Goal: Task Accomplishment & Management: Complete application form

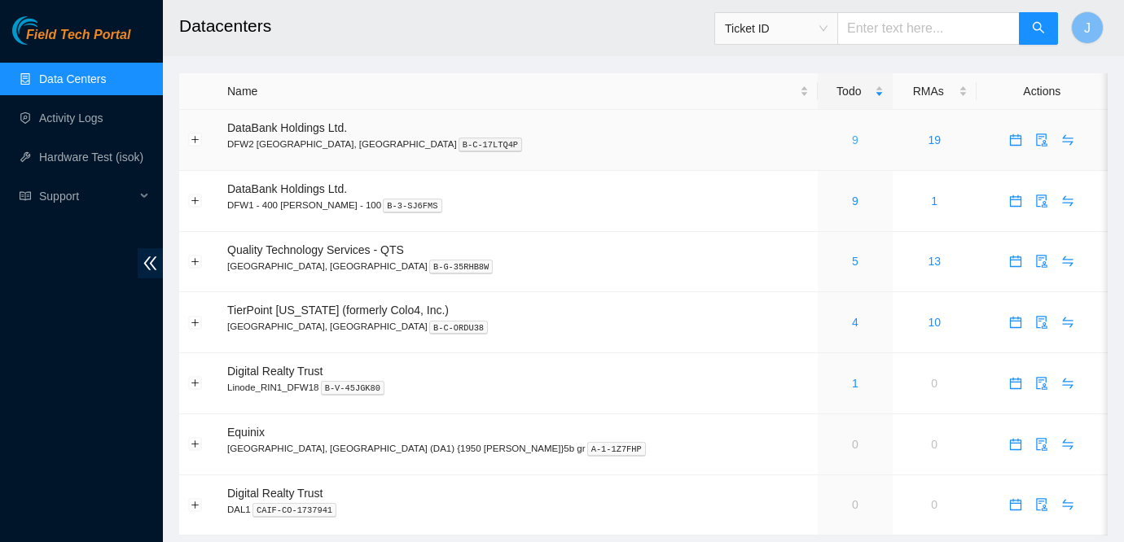
click at [852, 139] on link "9" at bounding box center [855, 140] width 7 height 13
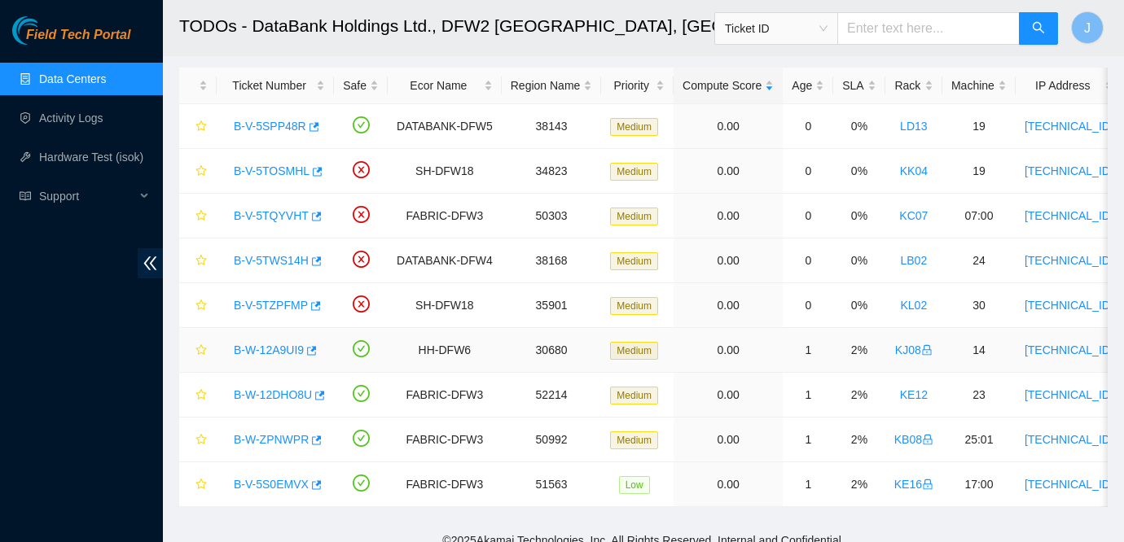
scroll to position [66, 0]
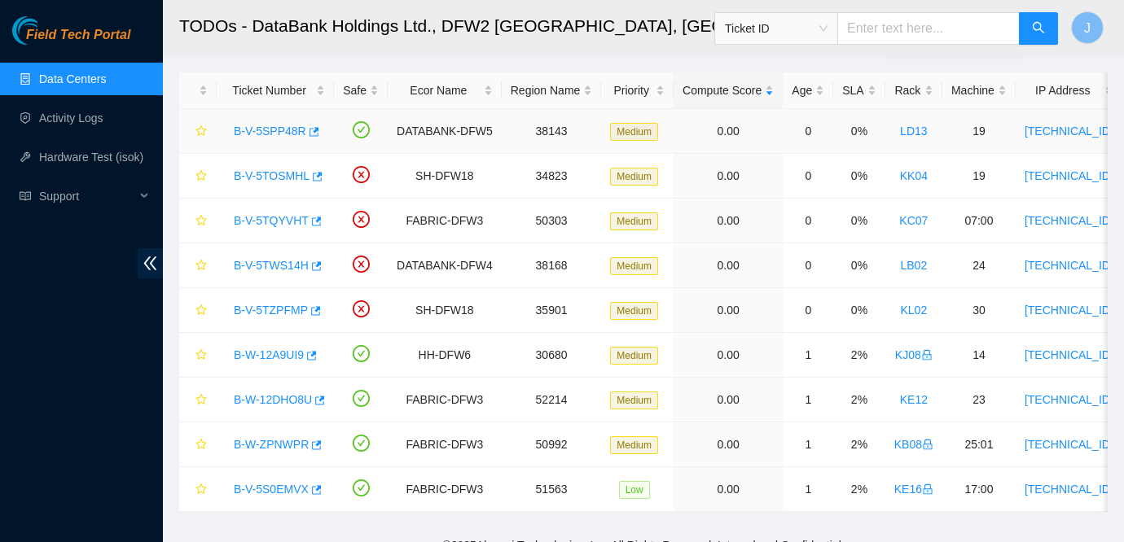
click at [277, 133] on link "B-V-5SPP48R" at bounding box center [270, 131] width 72 height 13
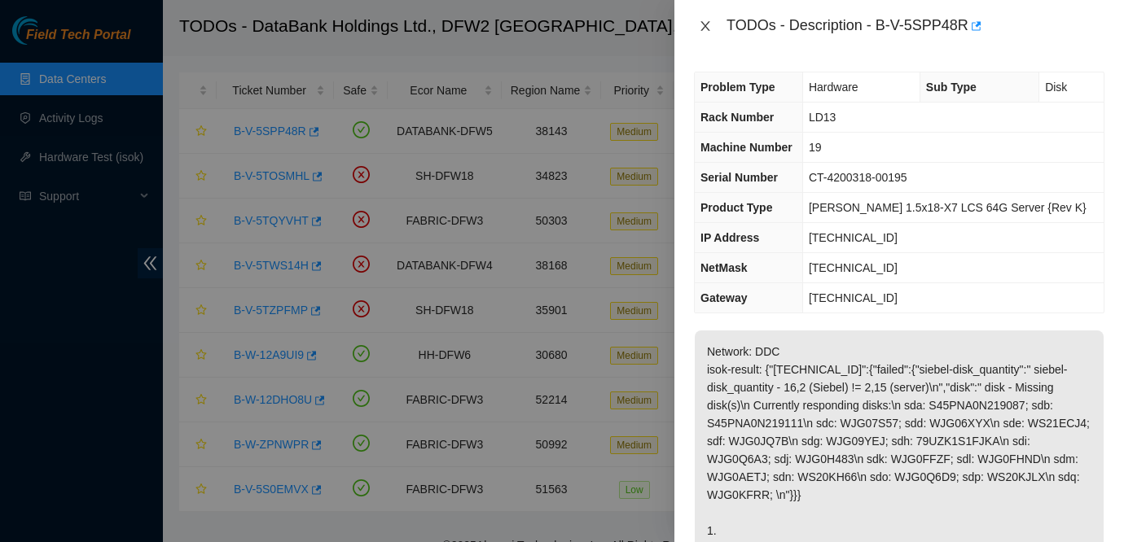
click at [710, 23] on icon "close" at bounding box center [705, 26] width 13 height 13
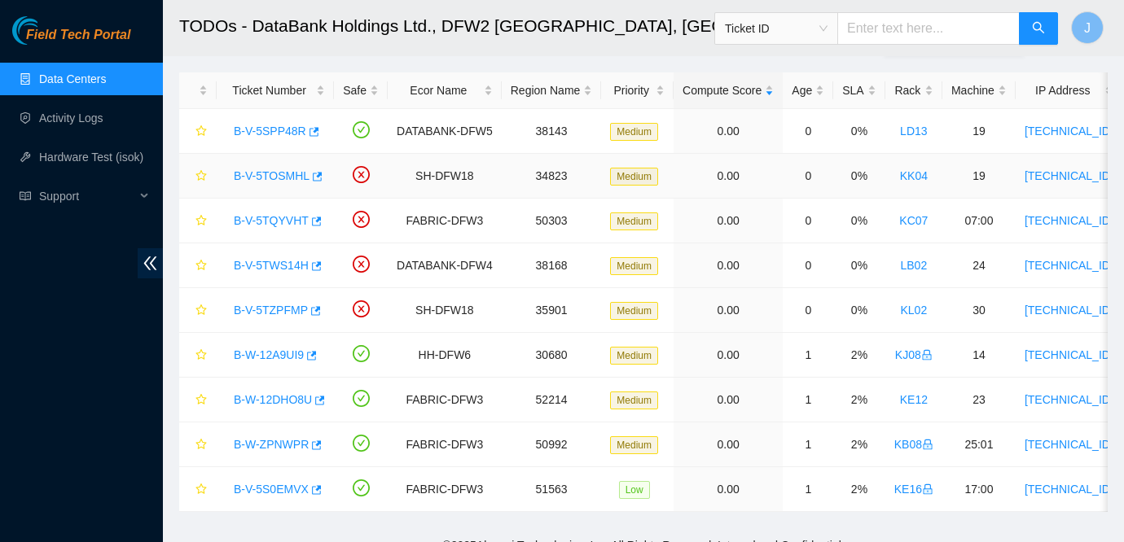
click at [281, 173] on link "B-V-5TOSMHL" at bounding box center [272, 175] width 76 height 13
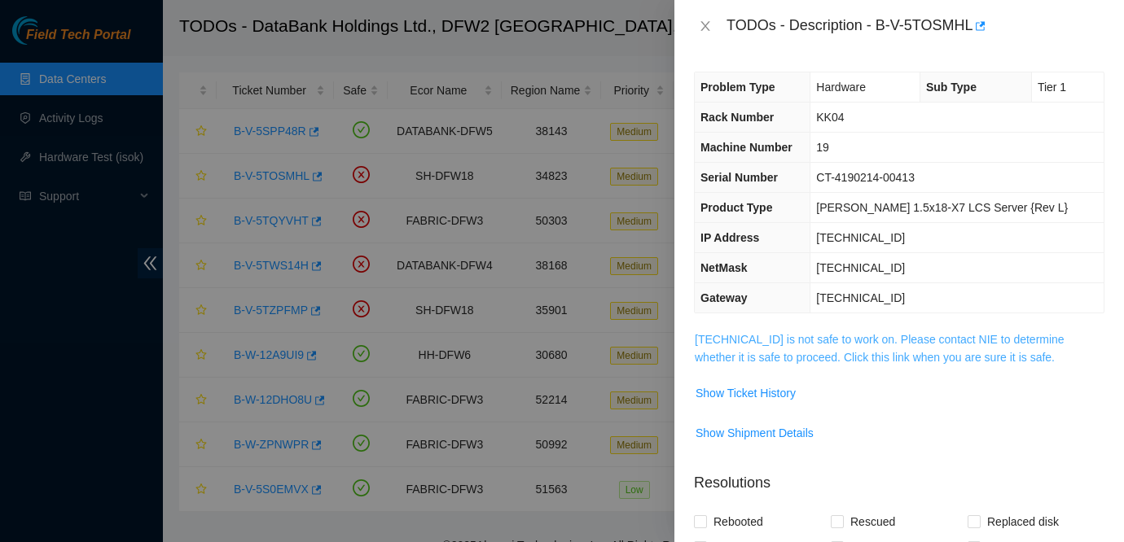
click at [808, 338] on link "184.28.172.60 is not safe to work on. Please contact NIE to determine whether i…" at bounding box center [880, 348] width 370 height 31
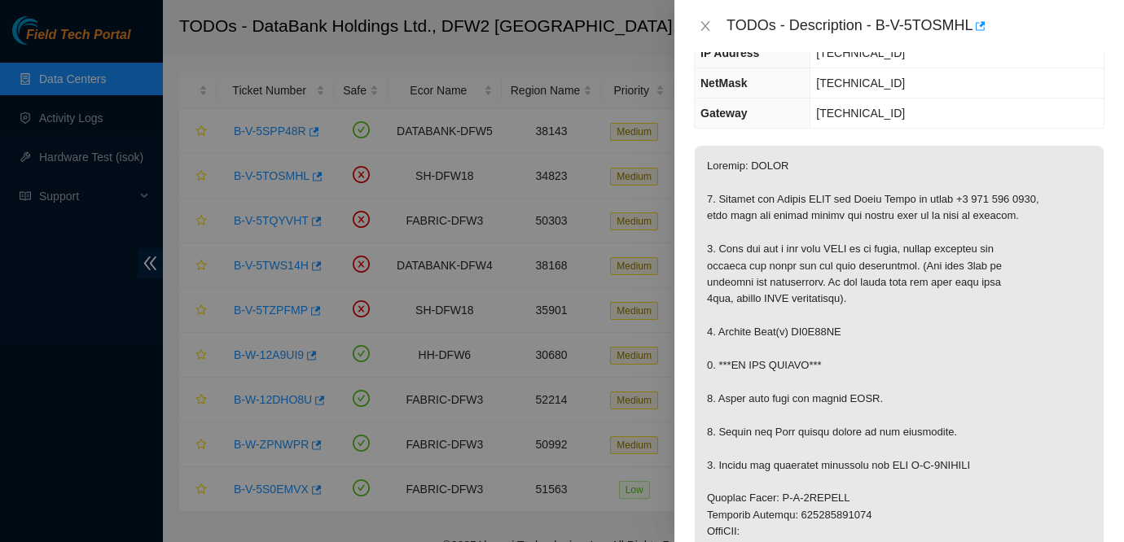
scroll to position [223, 0]
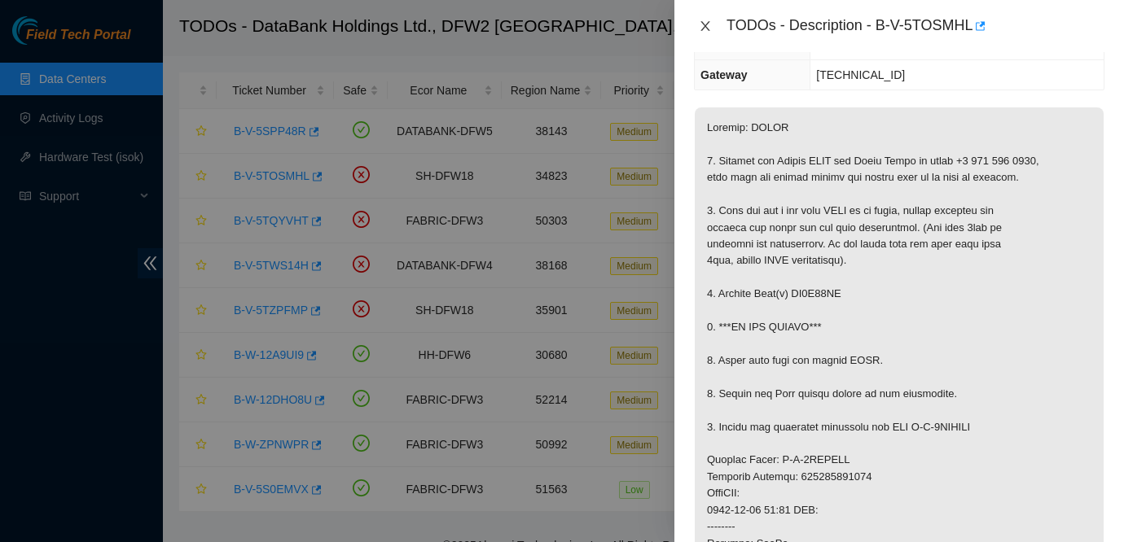
click at [704, 27] on icon "close" at bounding box center [704, 26] width 9 height 10
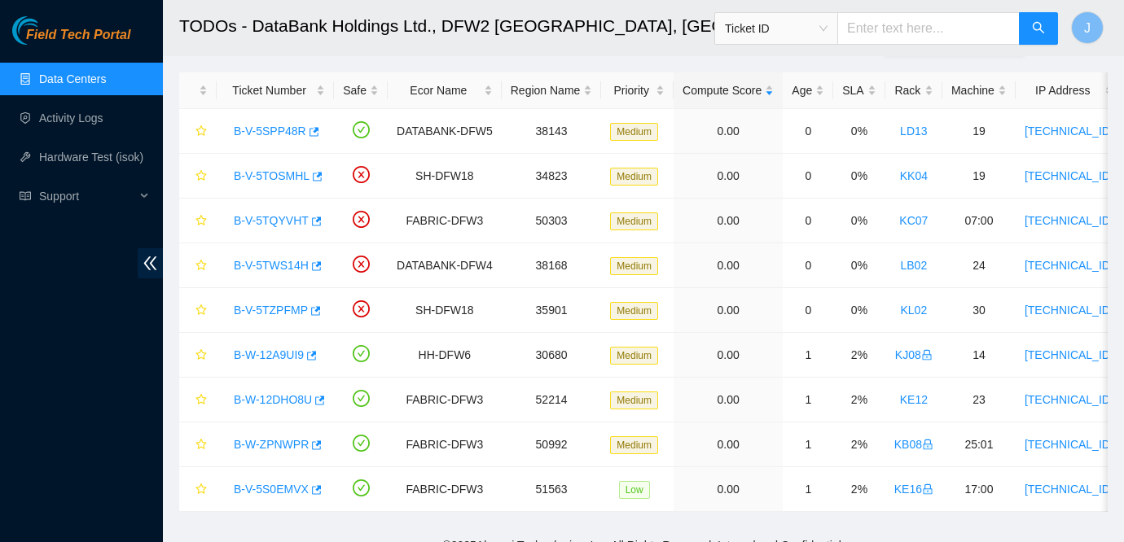
scroll to position [277, 0]
click at [80, 85] on link "Data Centers" at bounding box center [72, 78] width 67 height 13
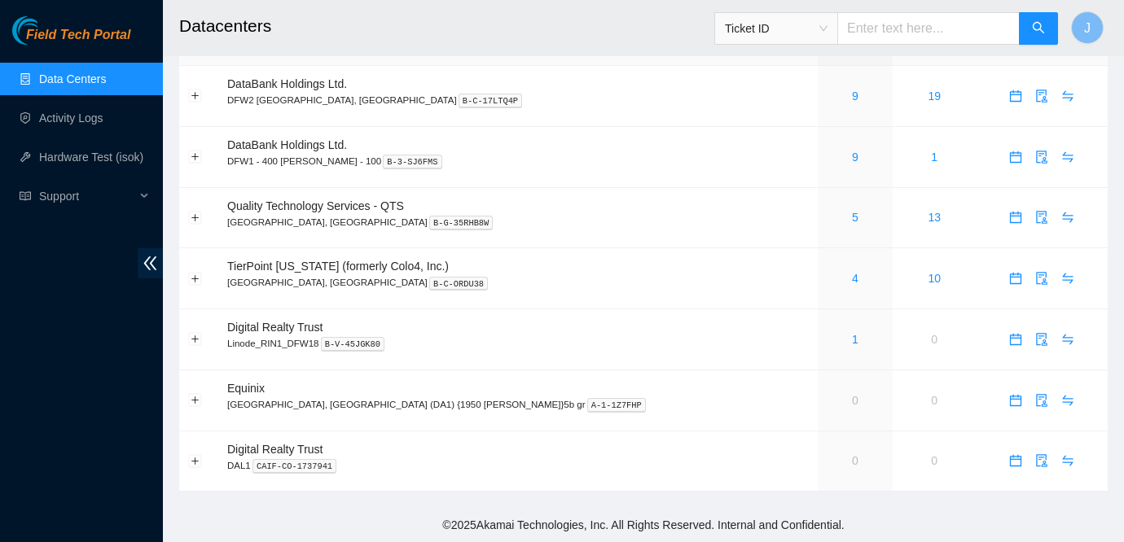
scroll to position [43, 0]
click at [805, 42] on span "Ticket ID" at bounding box center [775, 28] width 123 height 33
click at [823, 31] on span "Ticket ID" at bounding box center [776, 28] width 103 height 24
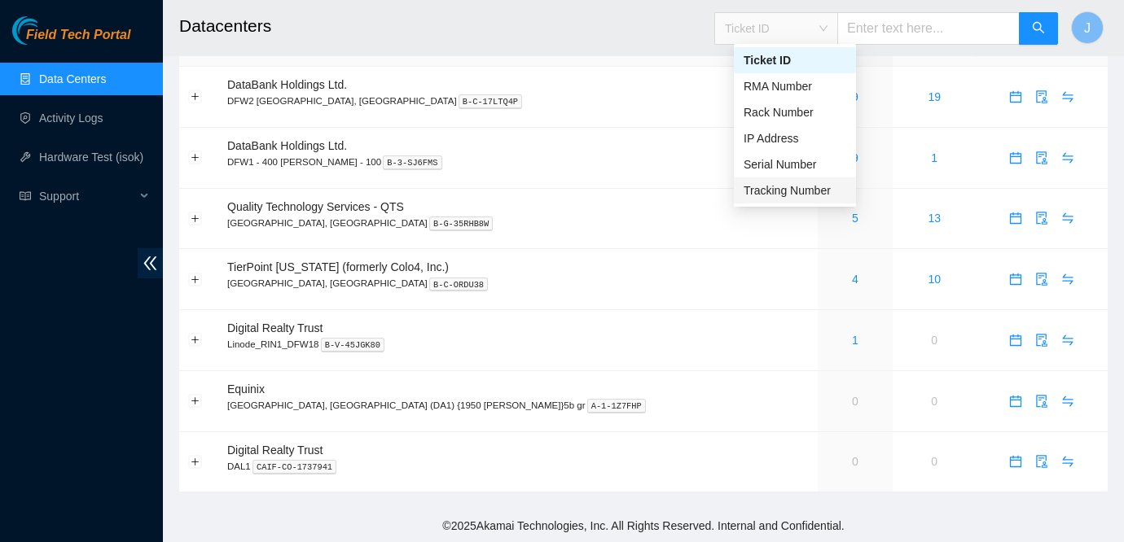
click at [774, 197] on div "Tracking Number" at bounding box center [794, 191] width 103 height 18
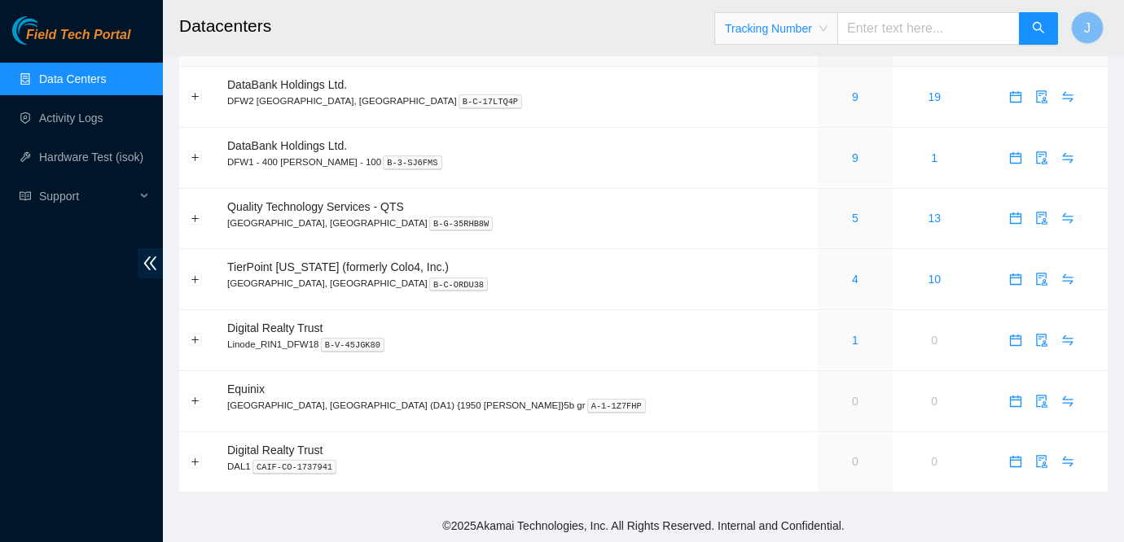
click at [899, 28] on input "text" at bounding box center [928, 28] width 182 height 33
type input "463470044458"
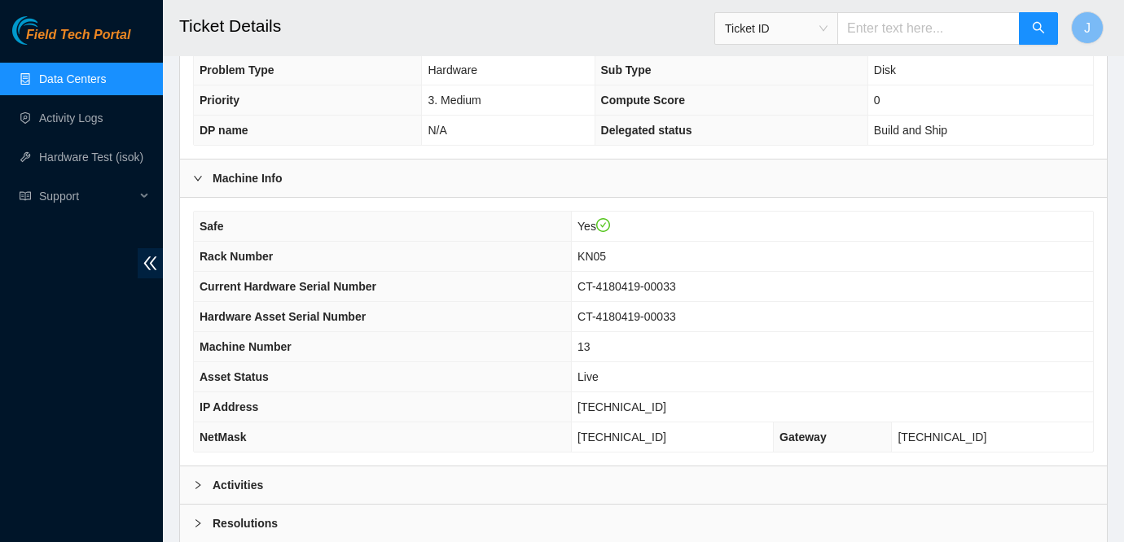
scroll to position [346, 0]
click at [62, 72] on link "Data Centers" at bounding box center [72, 78] width 67 height 13
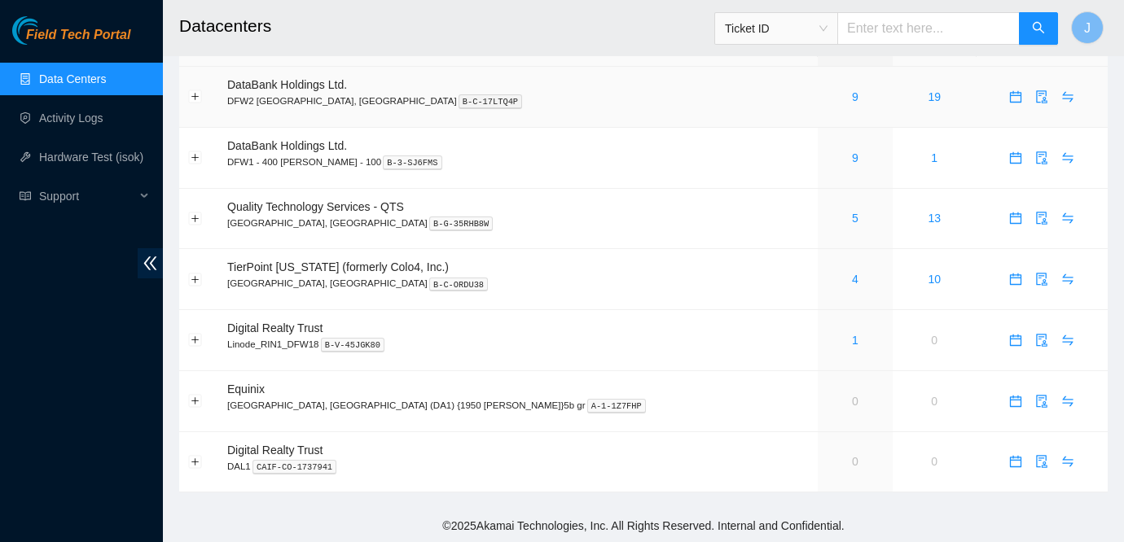
click at [826, 94] on div "9" at bounding box center [854, 97] width 57 height 18
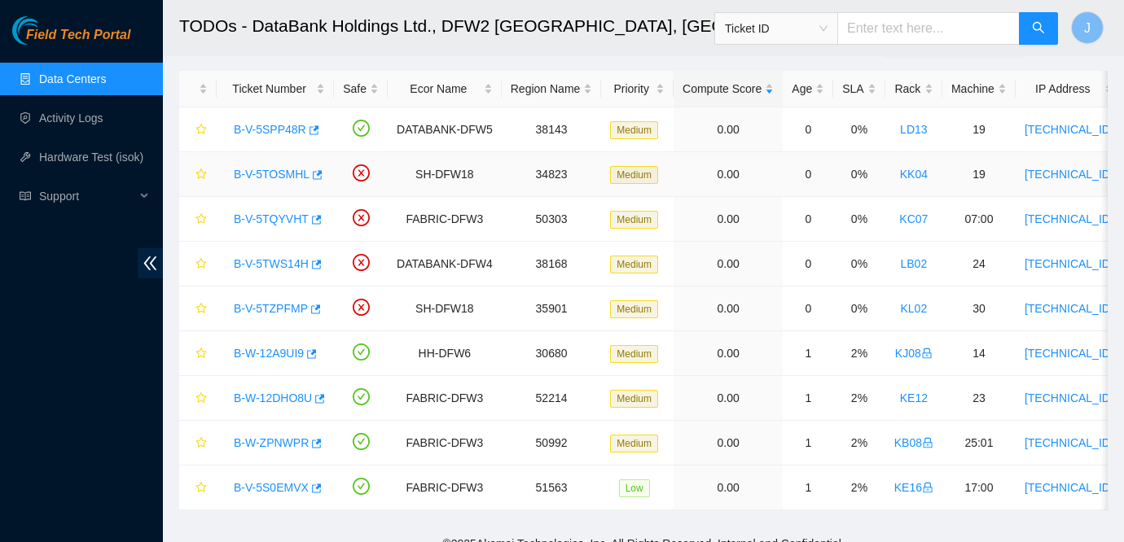
scroll to position [74, 0]
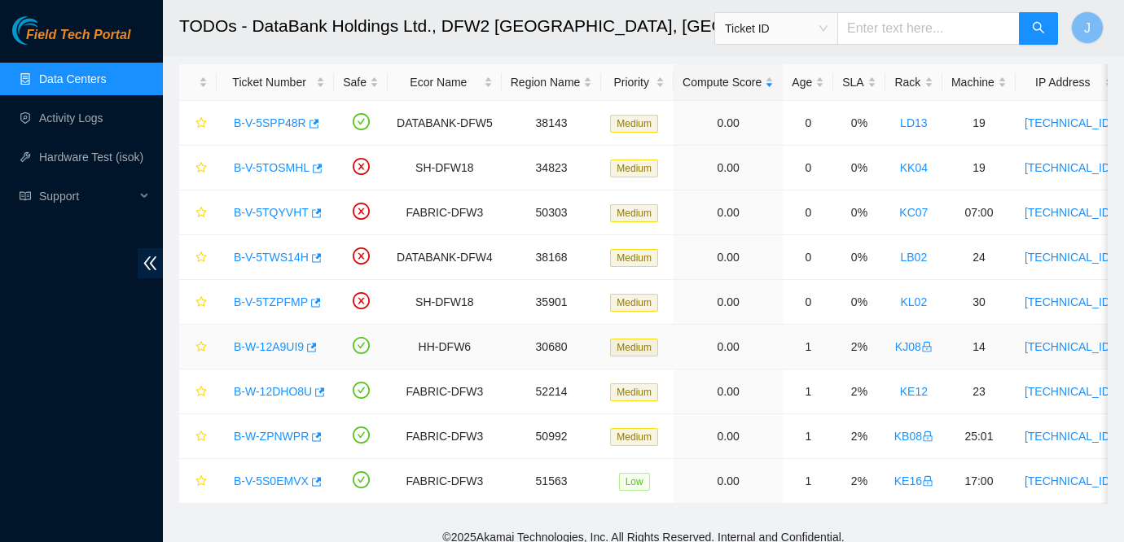
click at [284, 348] on link "B-W-12A9UI9" at bounding box center [269, 346] width 70 height 13
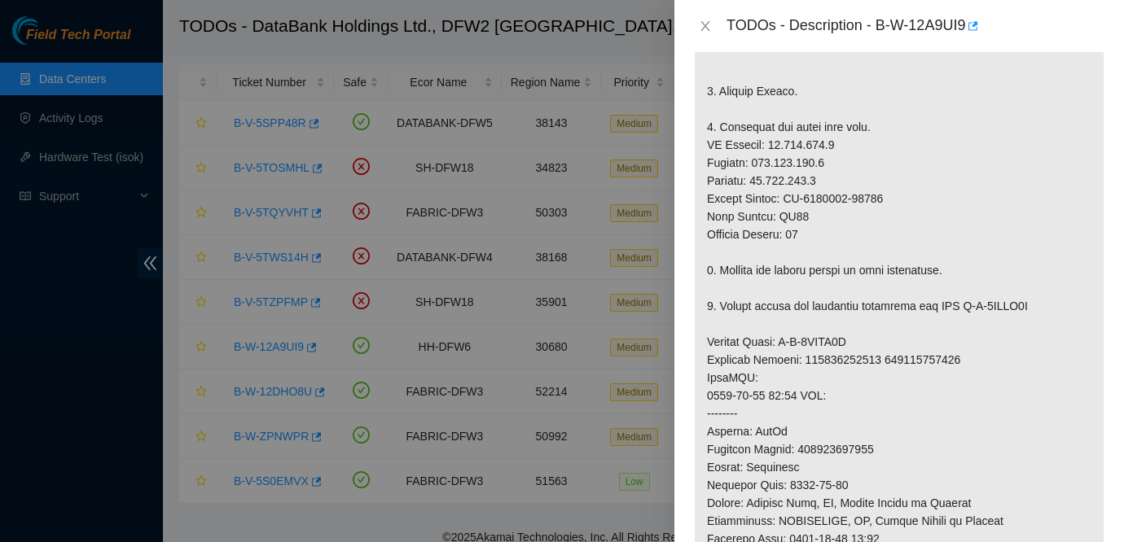
scroll to position [439, 0]
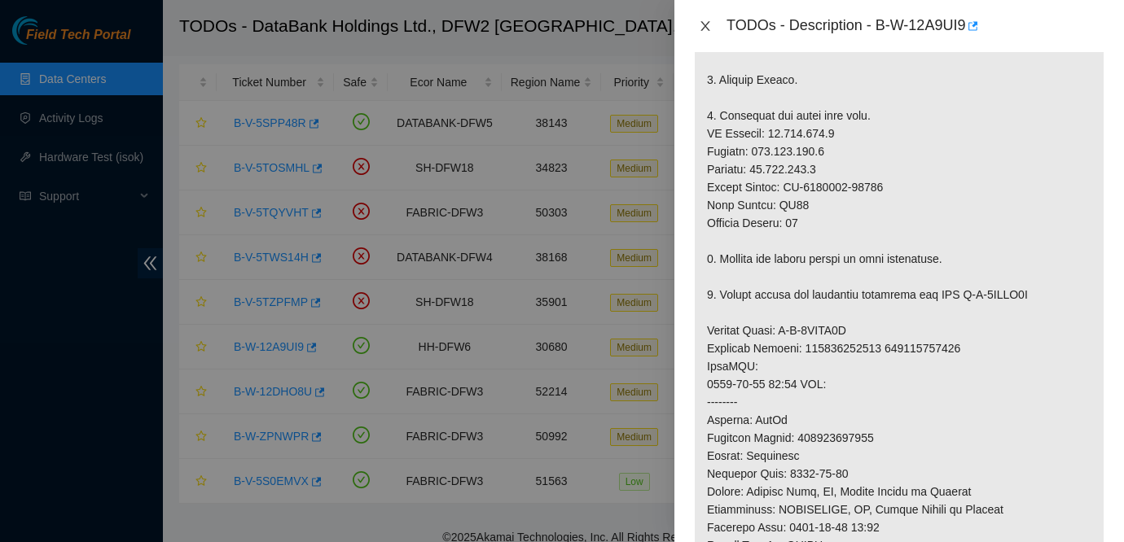
click at [704, 28] on icon "close" at bounding box center [705, 26] width 13 height 13
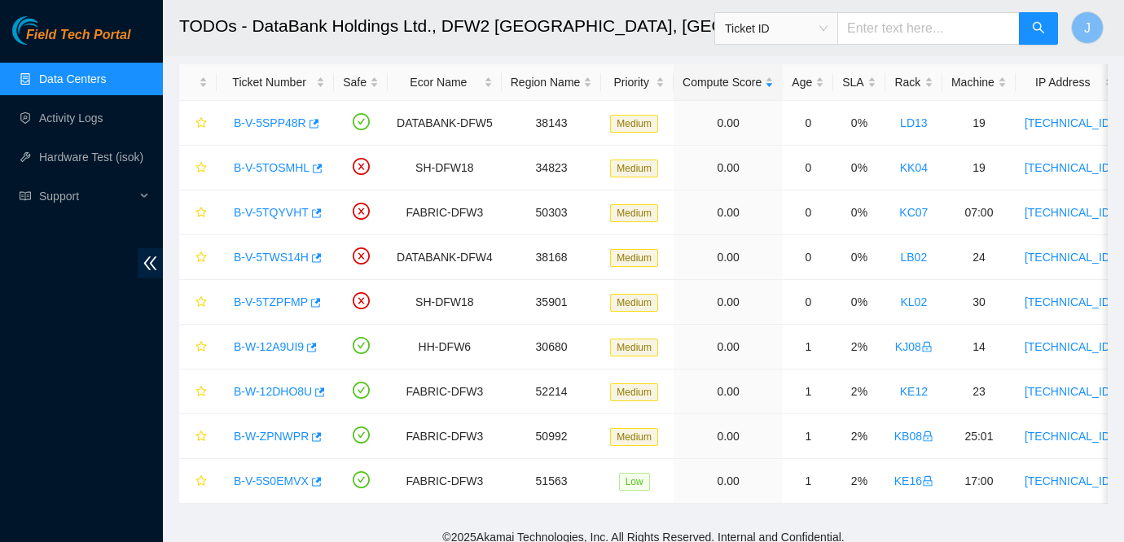
scroll to position [493, 0]
click at [265, 262] on link "B-V-5TWS14H" at bounding box center [271, 257] width 75 height 13
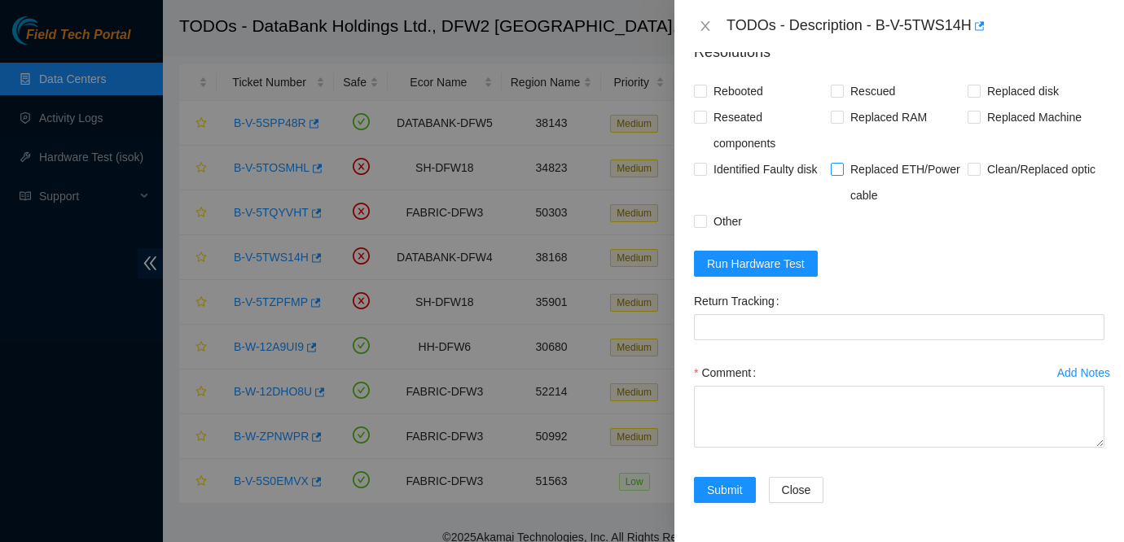
scroll to position [0, 0]
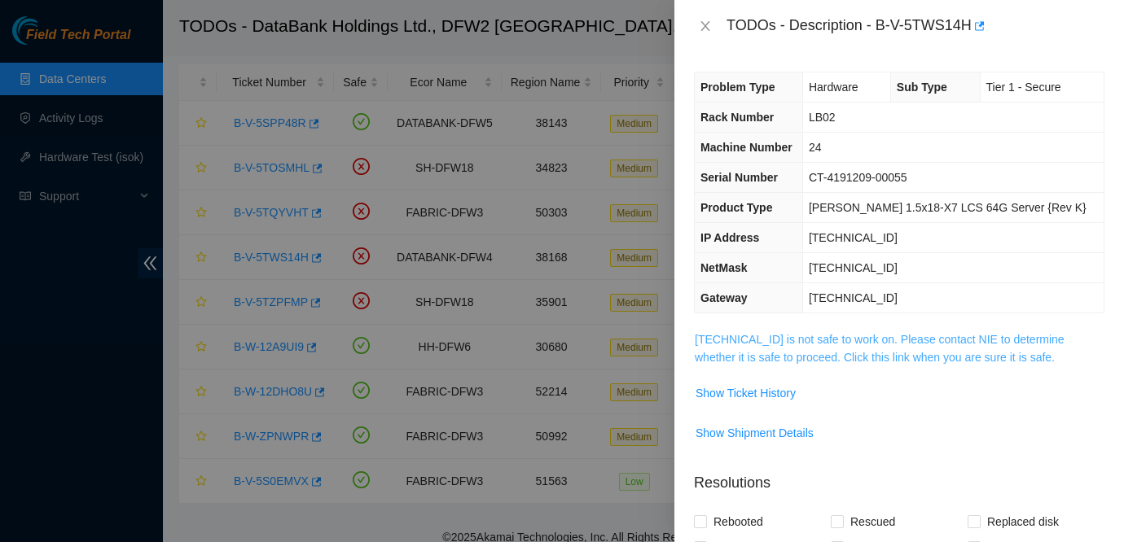
click at [840, 342] on link "23.41.15.109 is not safe to work on. Please contact NIE to determine whether it…" at bounding box center [880, 348] width 370 height 31
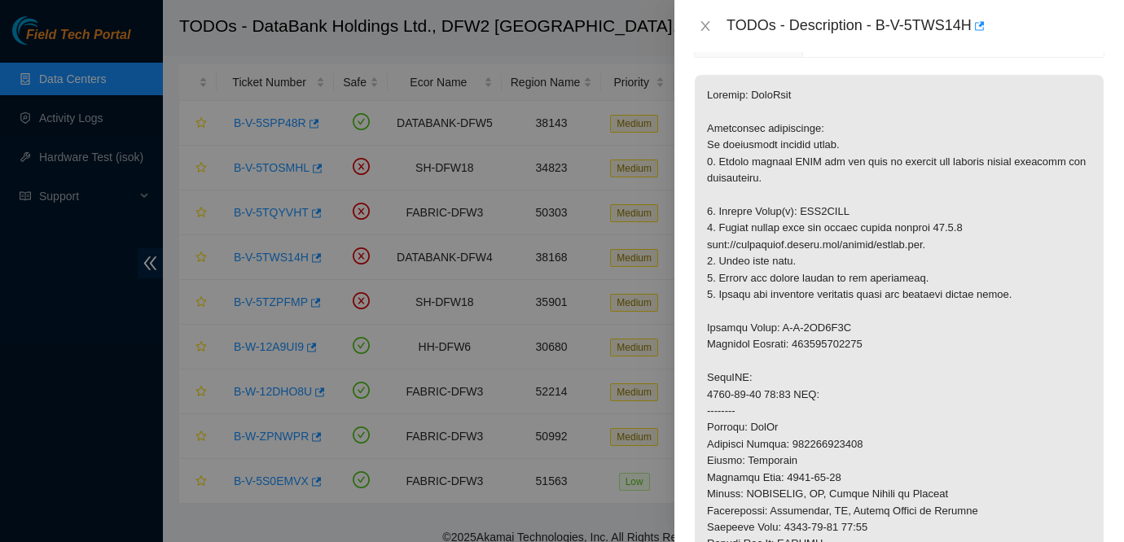
scroll to position [265, 0]
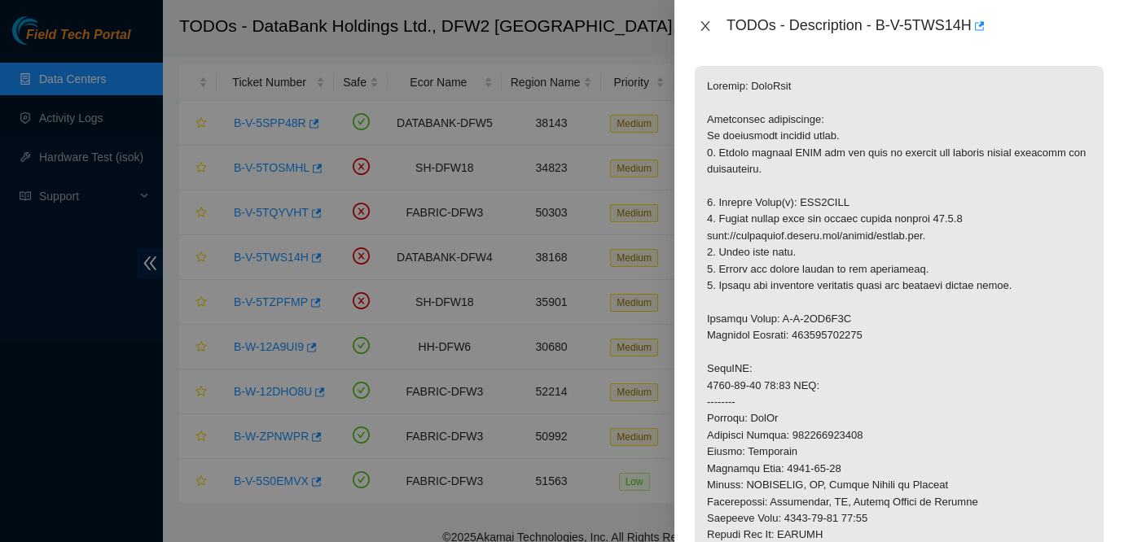
click at [699, 28] on icon "close" at bounding box center [705, 26] width 13 height 13
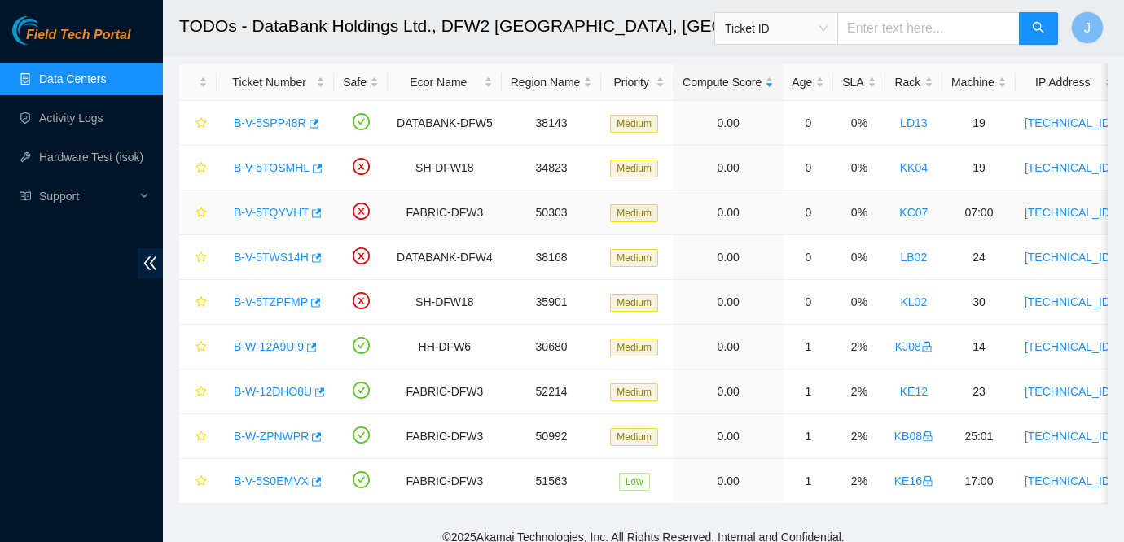
scroll to position [318, 0]
click at [276, 299] on link "B-V-5TZPFMP" at bounding box center [271, 302] width 74 height 13
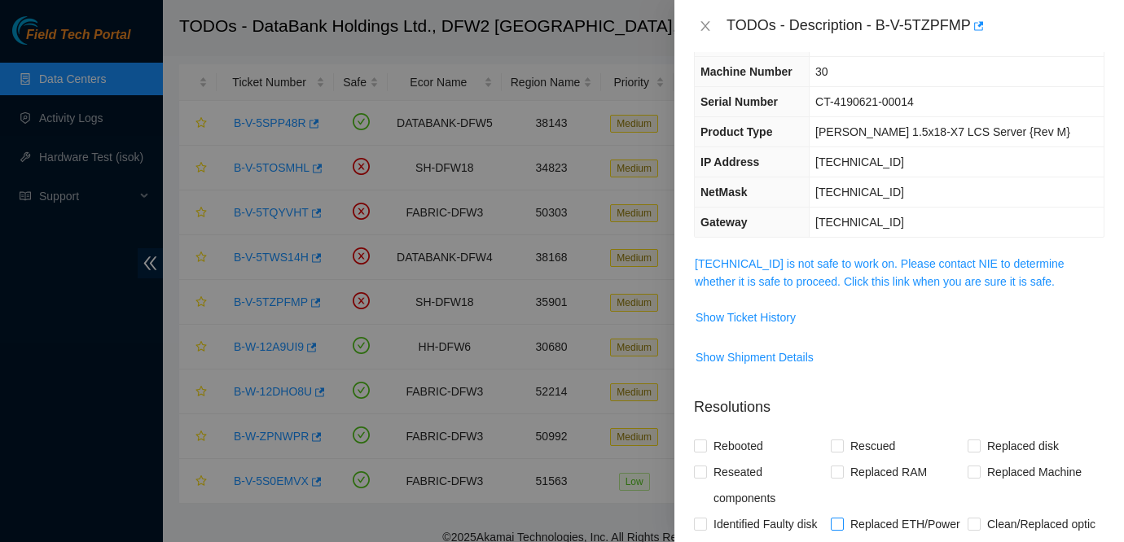
scroll to position [68, 0]
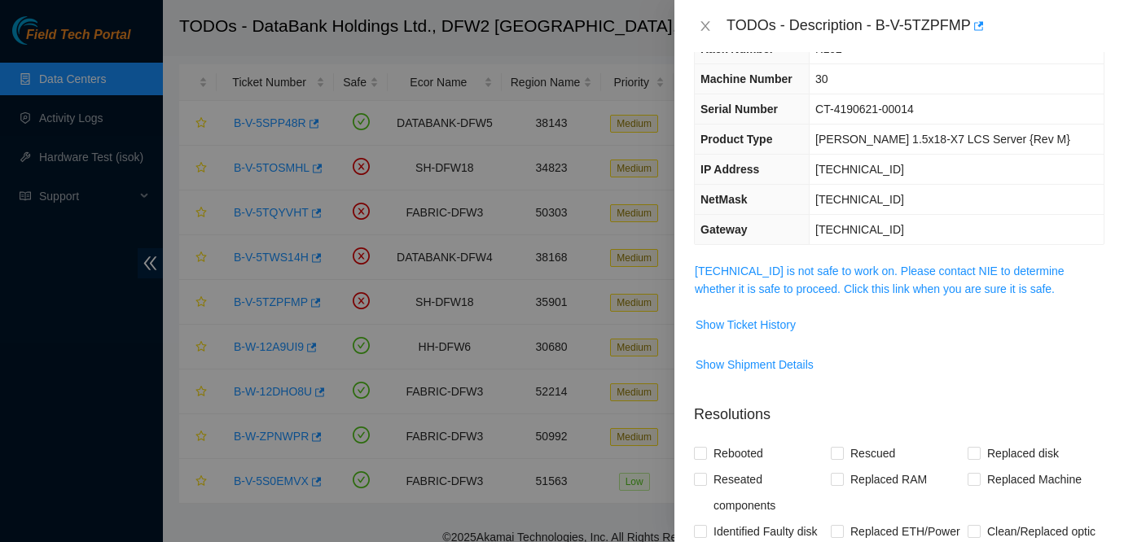
click at [866, 280] on span "23.36.200.43 is not safe to work on. Please contact NIE to determine whether it…" at bounding box center [899, 280] width 409 height 36
click at [857, 268] on link "23.36.200.43 is not safe to work on. Please contact NIE to determine whether it…" at bounding box center [880, 280] width 370 height 31
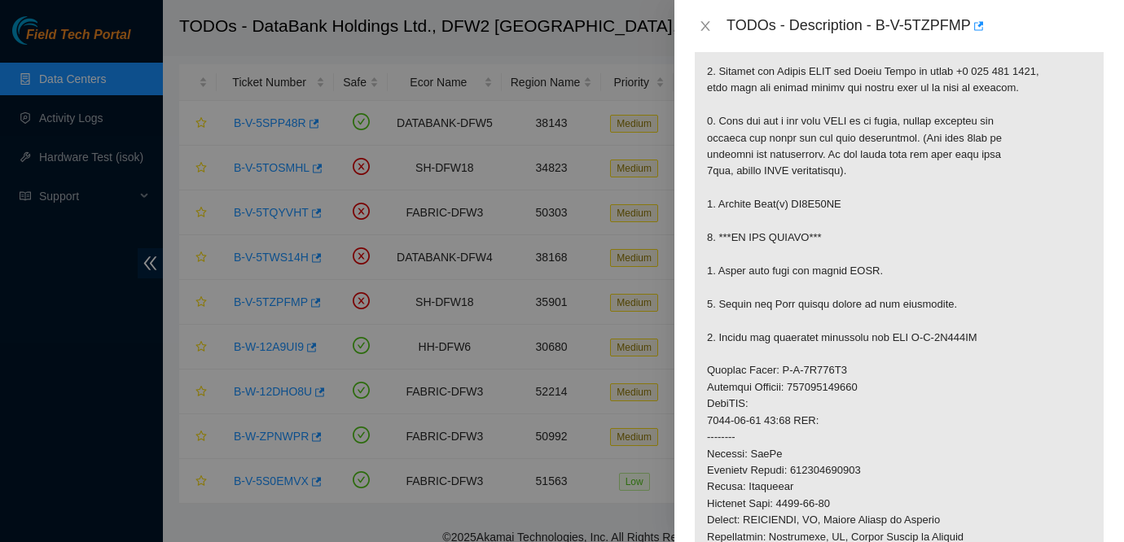
scroll to position [318, 0]
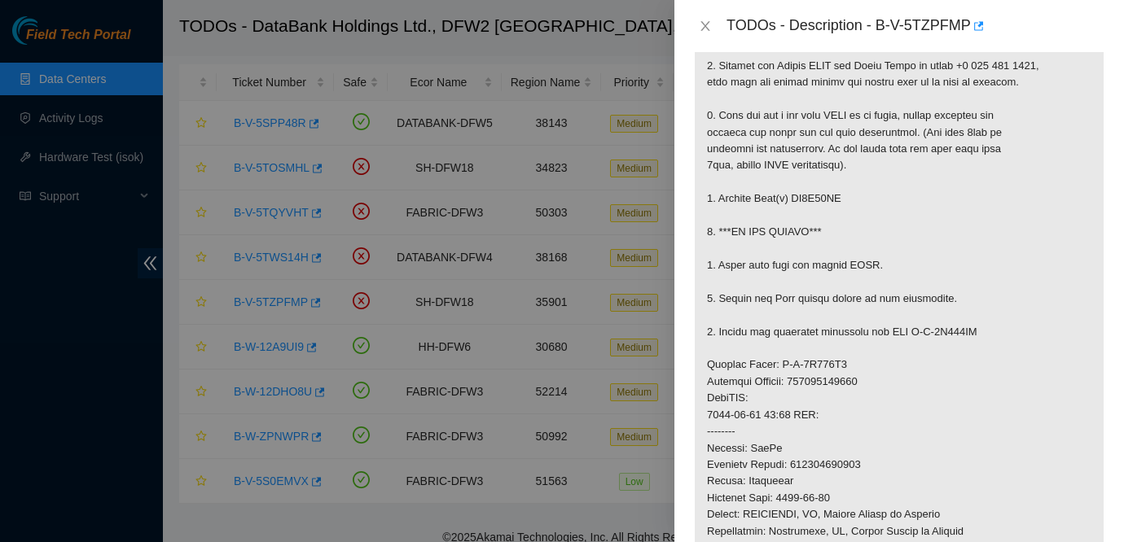
click at [707, 33] on div "TODOs - Description - B-V-5TZPFMP" at bounding box center [899, 26] width 410 height 26
click at [699, 20] on icon "close" at bounding box center [705, 26] width 13 height 13
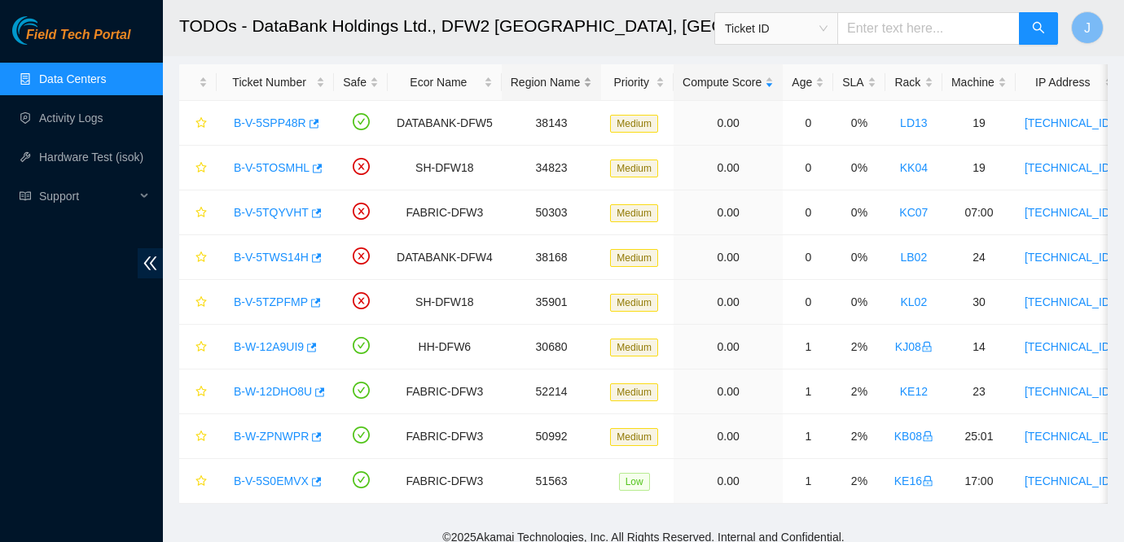
scroll to position [372, 0]
click at [278, 208] on link "B-V-5TQYVHT" at bounding box center [271, 212] width 75 height 13
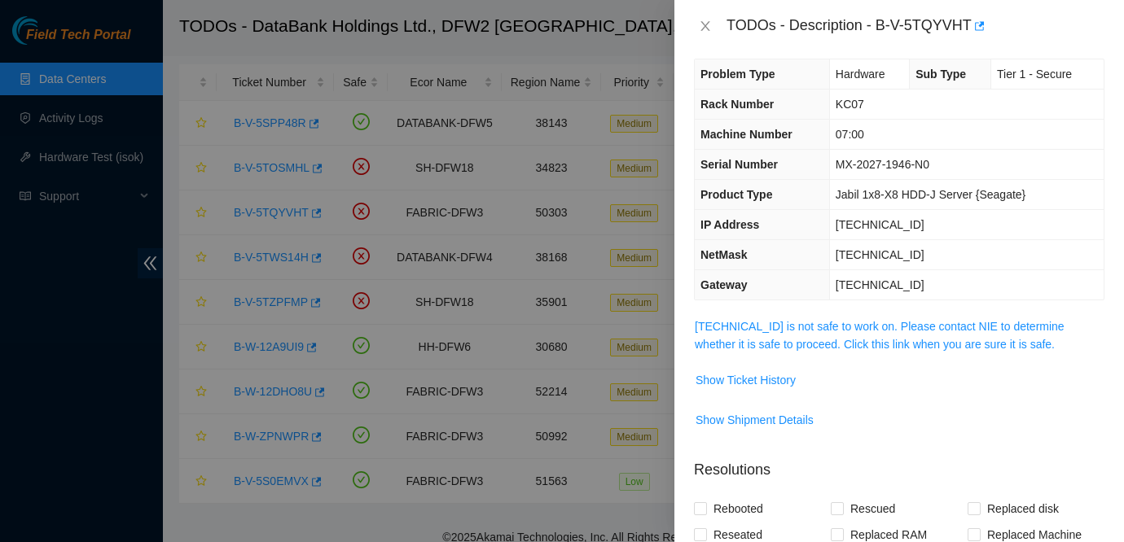
scroll to position [4, 0]
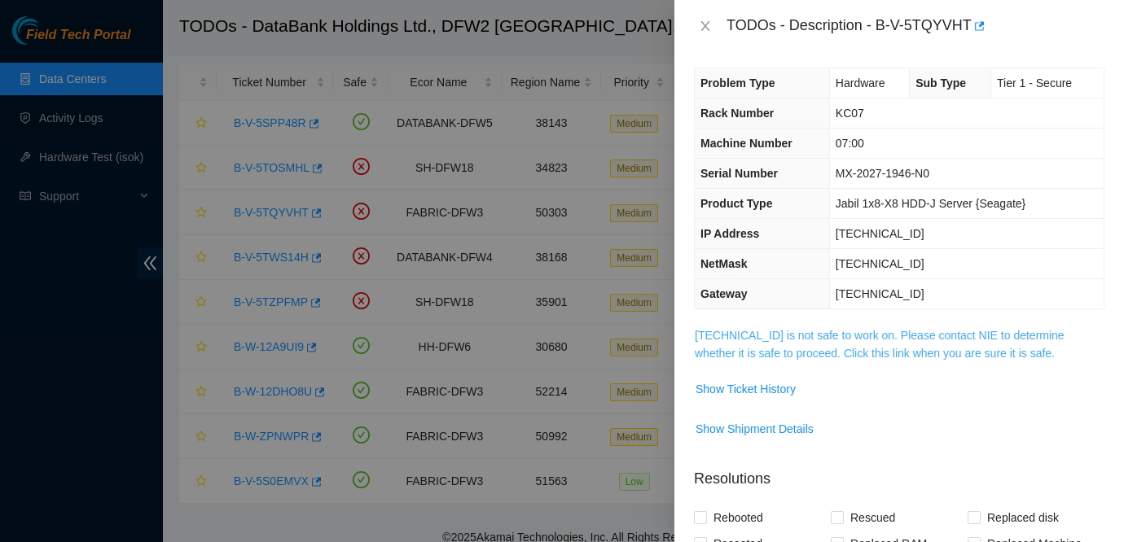
click at [806, 340] on link "23.55.177.144 is not safe to work on. Please contact NIE to determine whether i…" at bounding box center [880, 344] width 370 height 31
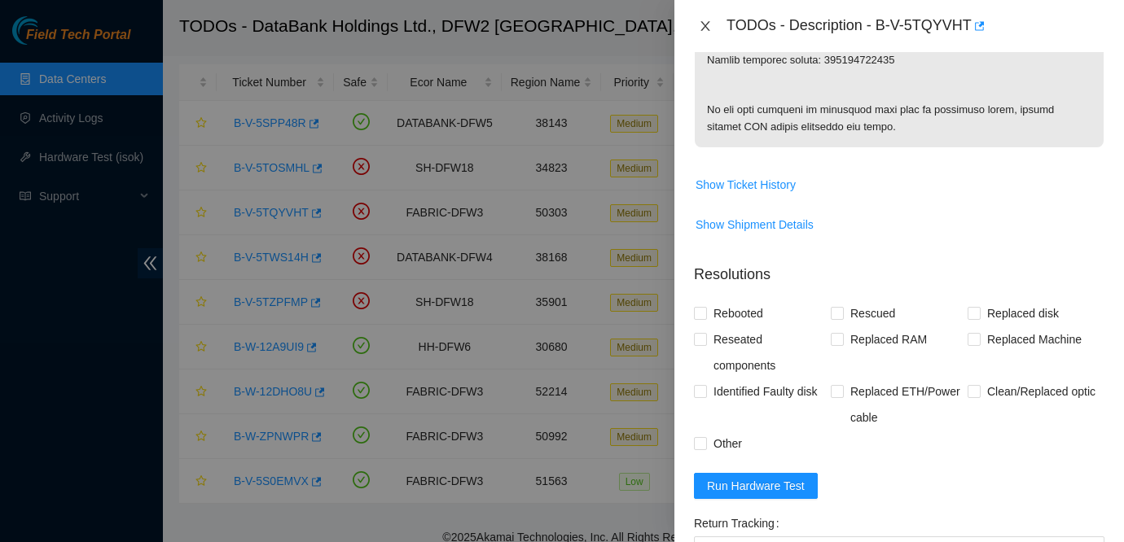
click at [702, 24] on icon "close" at bounding box center [705, 26] width 13 height 13
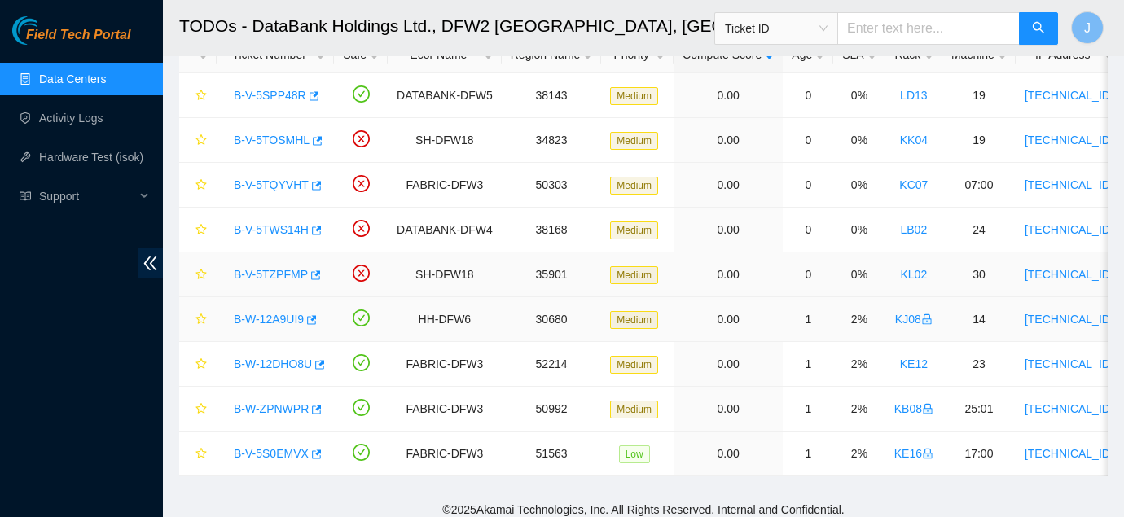
scroll to position [112, 0]
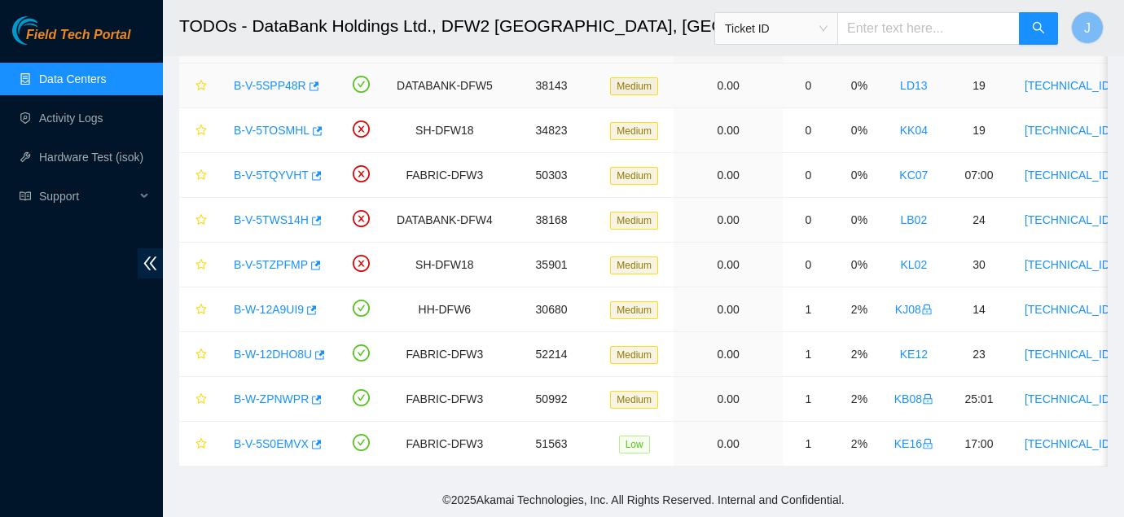
click at [266, 84] on link "B-V-5SPP48R" at bounding box center [270, 85] width 72 height 13
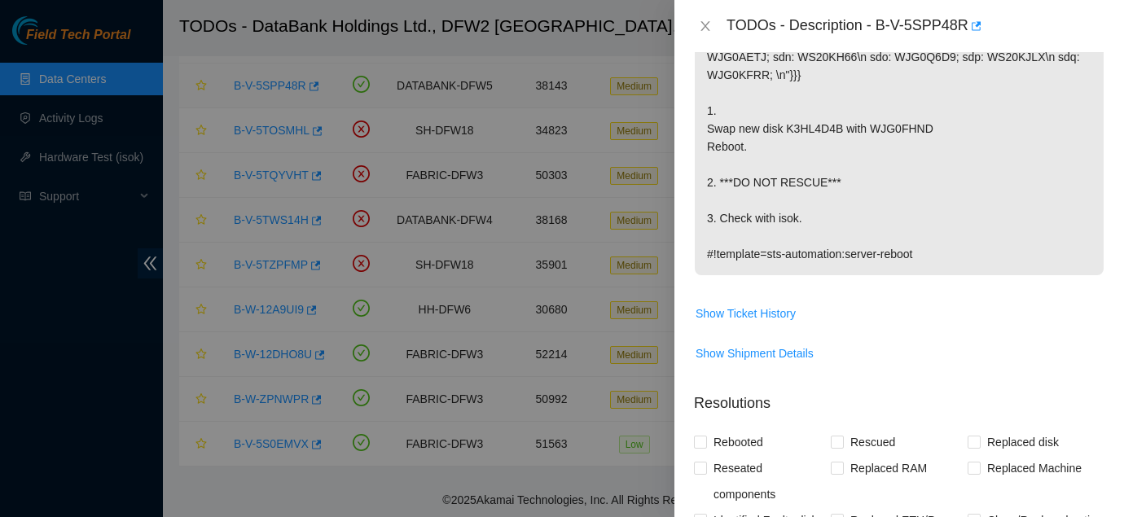
scroll to position [737, 0]
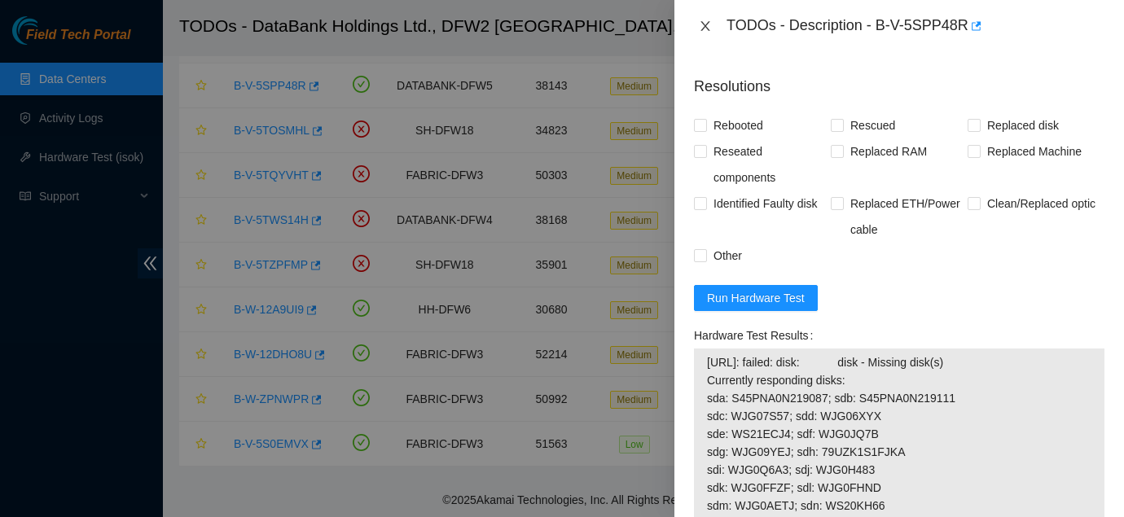
click at [700, 24] on icon "close" at bounding box center [705, 26] width 13 height 13
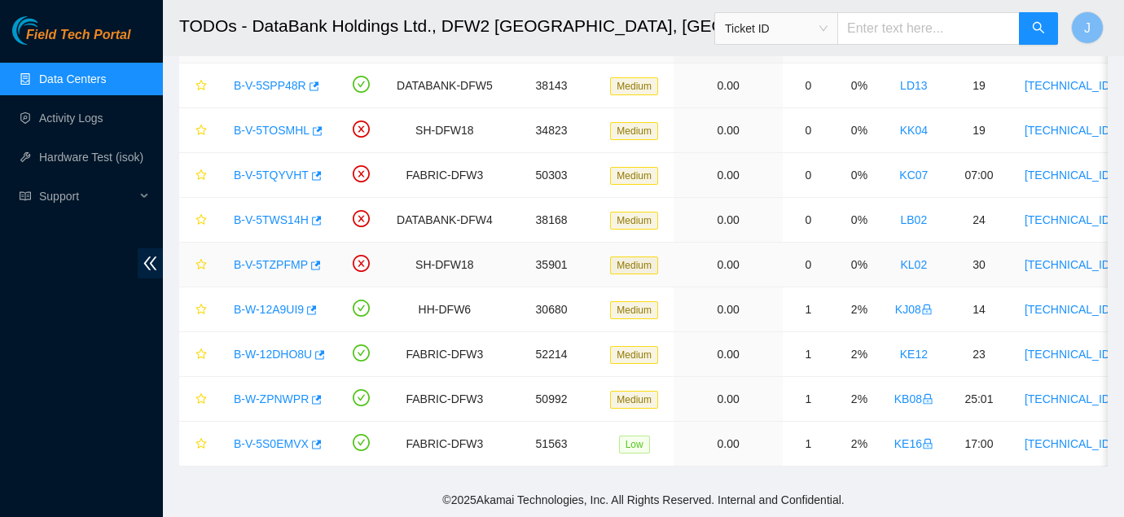
scroll to position [420, 0]
click at [256, 262] on link "B-V-5TZPFMP" at bounding box center [271, 264] width 74 height 13
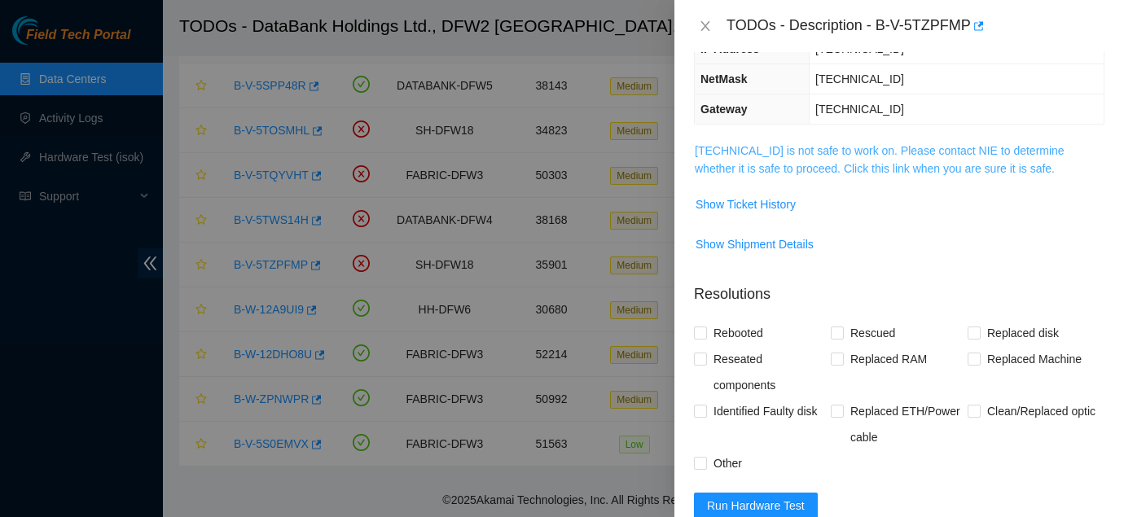
scroll to position [183, 0]
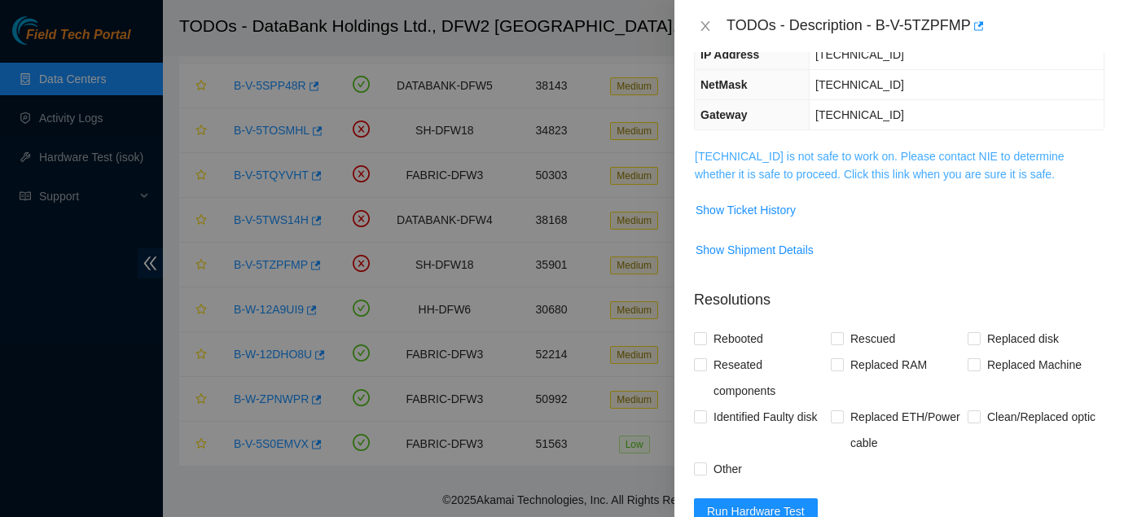
click at [847, 158] on link "23.36.200.43 is not safe to work on. Please contact NIE to determine whether it…" at bounding box center [880, 165] width 370 height 31
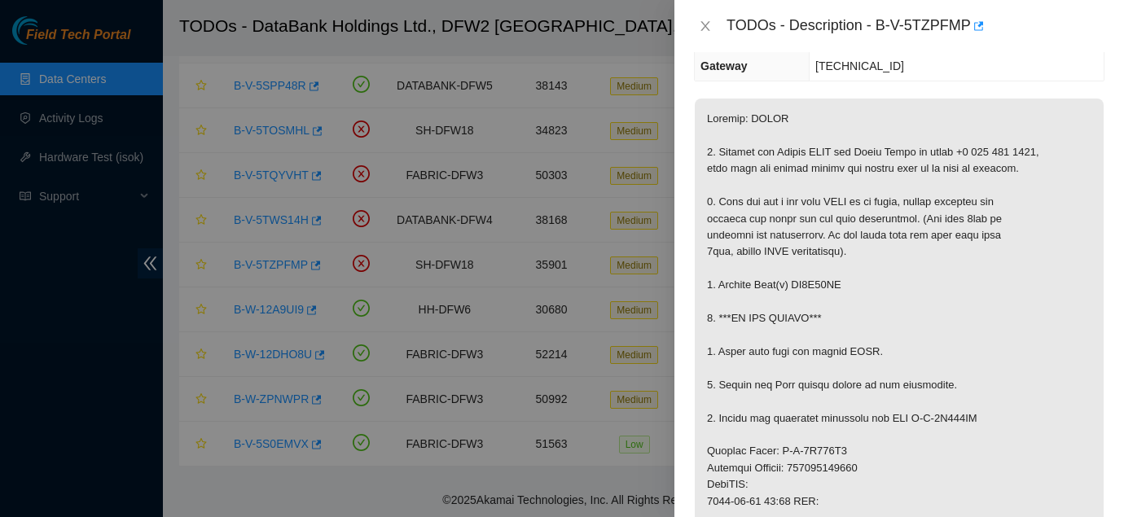
scroll to position [236, 0]
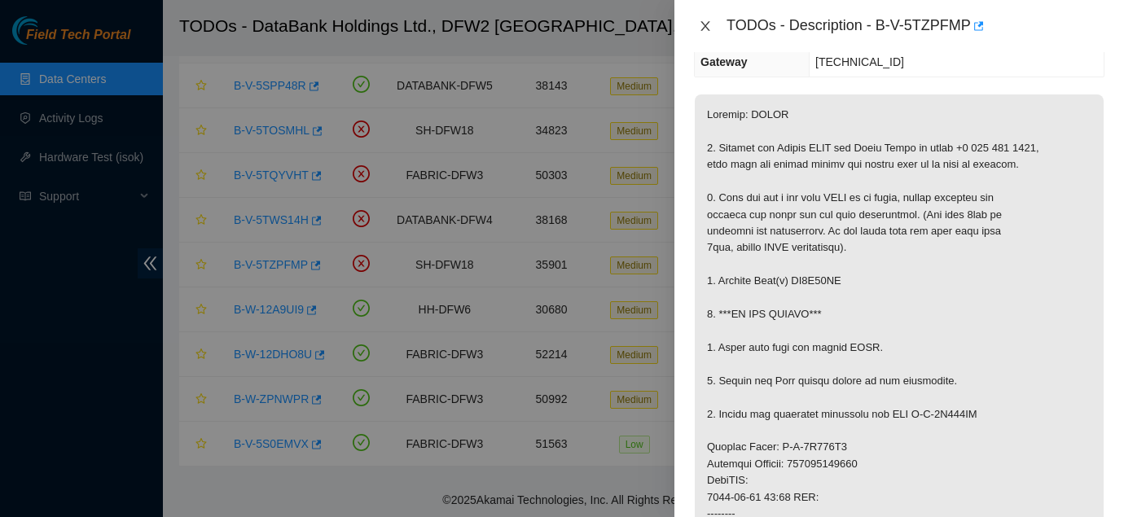
click at [707, 30] on icon "close" at bounding box center [705, 26] width 13 height 13
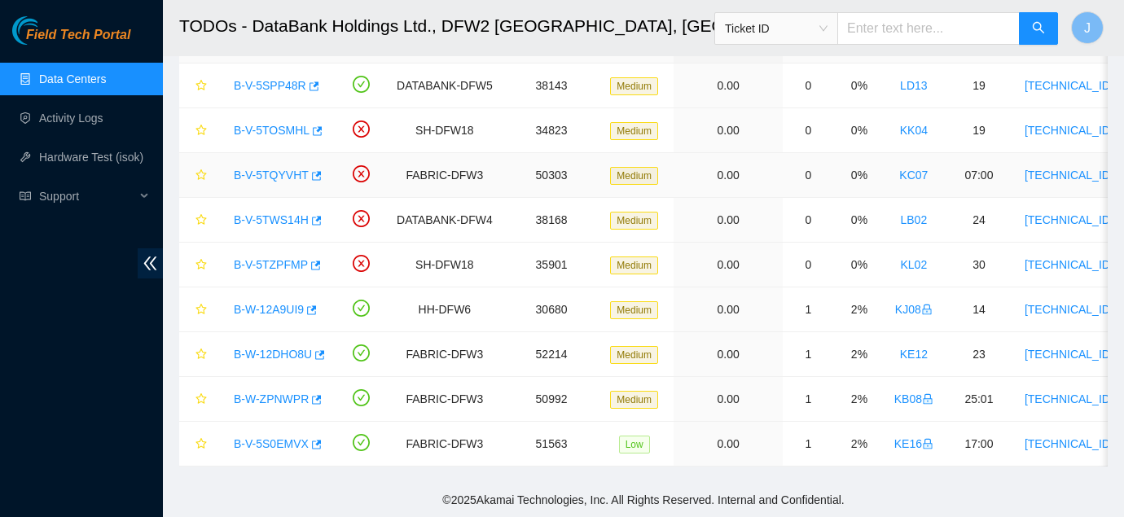
click at [274, 176] on link "B-V-5TQYVHT" at bounding box center [271, 175] width 75 height 13
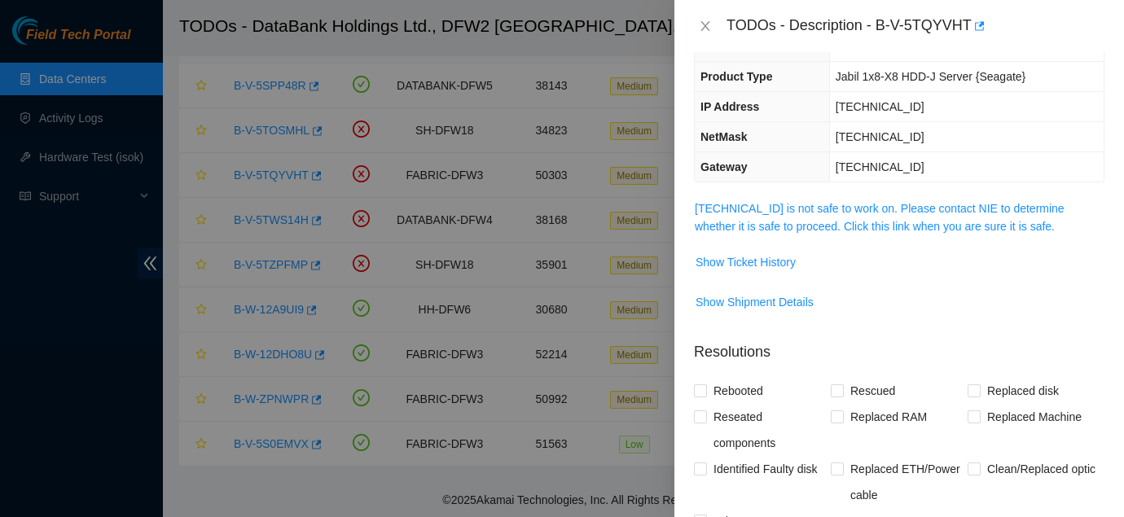
scroll to position [130, 0]
click at [829, 225] on link "23.55.177.144 is not safe to work on. Please contact NIE to determine whether i…" at bounding box center [880, 218] width 370 height 31
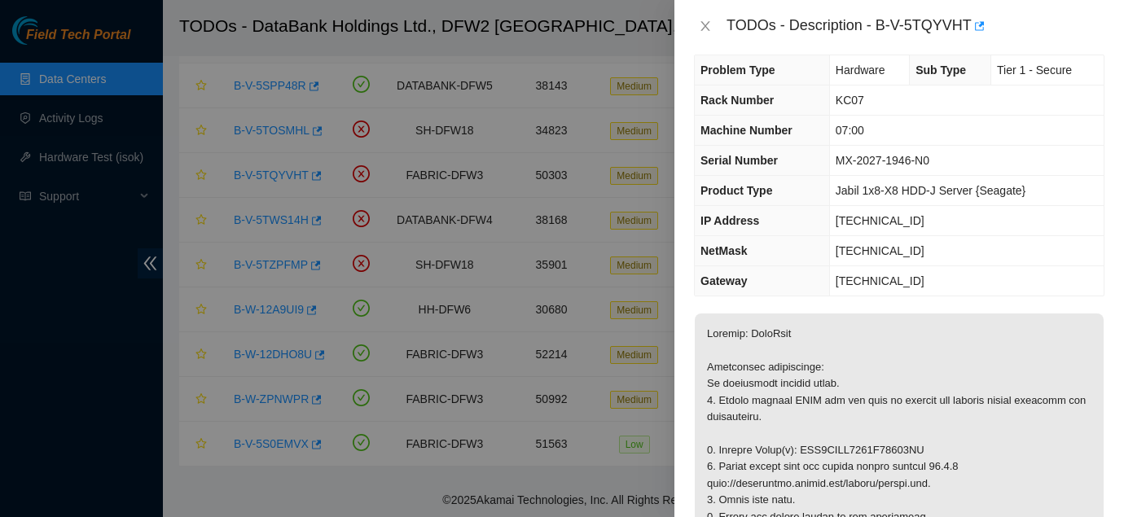
scroll to position [0, 0]
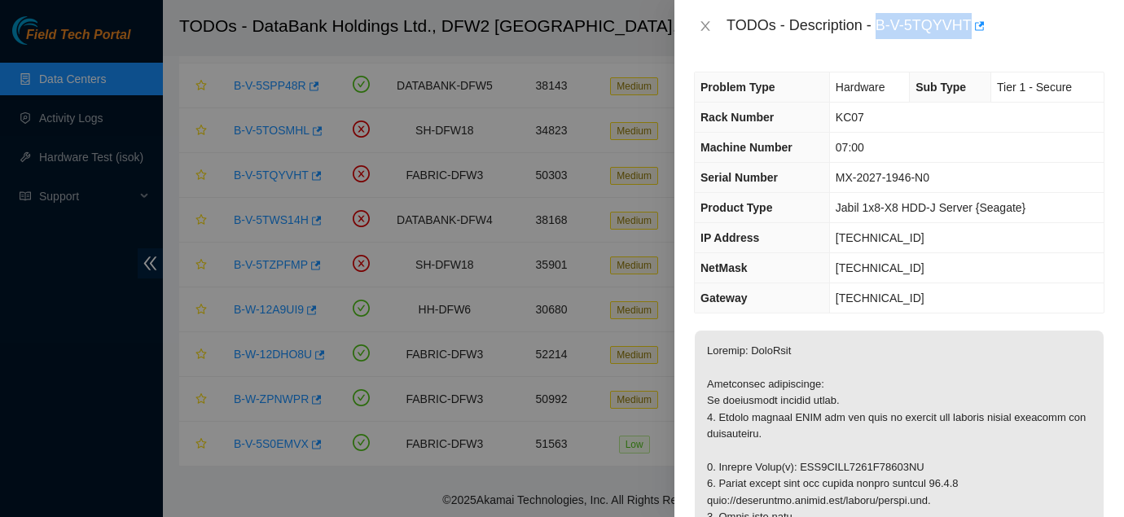
drag, startPoint x: 881, startPoint y: 18, endPoint x: 975, endPoint y: 26, distance: 94.0
click at [975, 26] on div "TODOs - Description - B-V-5TQYVHT" at bounding box center [915, 26] width 378 height 26
copy div "B-V-5TQYVHT"
click at [962, 190] on td "MX-2027-1946-N0" at bounding box center [966, 178] width 274 height 30
click at [700, 28] on icon "close" at bounding box center [705, 26] width 13 height 13
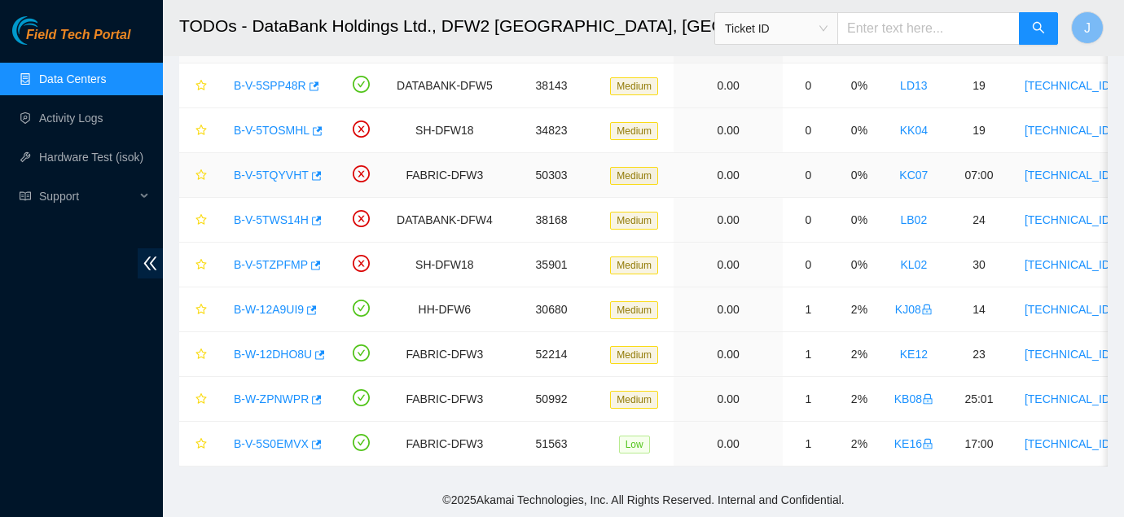
click at [287, 173] on link "B-V-5TQYVHT" at bounding box center [271, 175] width 75 height 13
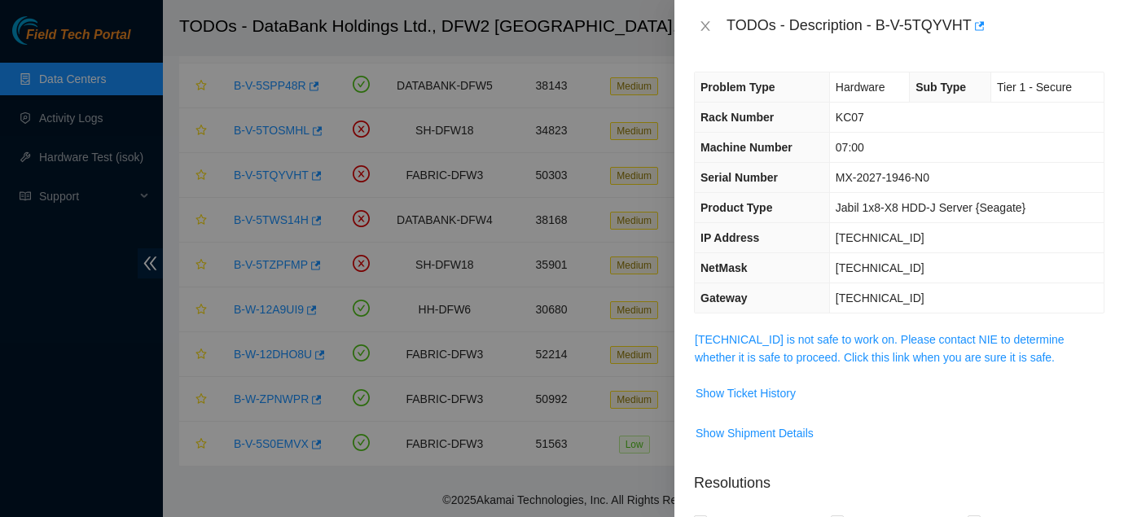
scroll to position [86, 0]
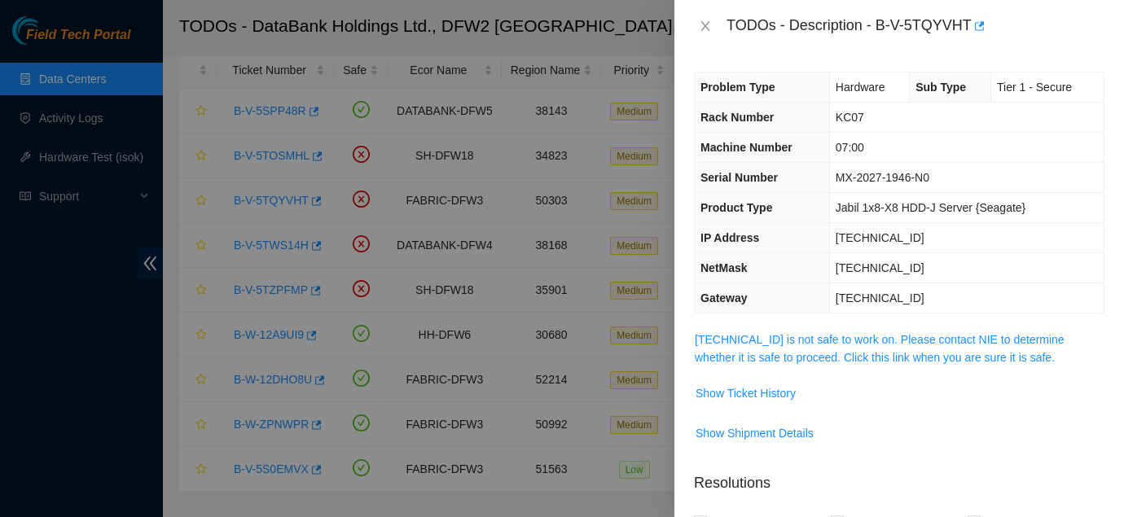
click at [1000, 256] on td "255.255.255.192" at bounding box center [966, 268] width 274 height 30
click at [702, 25] on icon "close" at bounding box center [705, 26] width 13 height 13
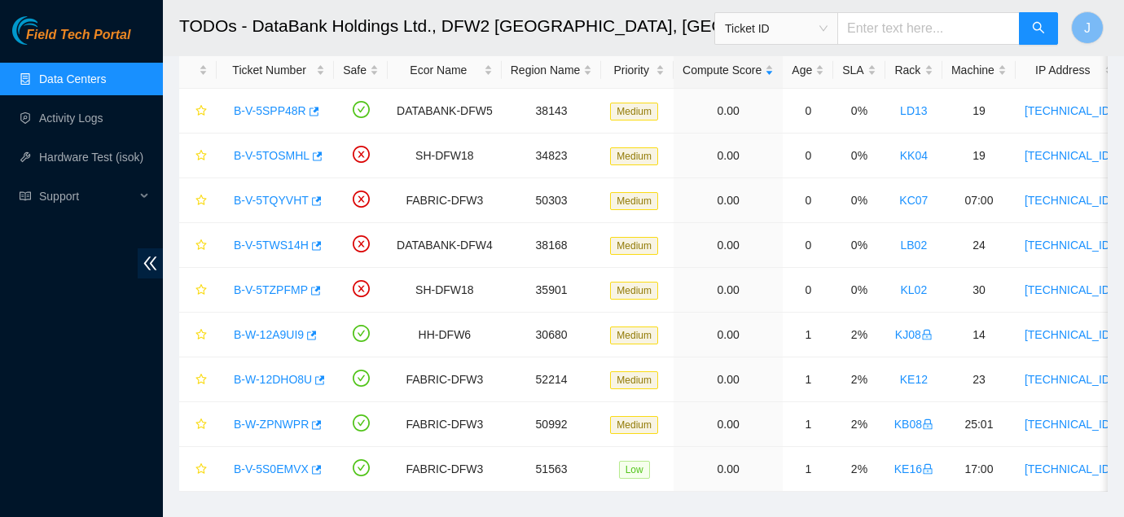
click at [86, 38] on span "Field Tech Portal" at bounding box center [78, 35] width 104 height 15
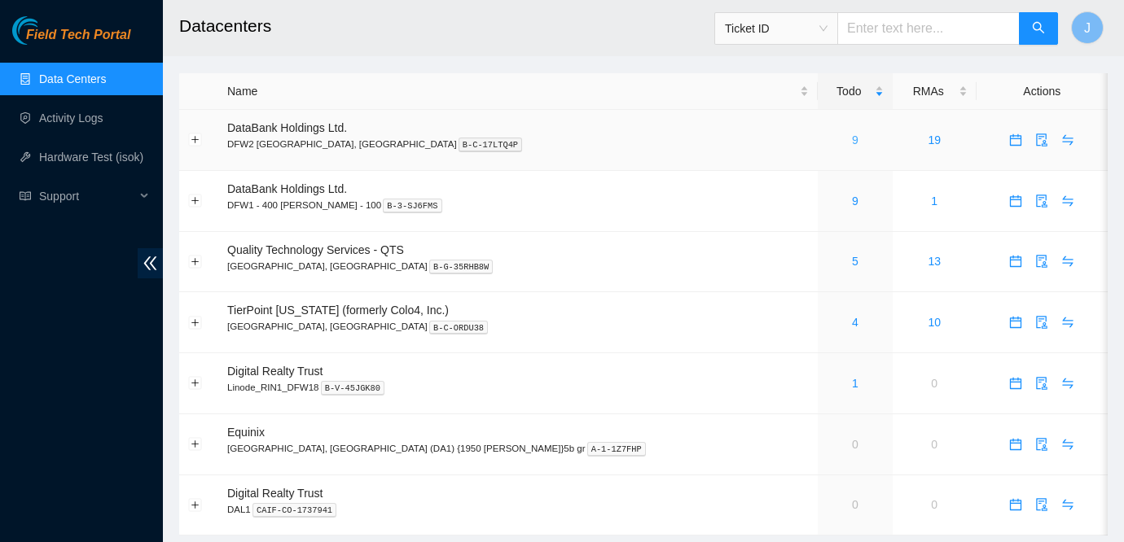
click at [852, 141] on link "9" at bounding box center [855, 140] width 7 height 13
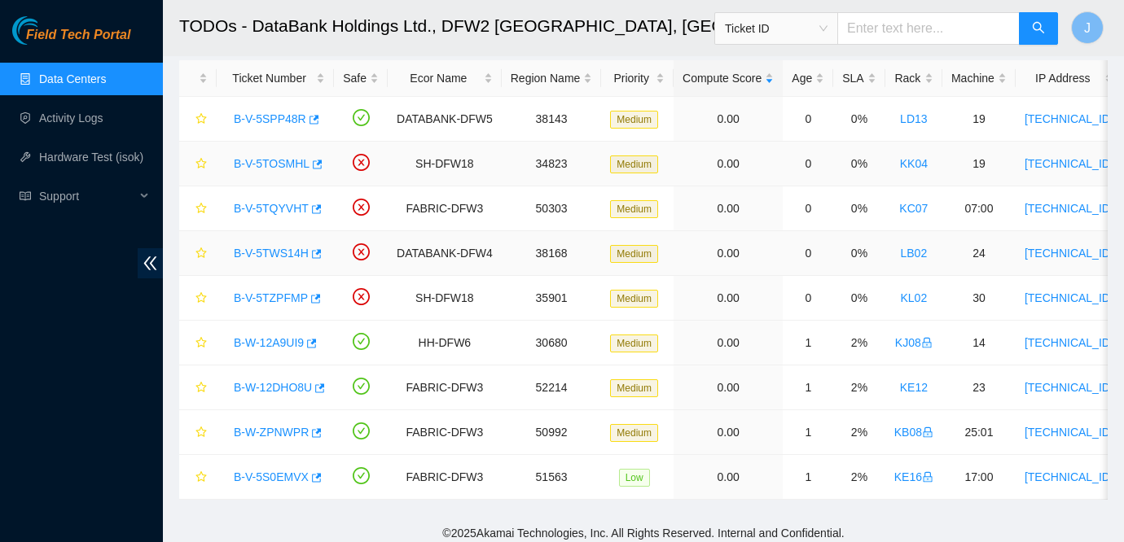
scroll to position [86, 0]
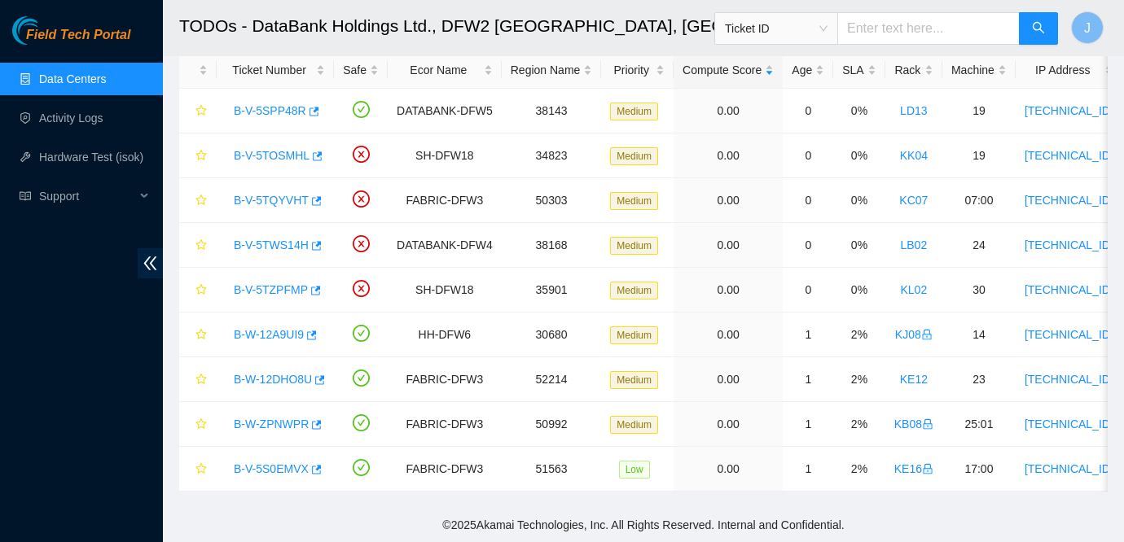
click at [800, 27] on span "Ticket ID" at bounding box center [776, 28] width 103 height 24
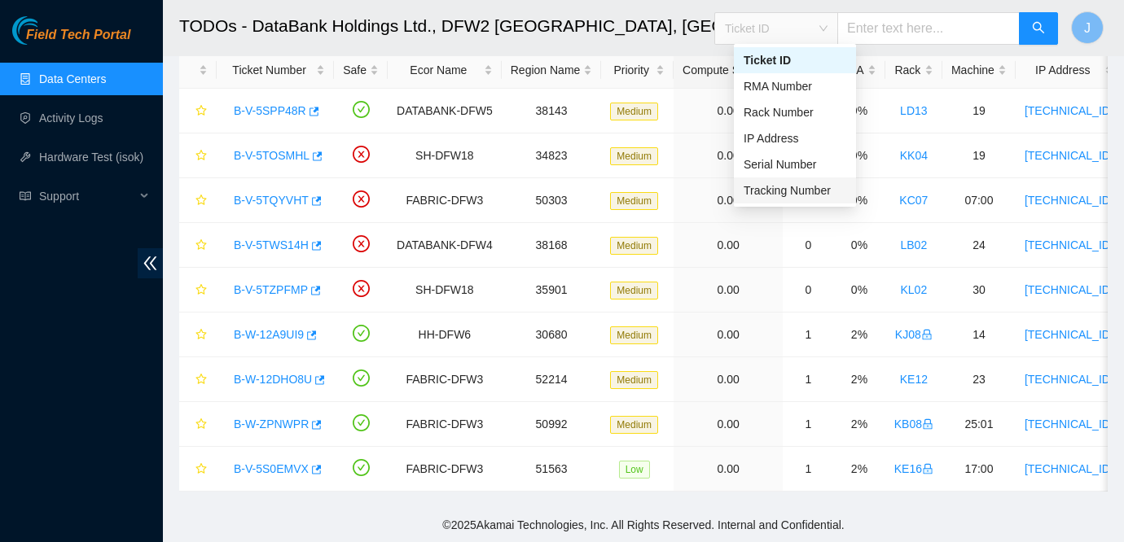
click at [782, 188] on div "Tracking Number" at bounding box center [794, 191] width 103 height 18
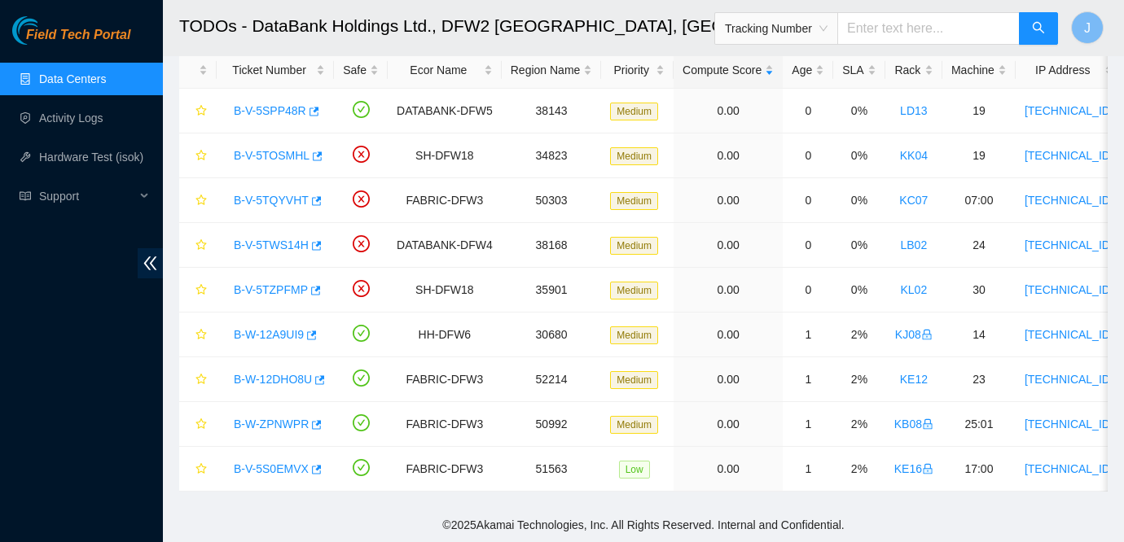
click at [936, 16] on input "text" at bounding box center [928, 28] width 182 height 33
type input "463470044458"
click at [1047, 28] on button "button" at bounding box center [1038, 28] width 39 height 33
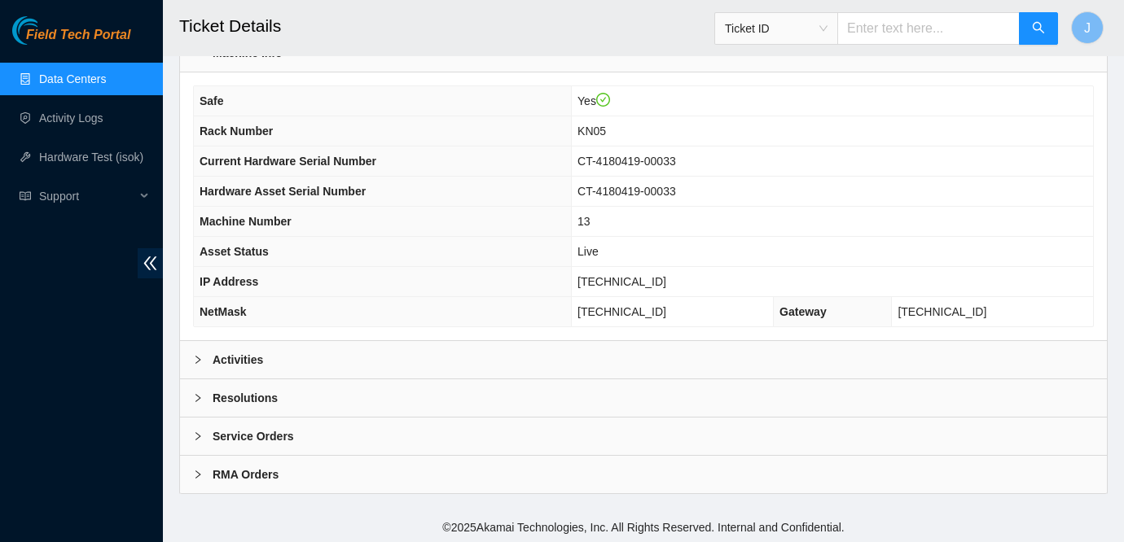
scroll to position [491, 0]
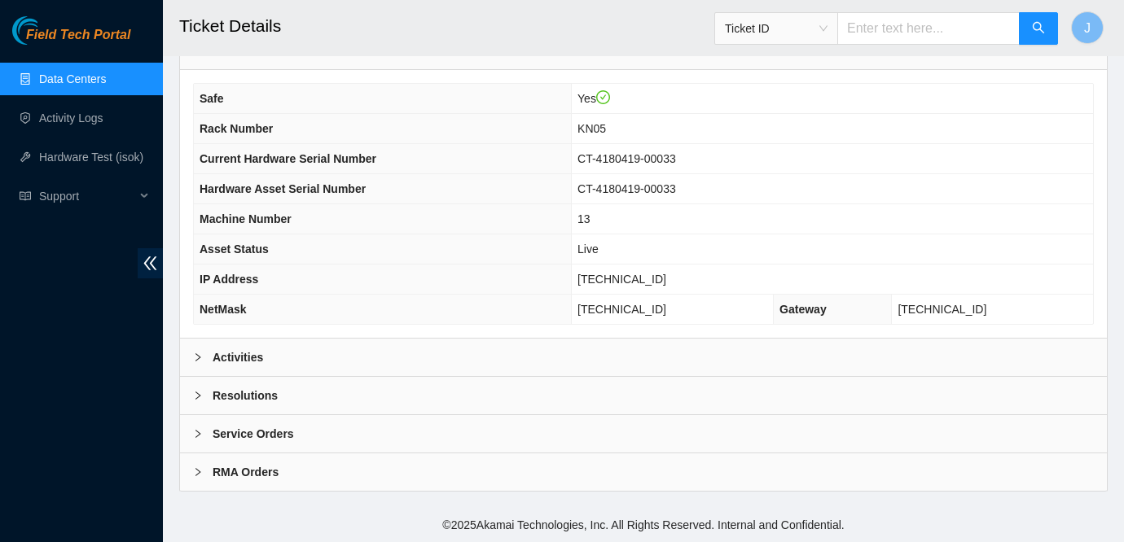
click at [425, 356] on div "Activities" at bounding box center [643, 357] width 927 height 37
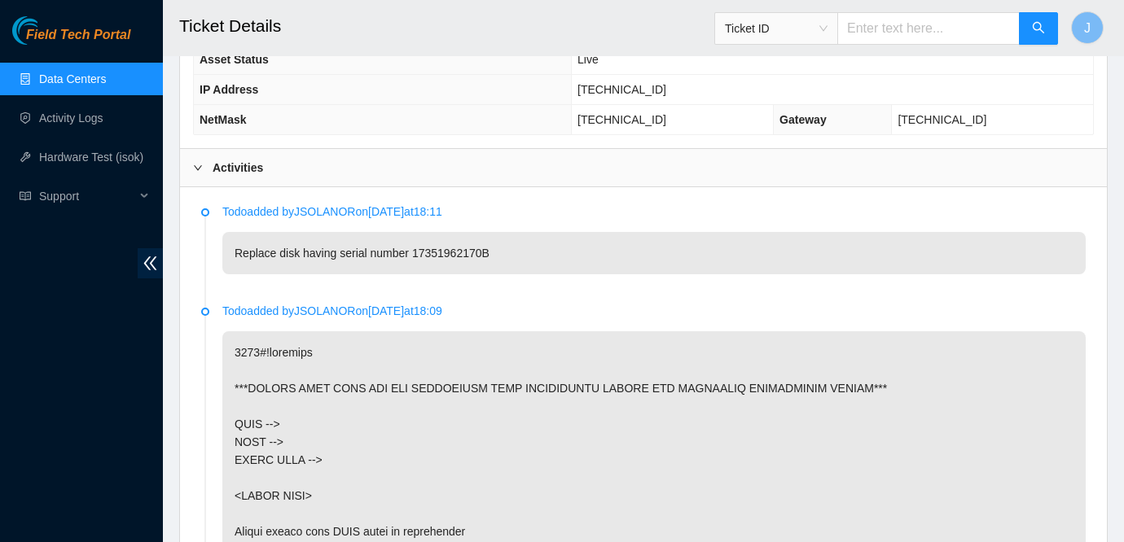
scroll to position [647, 0]
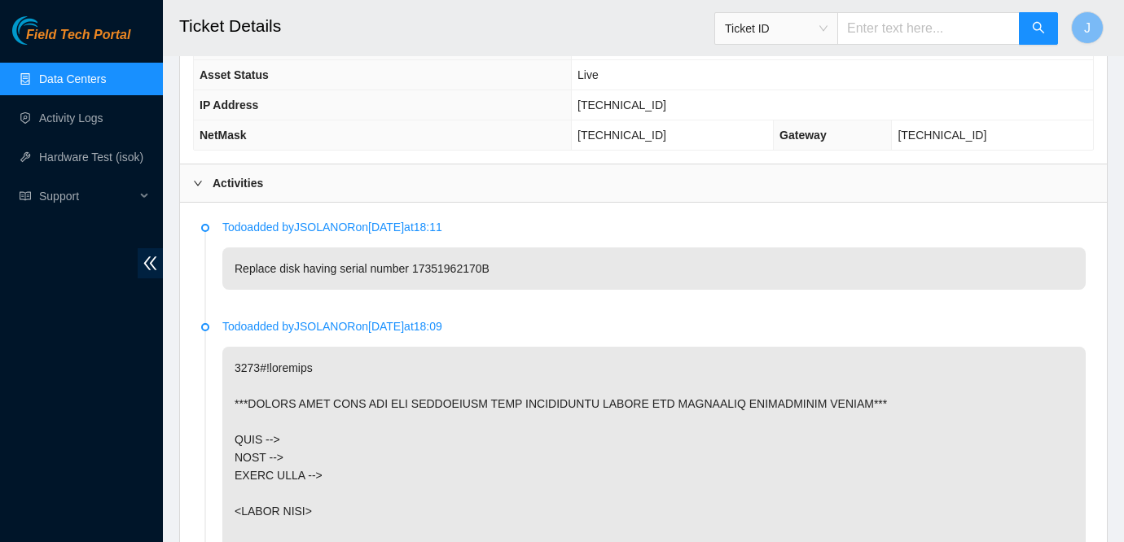
click at [445, 202] on div "Activities" at bounding box center [643, 182] width 927 height 37
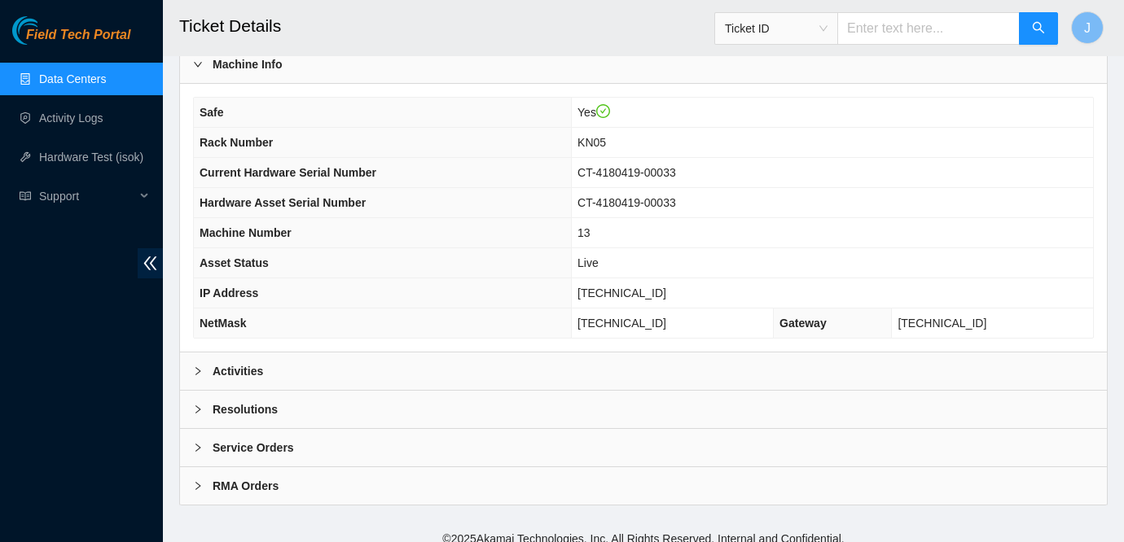
scroll to position [491, 0]
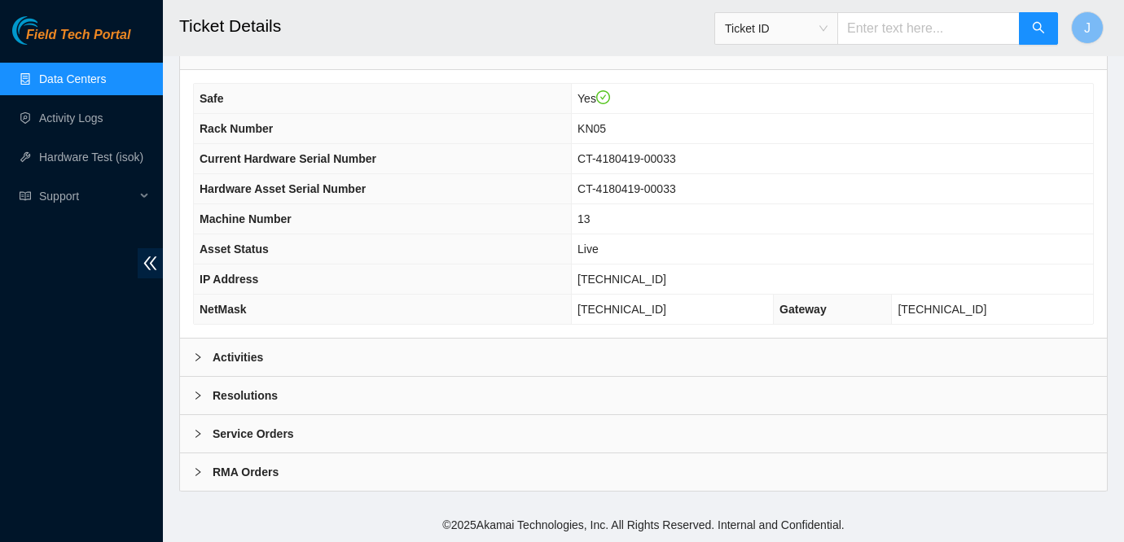
click at [356, 392] on div "Resolutions" at bounding box center [643, 395] width 927 height 37
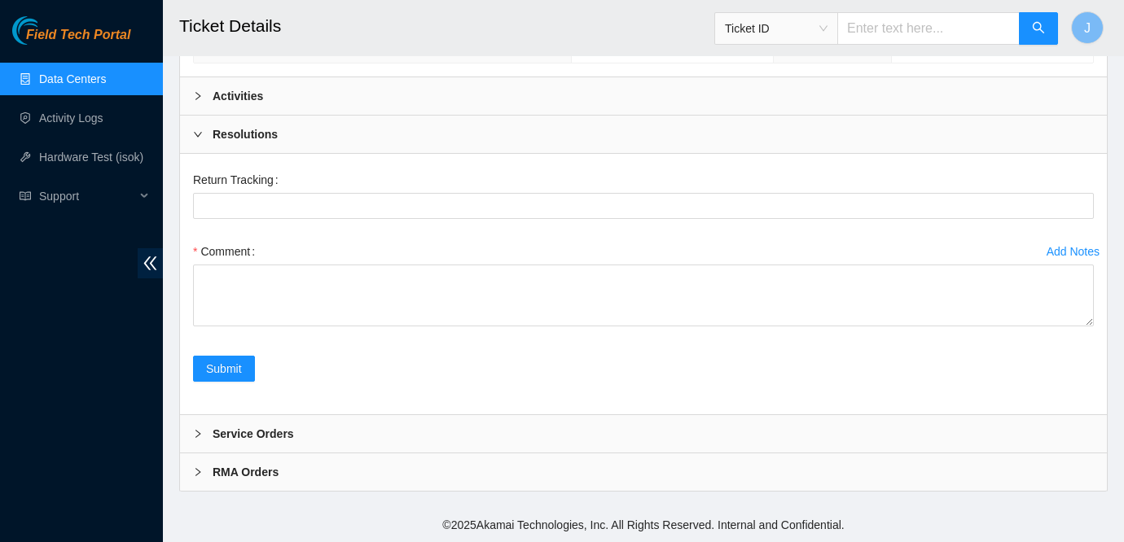
scroll to position [736, 0]
click at [350, 149] on div "Resolutions" at bounding box center [643, 134] width 927 height 37
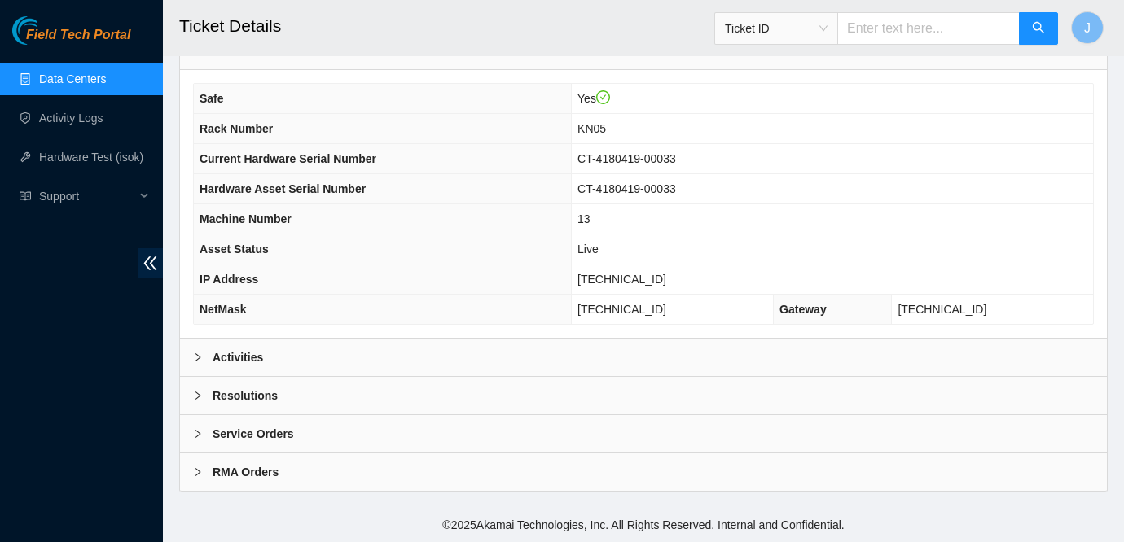
click at [340, 429] on div "Service Orders" at bounding box center [643, 433] width 927 height 37
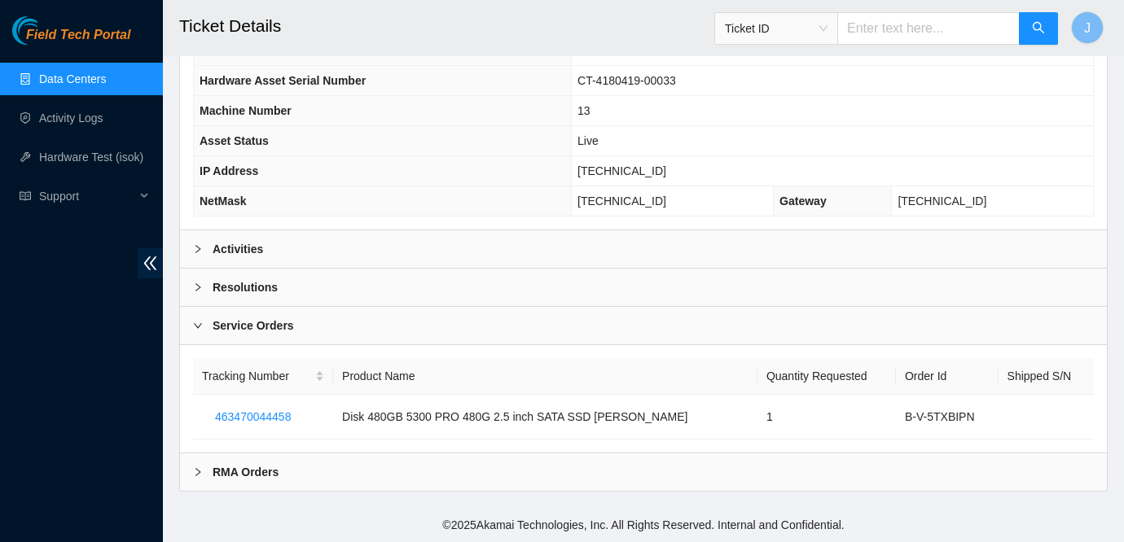
scroll to position [599, 0]
click at [384, 486] on div "RMA Orders" at bounding box center [643, 472] width 927 height 37
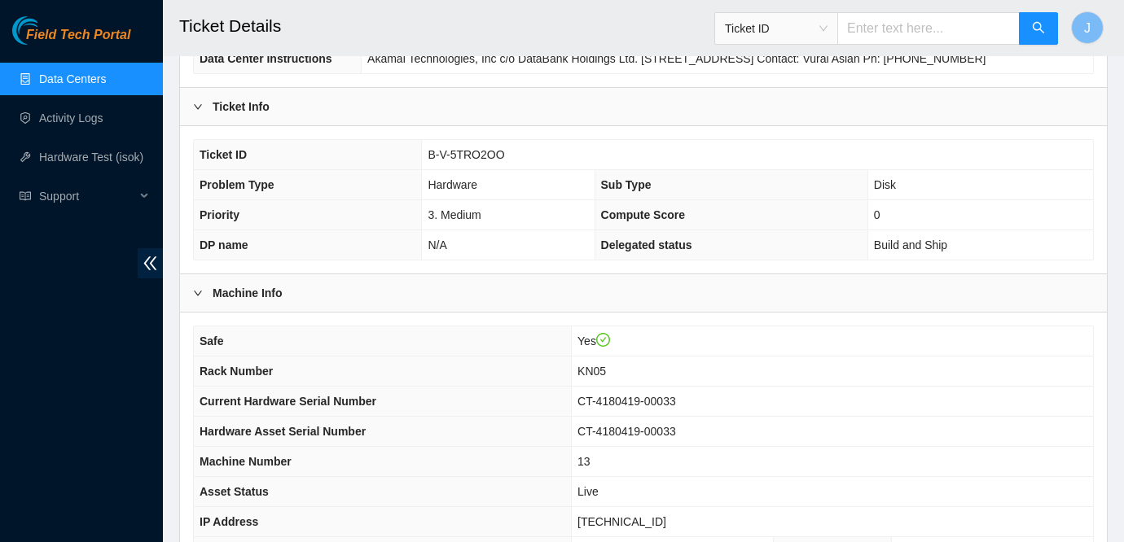
scroll to position [255, 0]
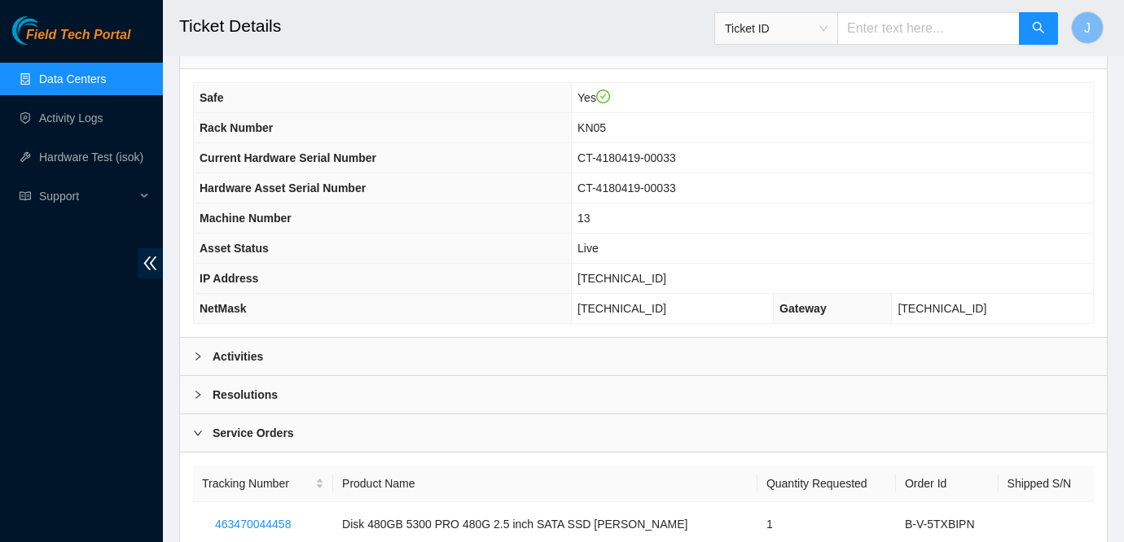
click at [355, 367] on div "Activities" at bounding box center [643, 356] width 927 height 37
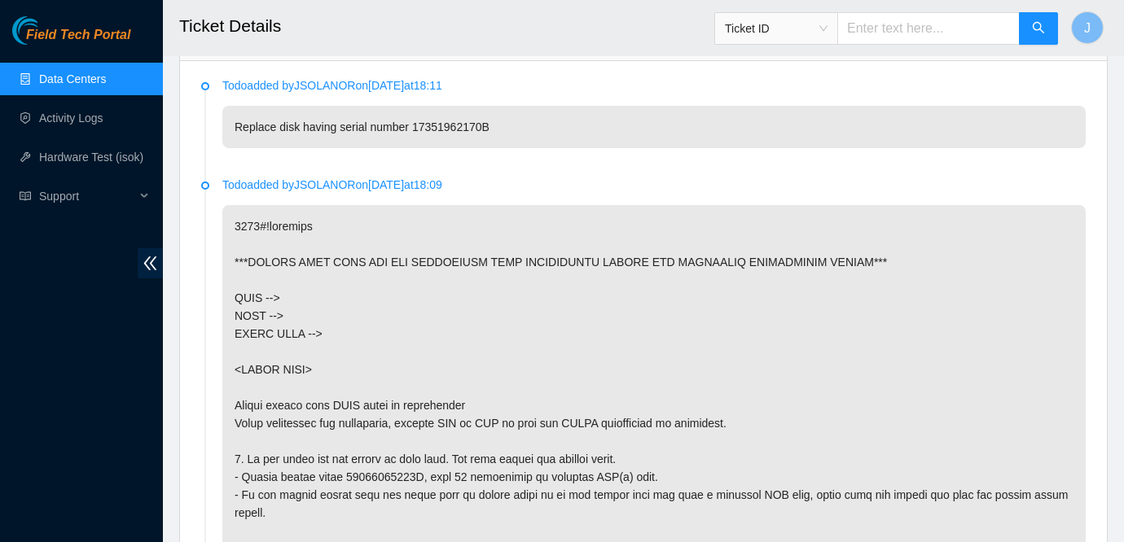
scroll to position [781, 0]
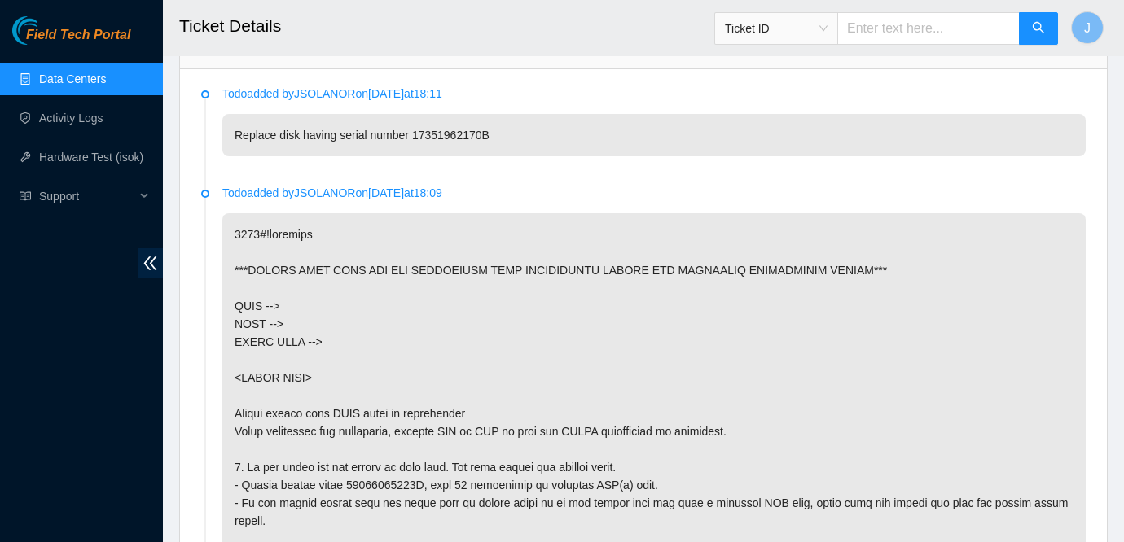
click at [68, 72] on link "Data Centers" at bounding box center [72, 78] width 67 height 13
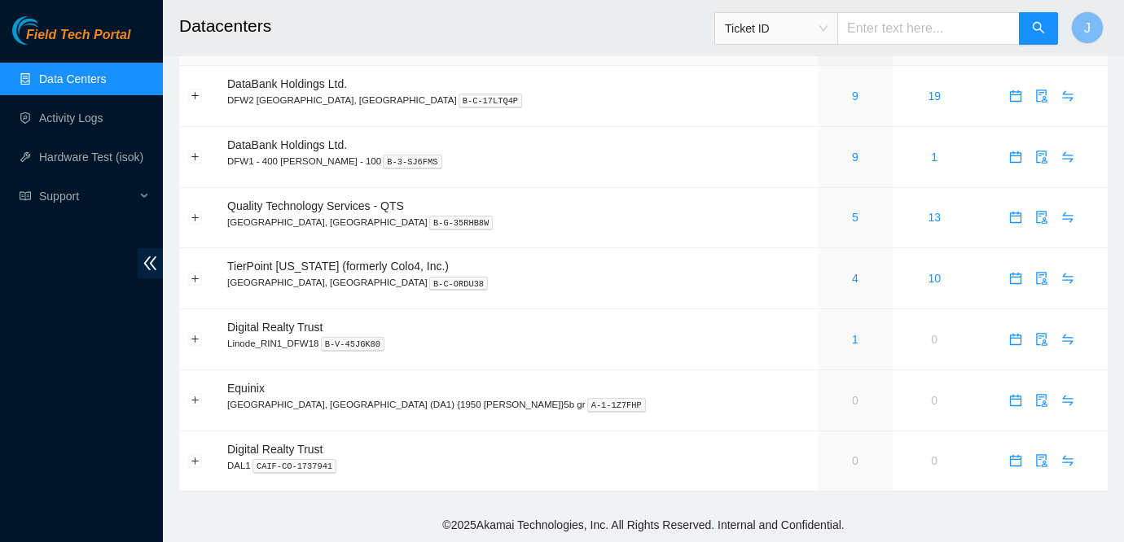
scroll to position [43, 0]
click at [901, 498] on main "Datacenters Ticket ID J Name Todo RMAs Actions DataBank Holdings Ltd. DFW2 Rich…" at bounding box center [643, 233] width 961 height 552
click at [852, 97] on link "9" at bounding box center [855, 96] width 7 height 13
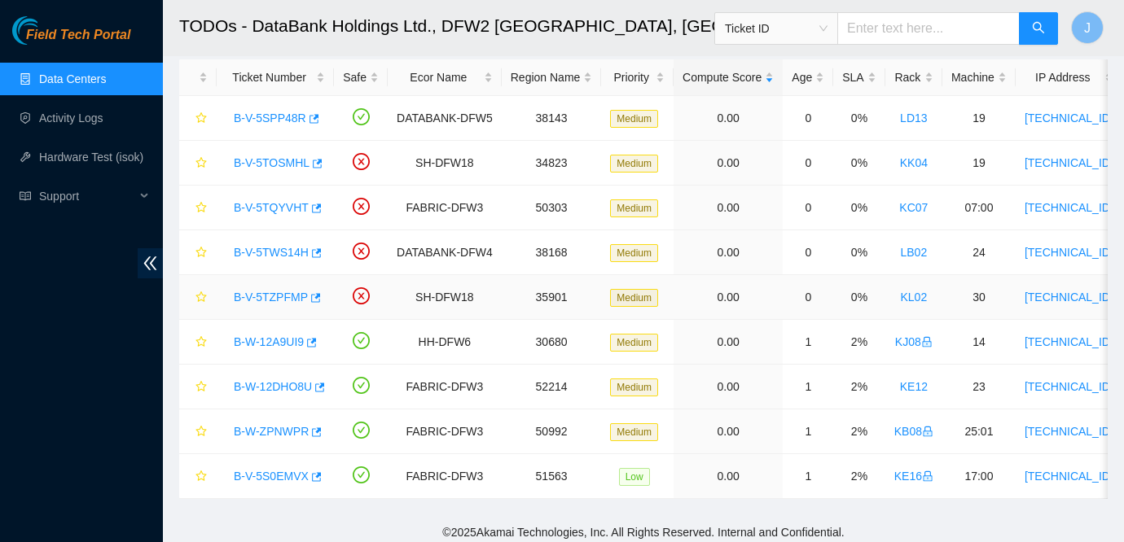
scroll to position [86, 0]
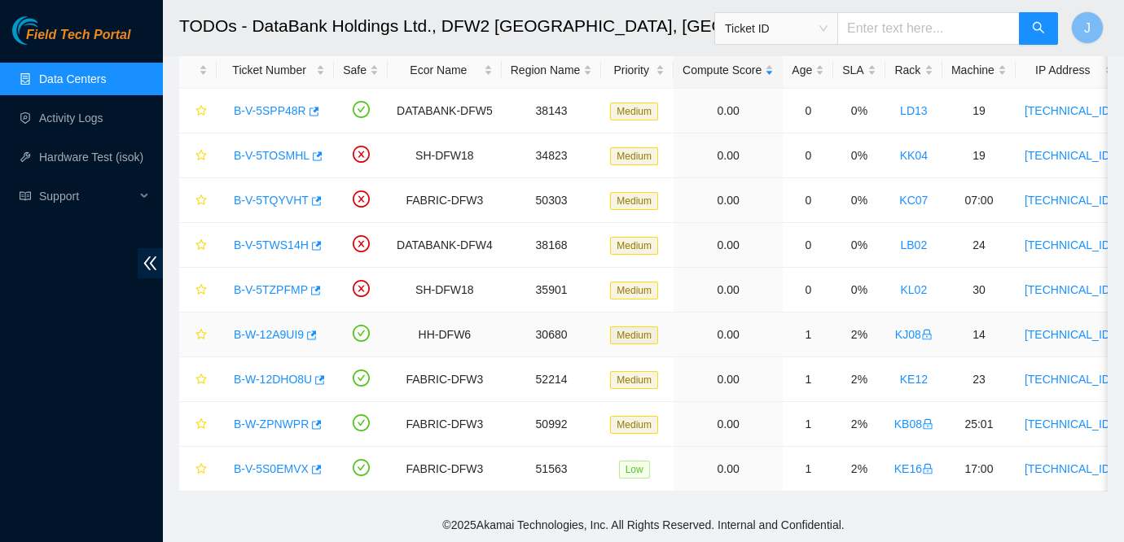
click at [286, 331] on link "B-W-12A9UI9" at bounding box center [269, 334] width 70 height 13
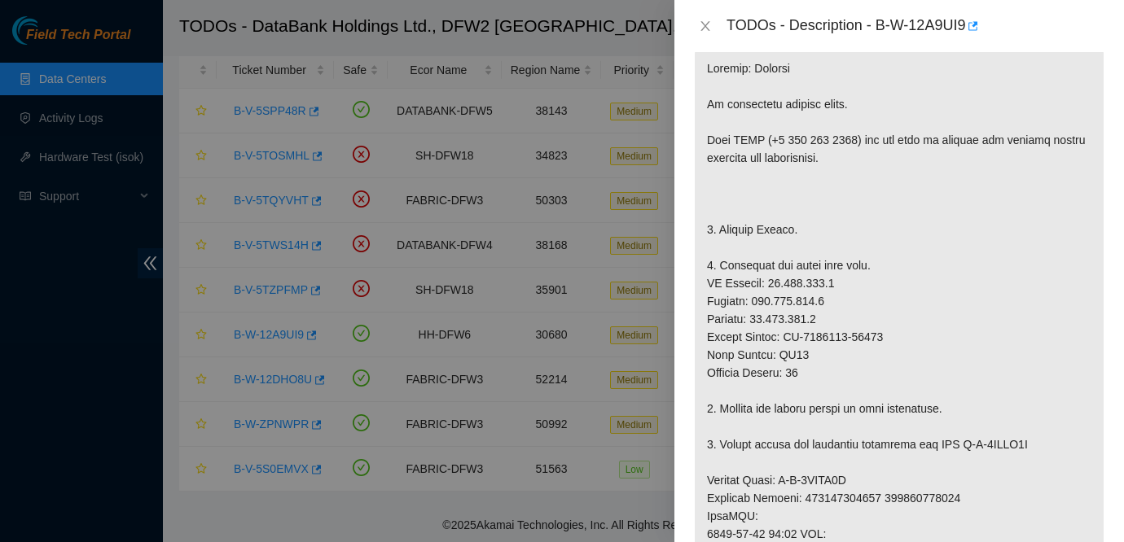
scroll to position [303, 0]
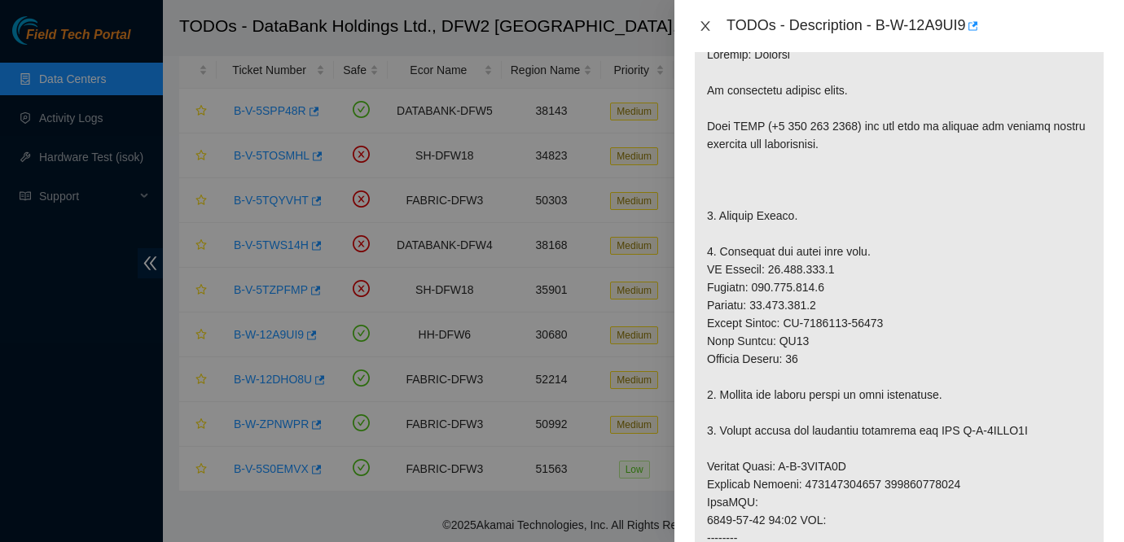
click at [712, 28] on button "Close" at bounding box center [705, 26] width 23 height 15
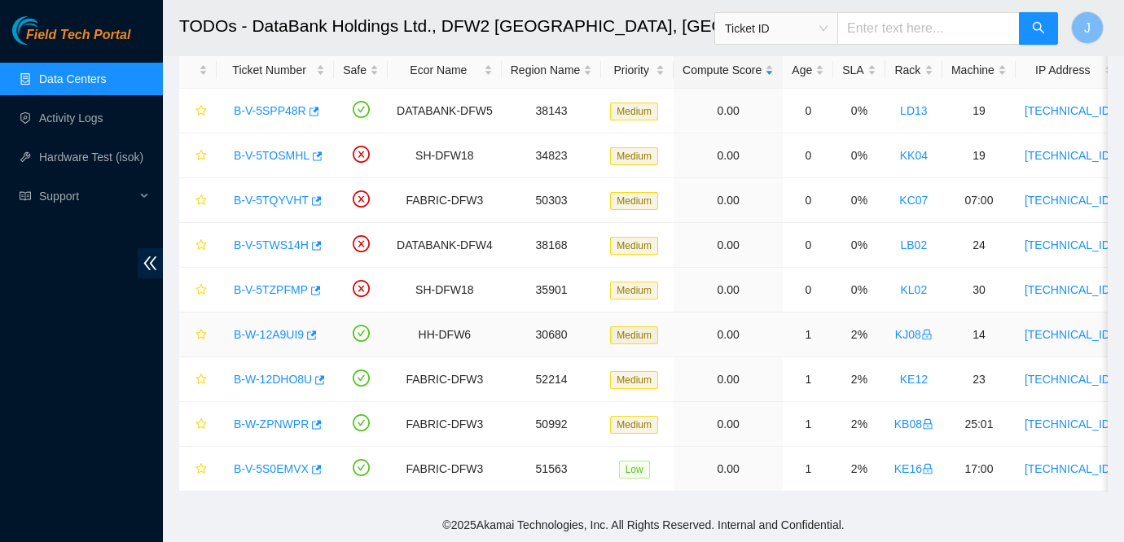
scroll to position [357, 0]
click at [274, 418] on link "B-W-ZPNWPR" at bounding box center [271, 424] width 75 height 13
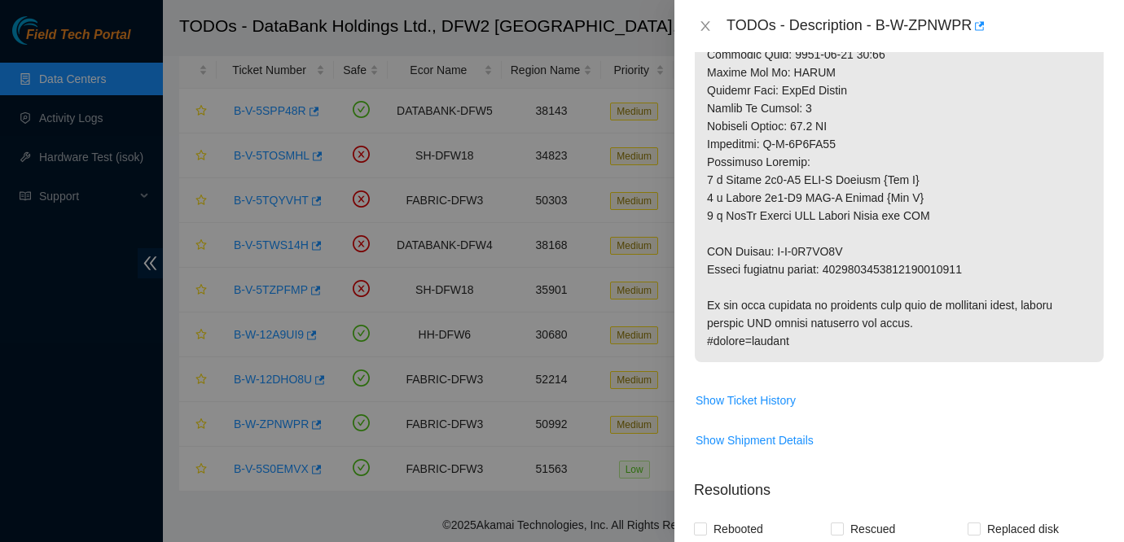
scroll to position [1700, 0]
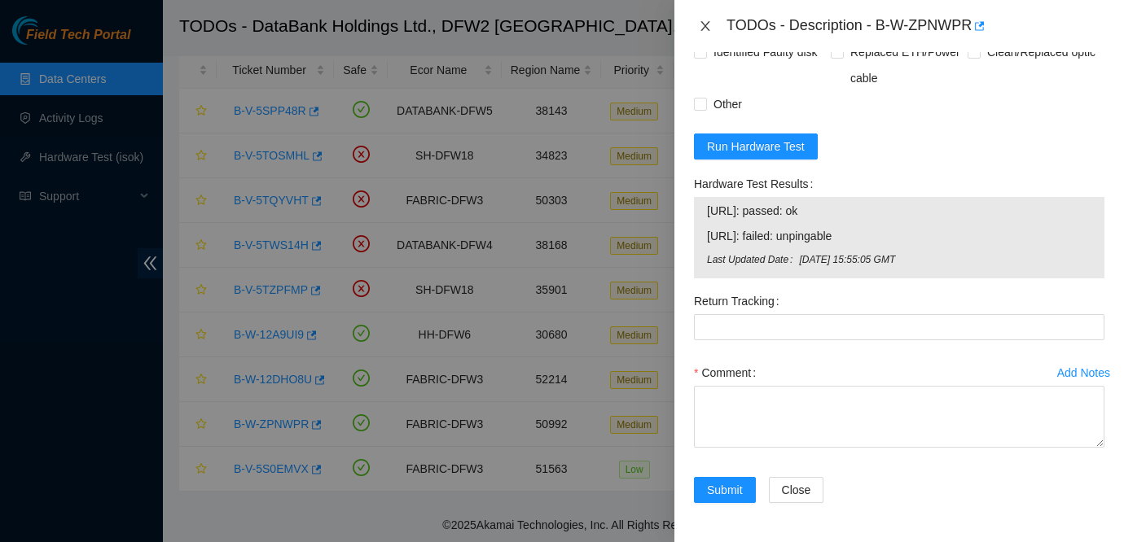
click at [696, 24] on button "Close" at bounding box center [705, 26] width 23 height 15
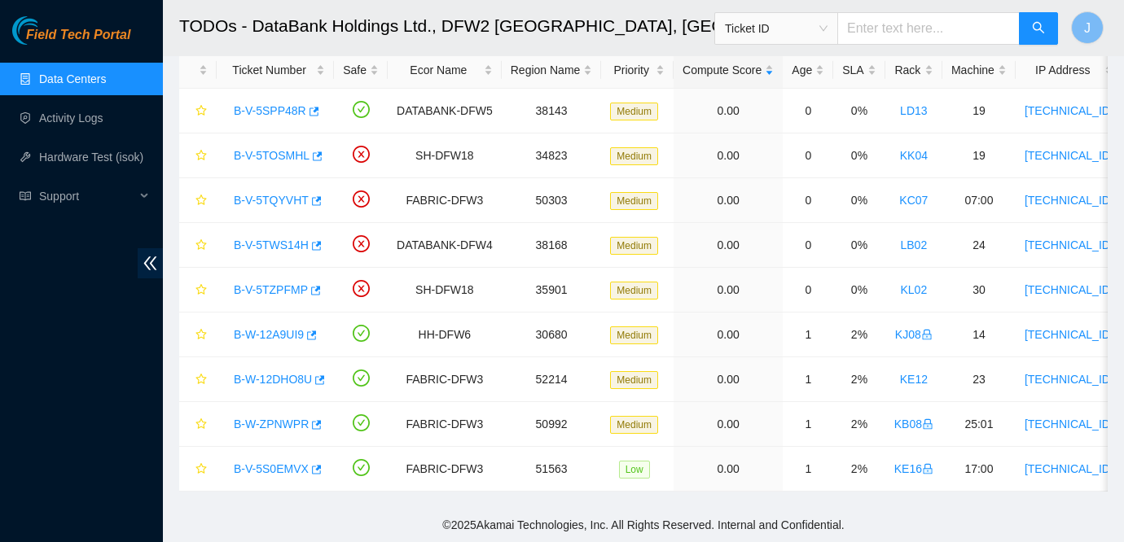
scroll to position [472, 0]
click at [292, 462] on link "B-V-5S0EMVX" at bounding box center [271, 468] width 75 height 13
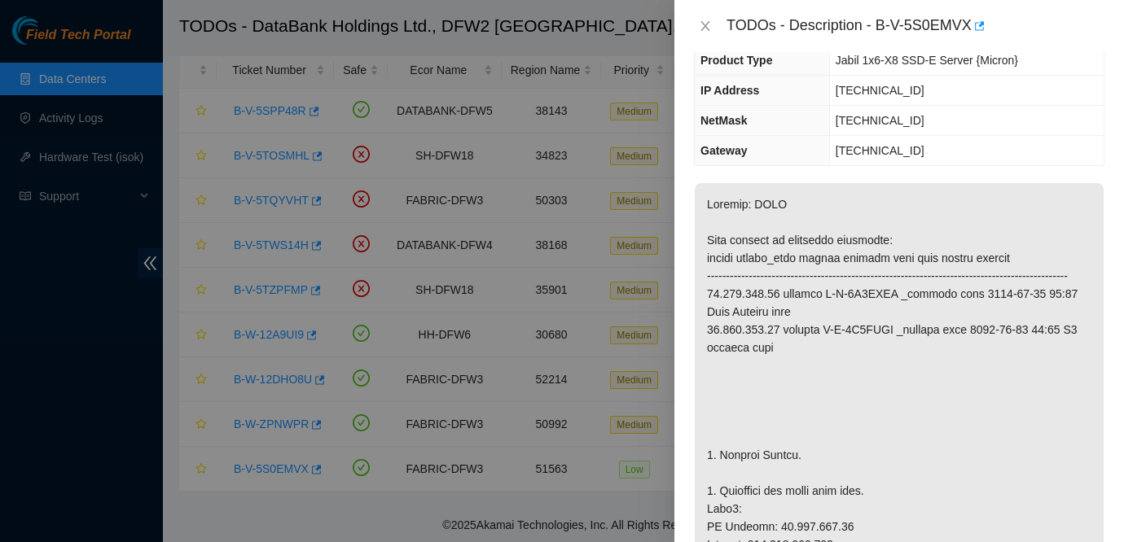
scroll to position [0, 0]
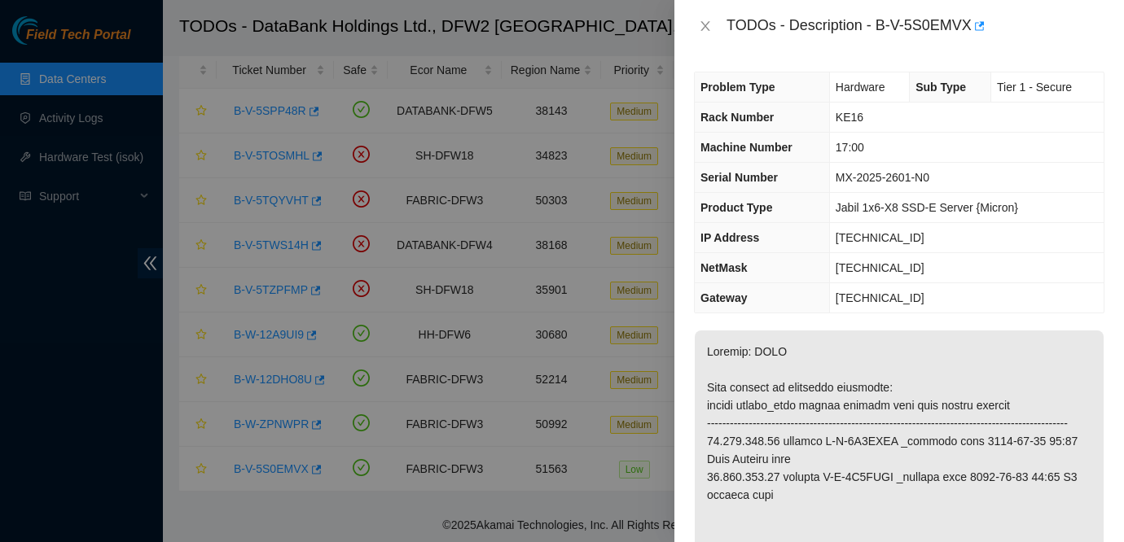
click at [704, 15] on div "TODOs - Description - B-V-5S0EMVX" at bounding box center [899, 26] width 410 height 26
click at [704, 28] on icon "close" at bounding box center [705, 26] width 13 height 13
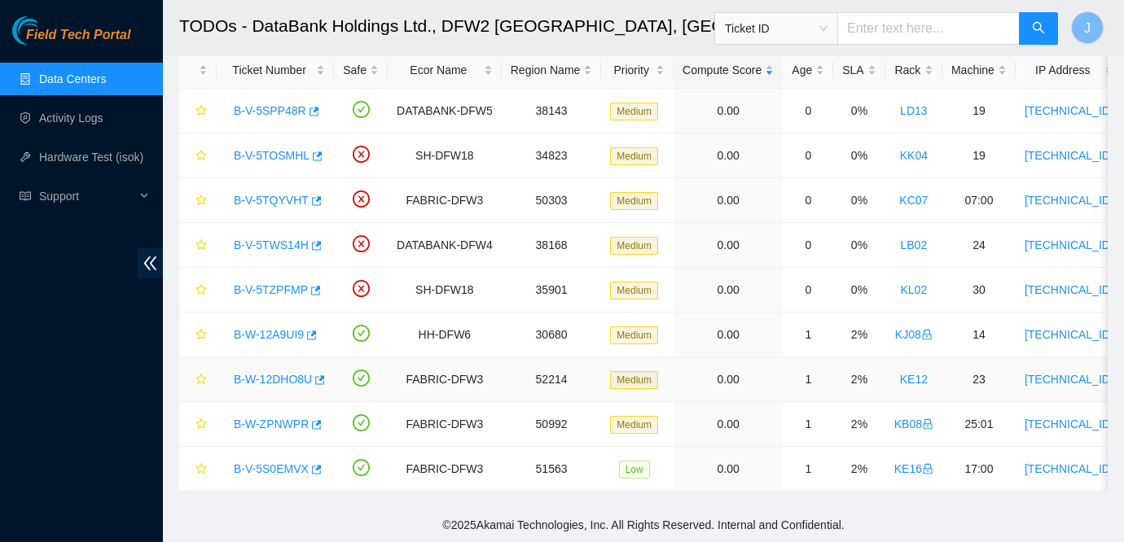
click at [287, 384] on link "B-W-12DHO8U" at bounding box center [273, 379] width 78 height 13
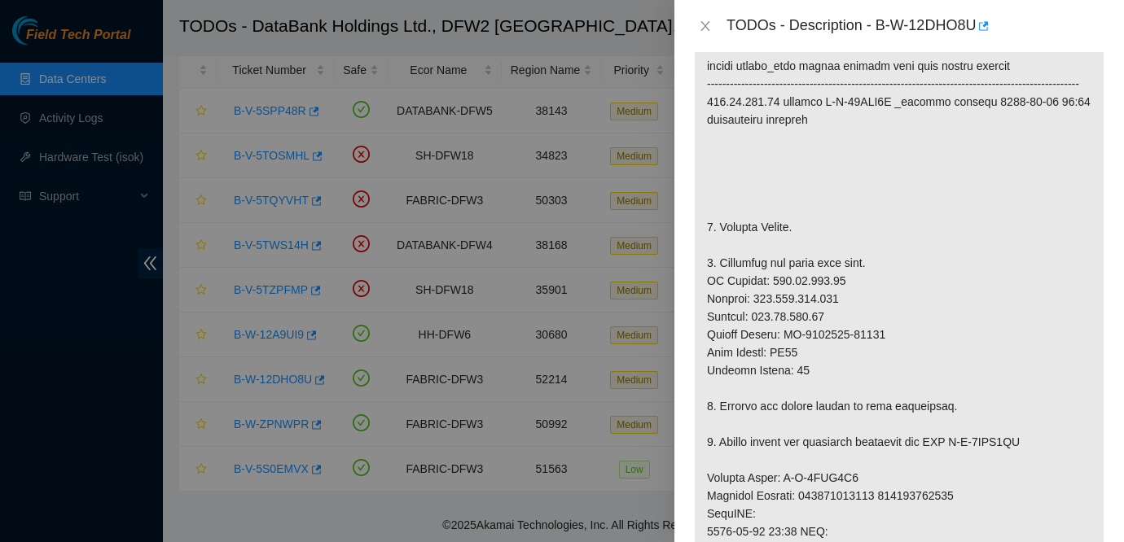
scroll to position [375, 0]
click at [702, 22] on icon "close" at bounding box center [704, 26] width 9 height 10
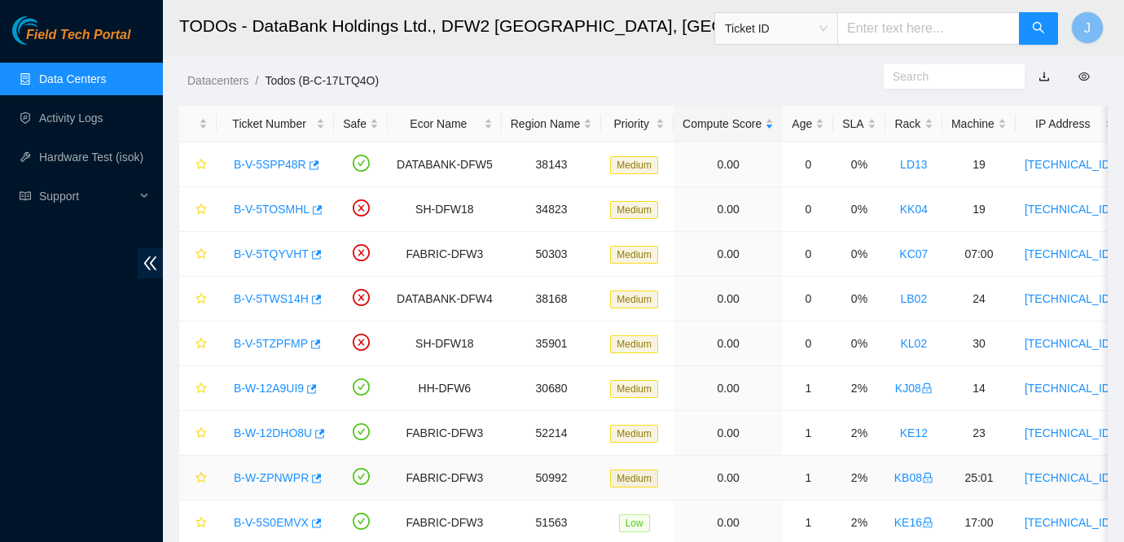
scroll to position [0, 0]
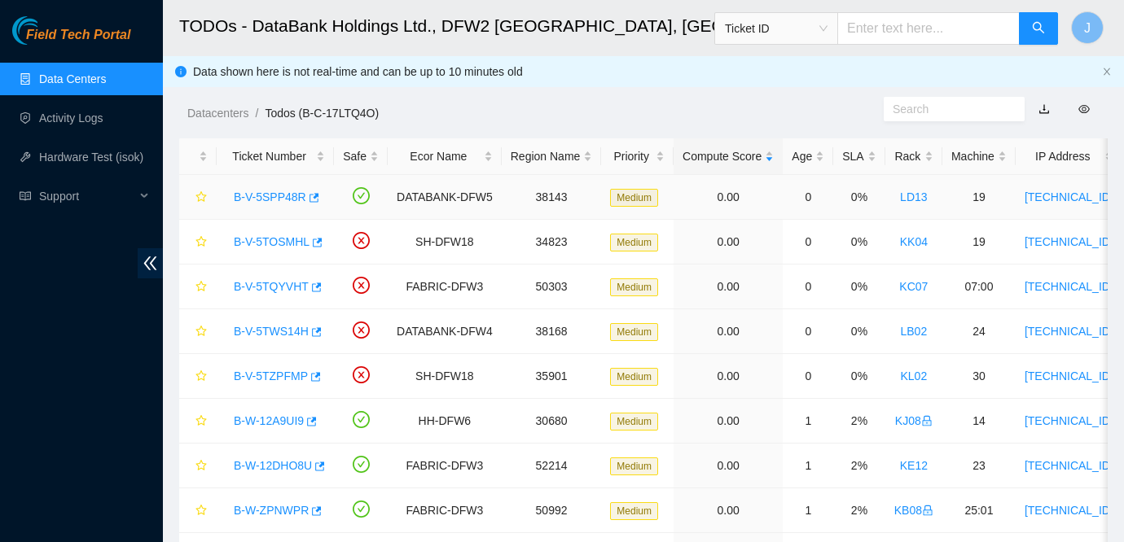
click at [286, 192] on link "B-V-5SPP48R" at bounding box center [270, 197] width 72 height 13
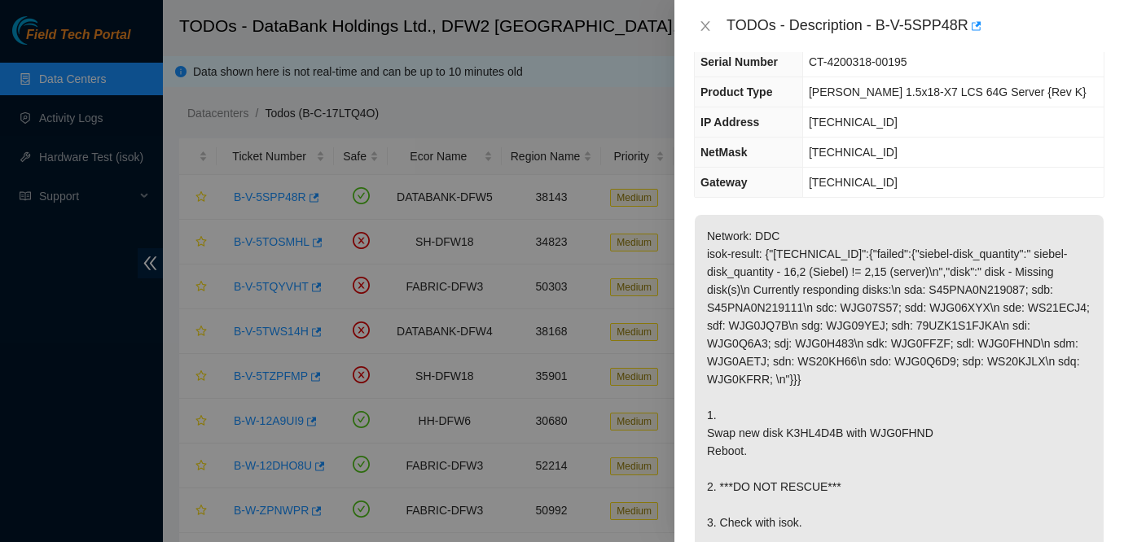
scroll to position [110, 0]
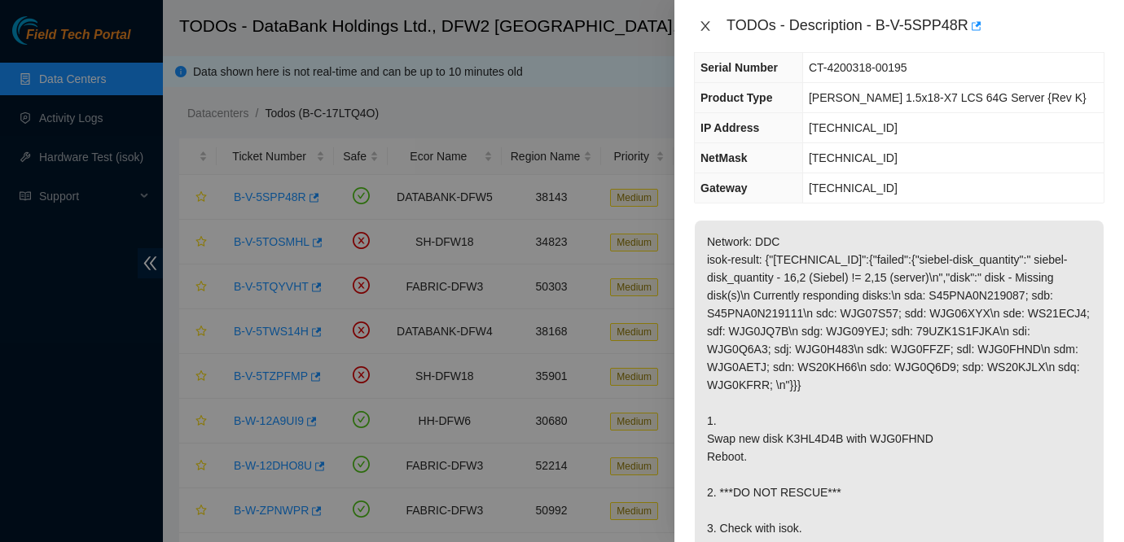
click at [704, 24] on icon "close" at bounding box center [705, 26] width 13 height 13
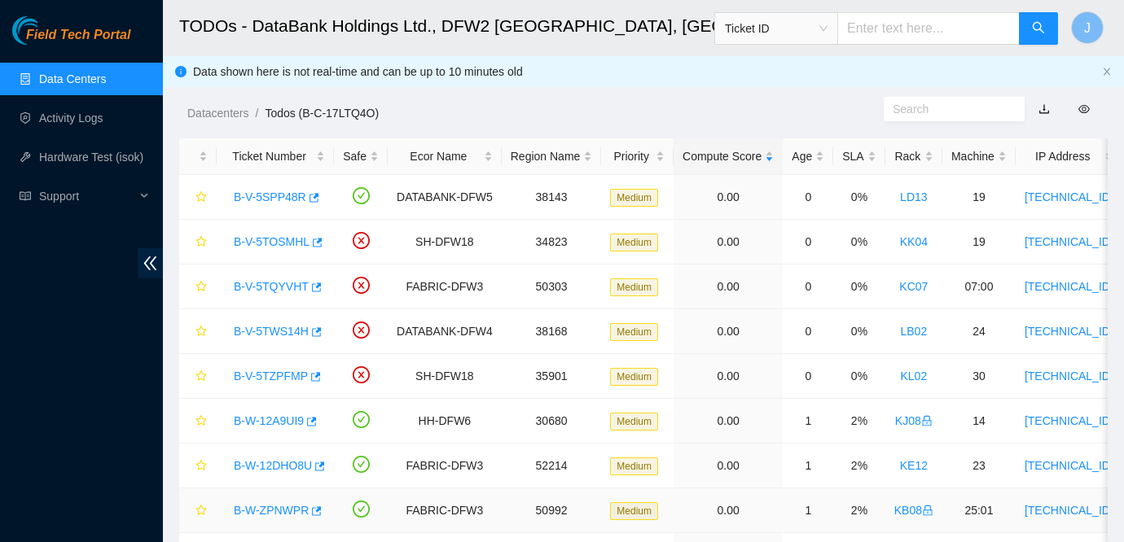
scroll to position [146, 0]
click at [289, 328] on link "B-V-5TWS14H" at bounding box center [271, 331] width 75 height 13
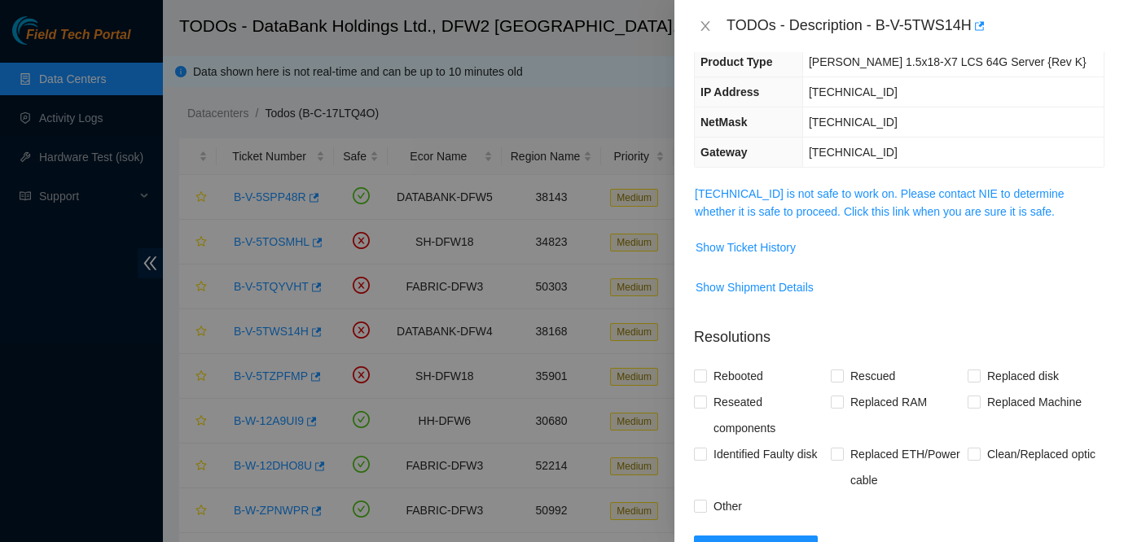
scroll to position [110, 0]
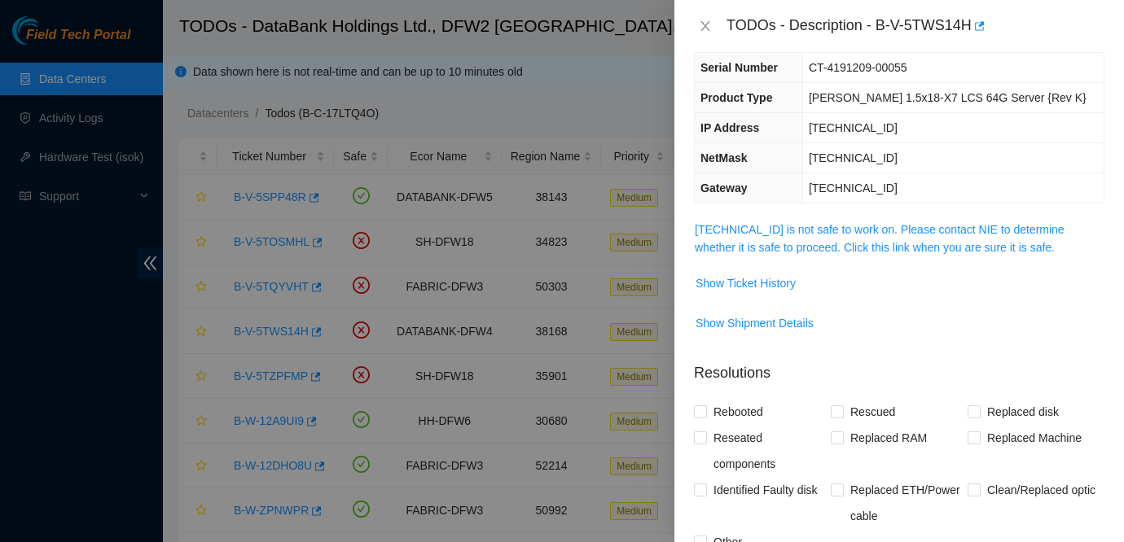
click at [952, 107] on td "[PERSON_NAME] 1.5x18-X7 LCS 64G Server {Rev K}" at bounding box center [952, 98] width 301 height 30
drag, startPoint x: 882, startPoint y: 24, endPoint x: 979, endPoint y: 28, distance: 97.0
click at [979, 28] on div "TODOs - Description - B-V-5TWS14H" at bounding box center [915, 26] width 378 height 26
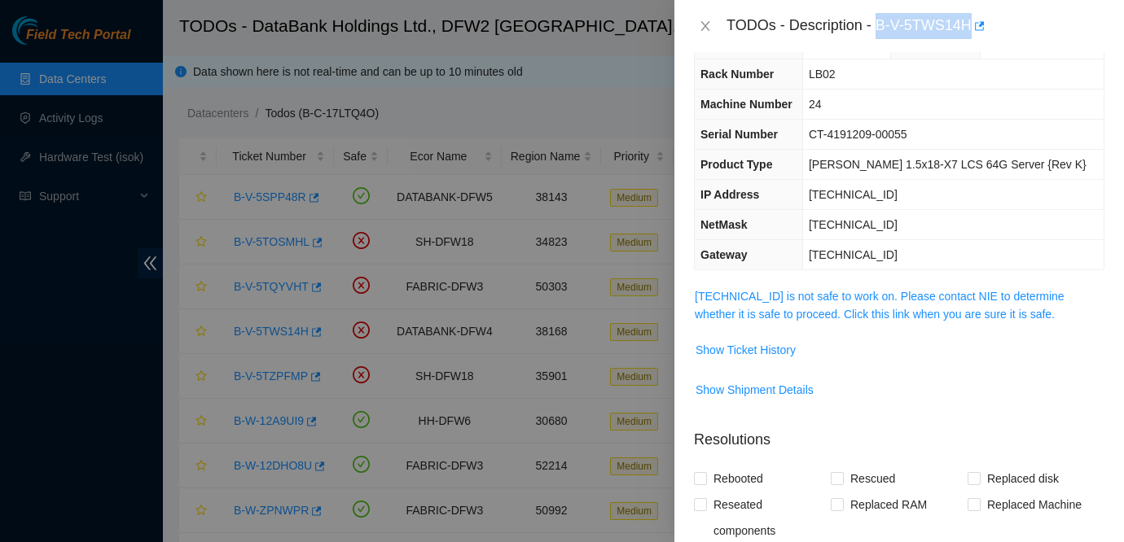
scroll to position [0, 0]
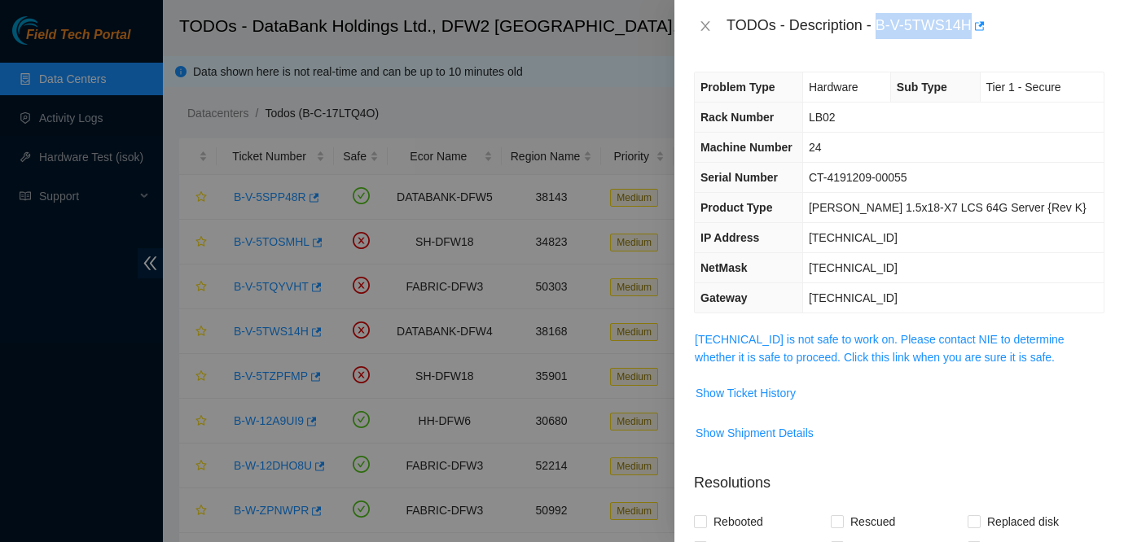
copy div "B-V-5TWS14H"
click at [966, 414] on td "Show Ticket History" at bounding box center [899, 399] width 410 height 40
click at [701, 18] on div "TODOs - Description - B-V-5TWS14H" at bounding box center [899, 26] width 410 height 26
click at [704, 26] on icon "close" at bounding box center [705, 26] width 13 height 13
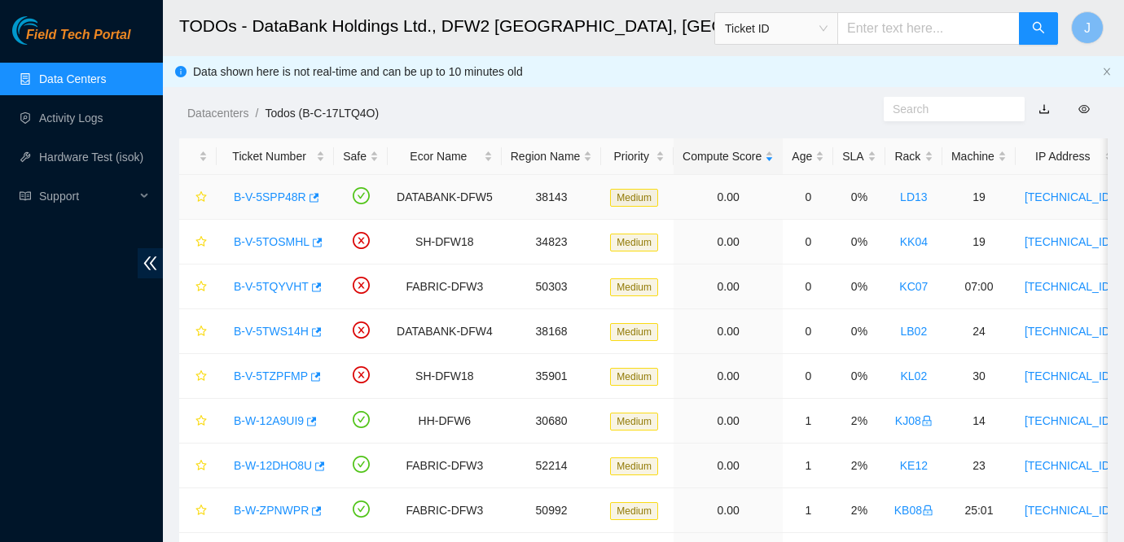
click at [265, 191] on link "B-V-5SPP48R" at bounding box center [270, 197] width 72 height 13
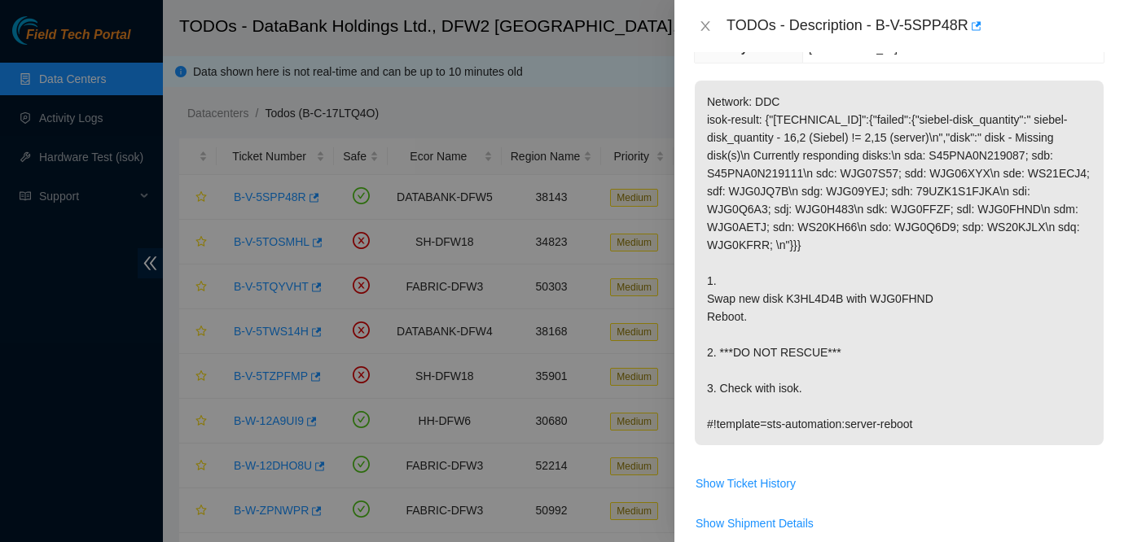
scroll to position [280, 0]
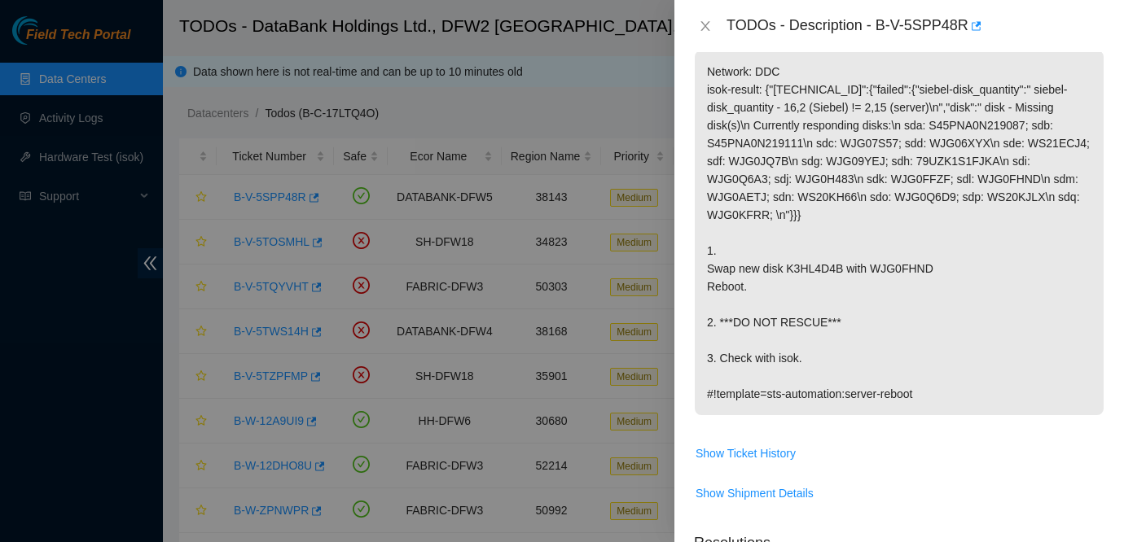
click at [953, 467] on td "Show Ticket History" at bounding box center [899, 460] width 410 height 40
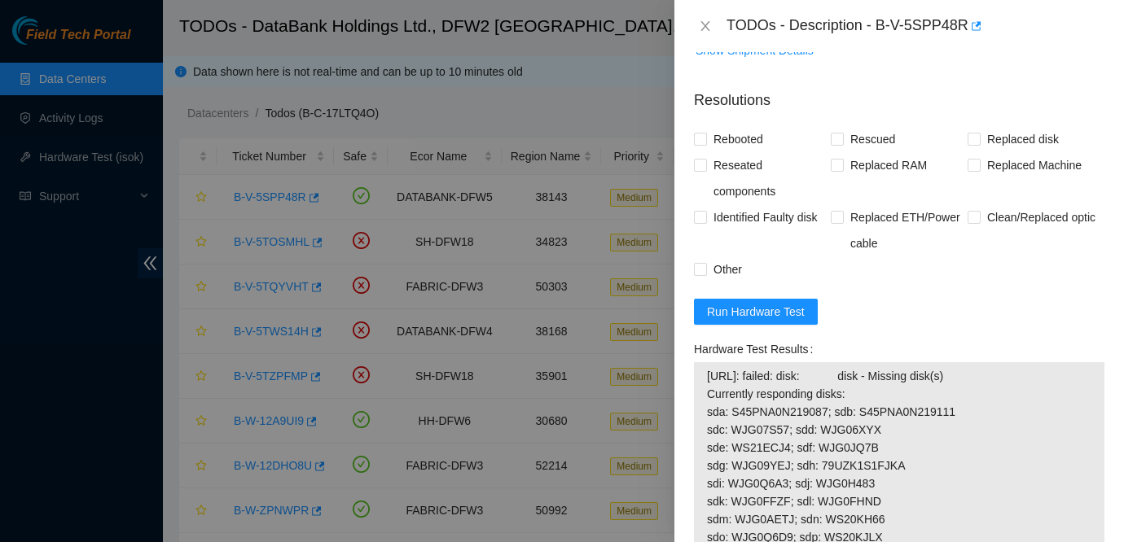
scroll to position [0, 0]
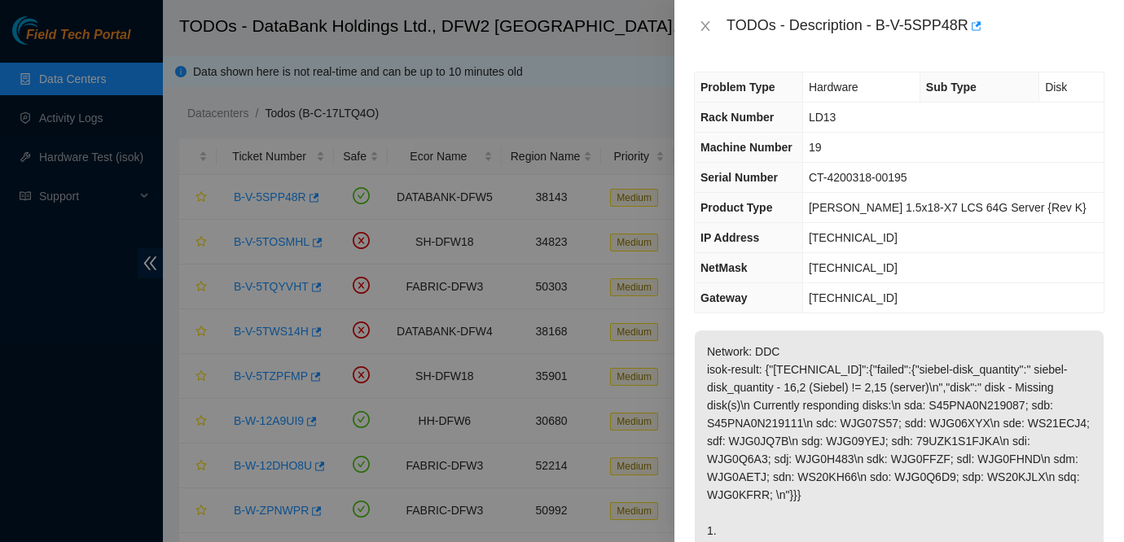
click at [1009, 360] on p "Network: DDC isok-result: {"[TECHNICAL_ID]":{"failed":{"siebel-disk_quantity":"…" at bounding box center [899, 513] width 409 height 365
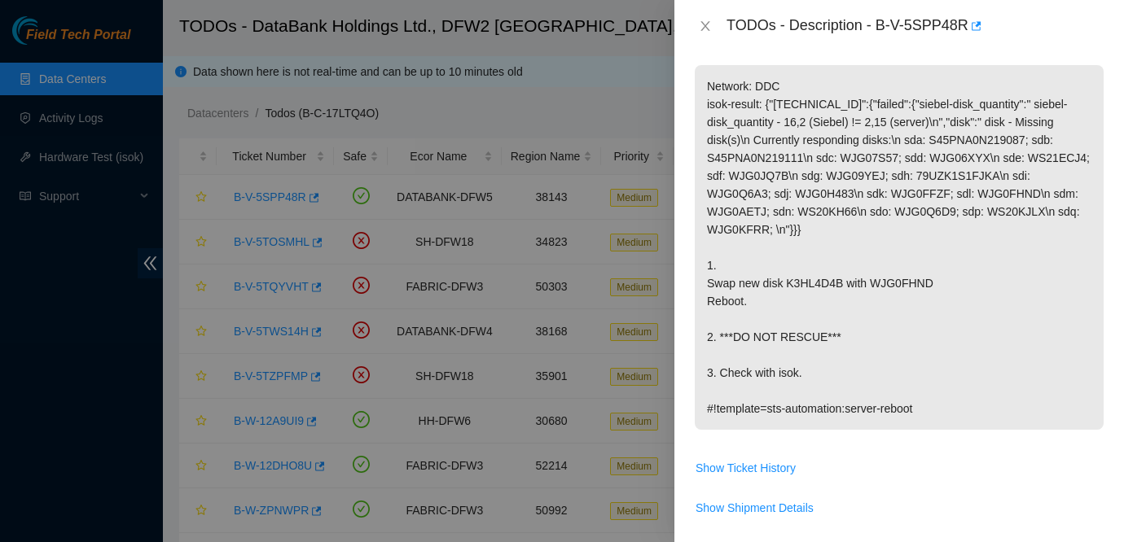
scroll to position [273, 0]
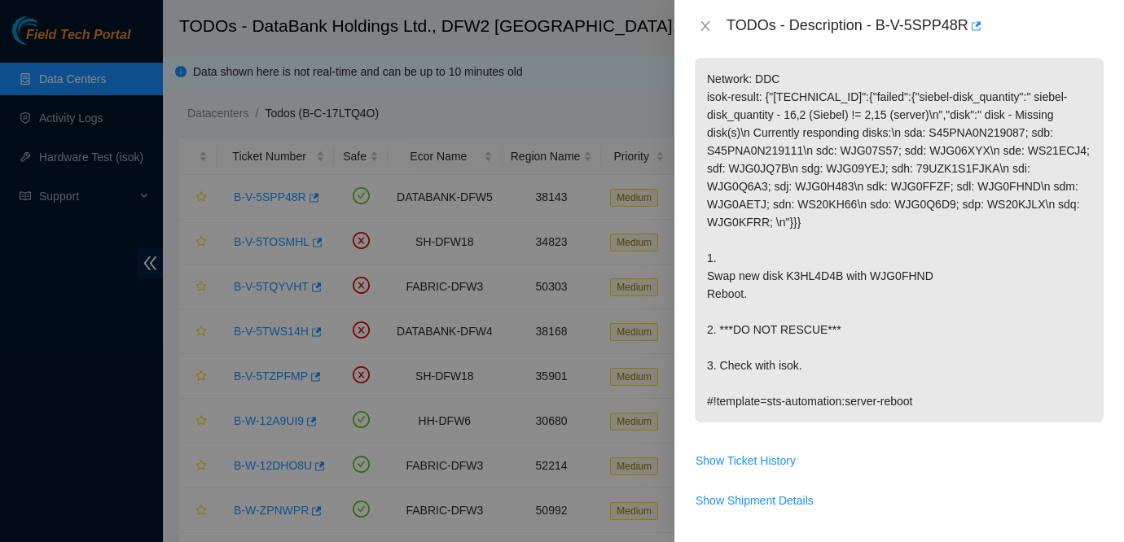
click at [1002, 256] on p "Network: DDC isok-result: {"[TECHNICAL_ID]":{"failed":{"siebel-disk_quantity":"…" at bounding box center [899, 240] width 409 height 365
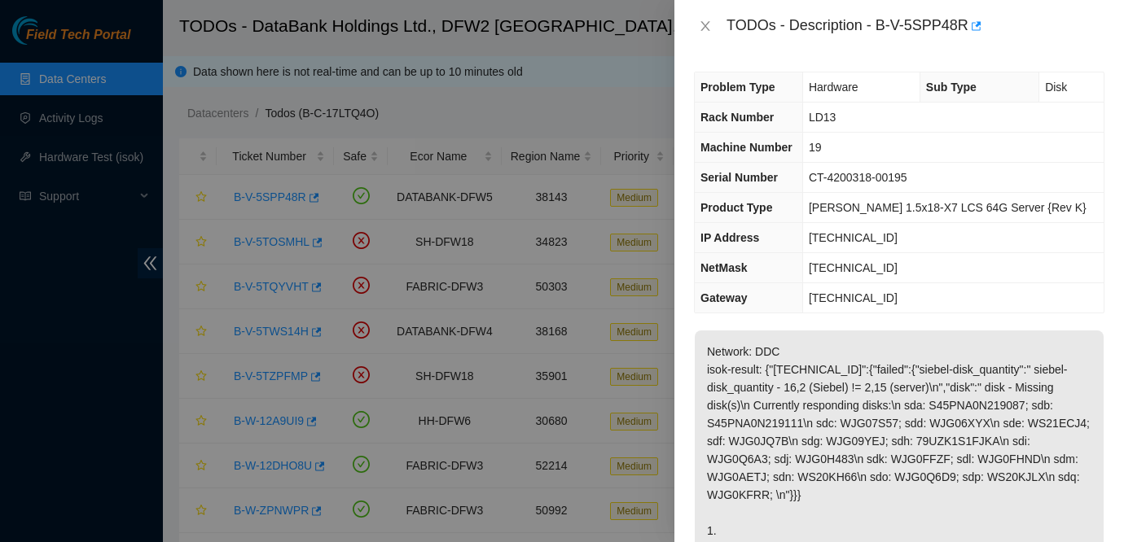
scroll to position [240, 0]
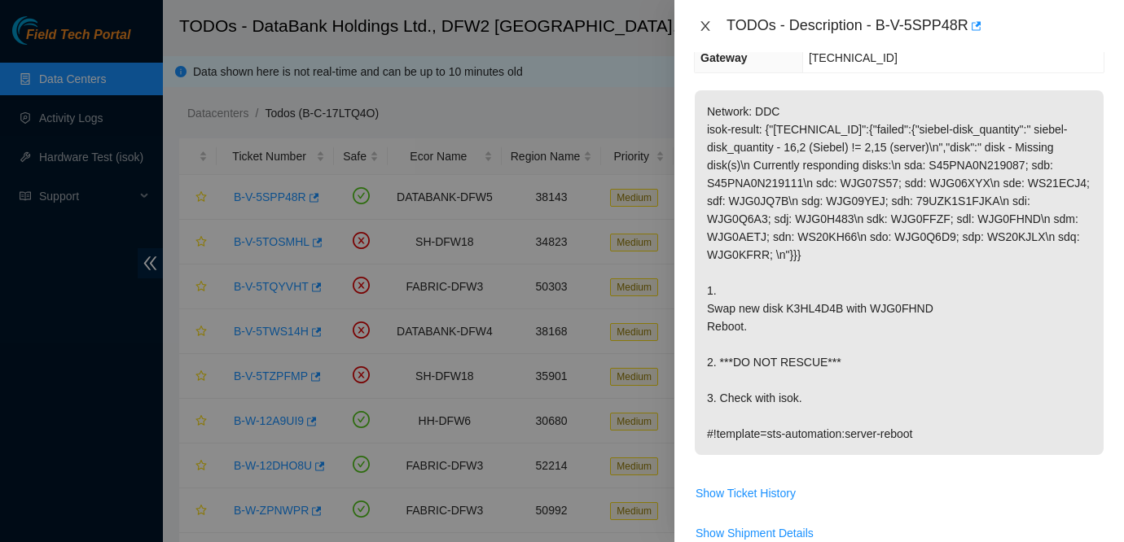
click at [702, 23] on icon "close" at bounding box center [704, 26] width 9 height 10
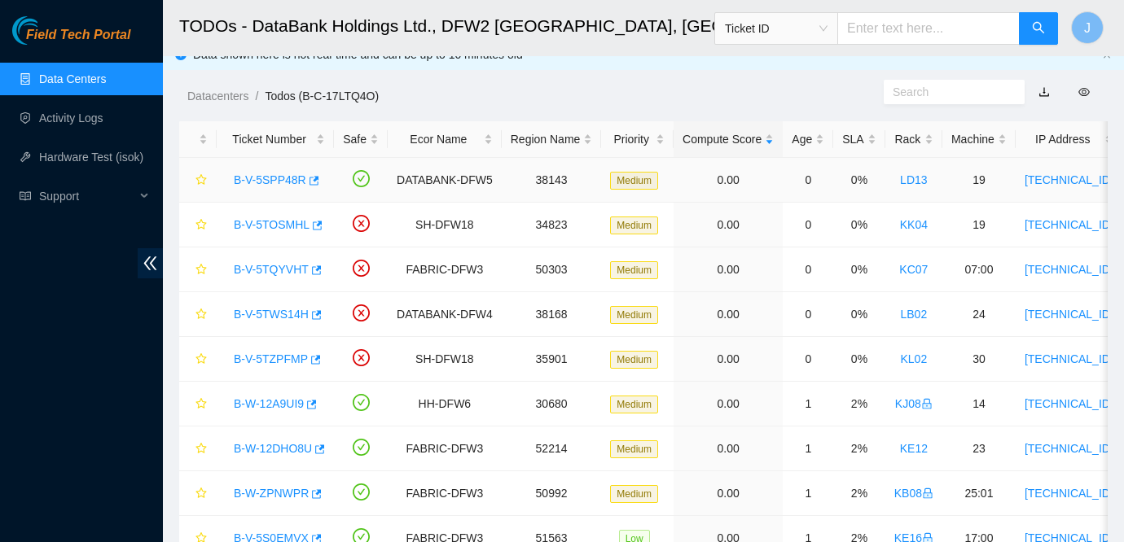
scroll to position [22, 0]
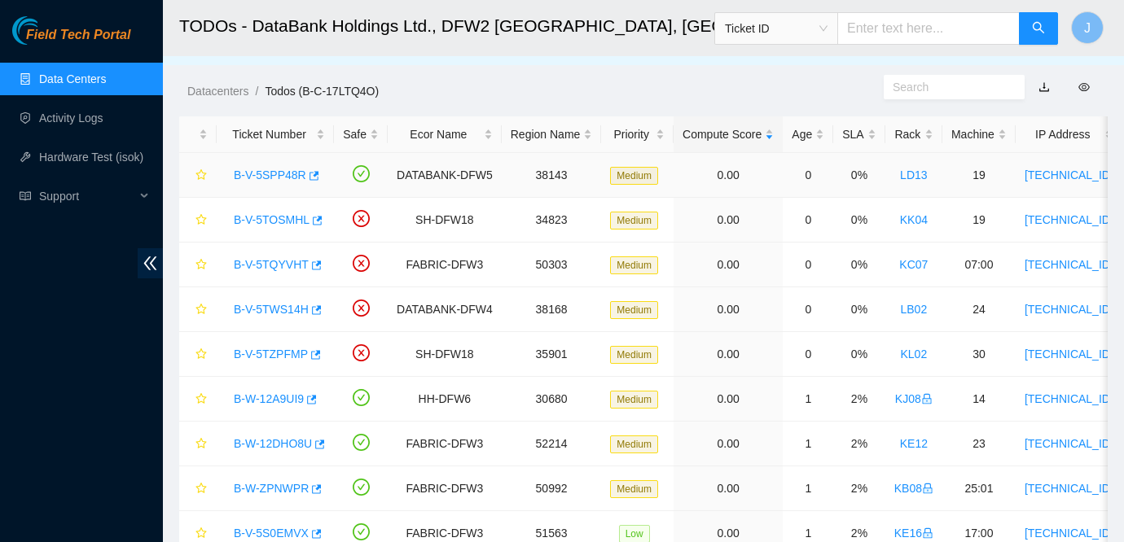
click at [884, 183] on td "0%" at bounding box center [858, 175] width 51 height 45
click at [259, 177] on link "B-V-5SPP48R" at bounding box center [270, 175] width 72 height 13
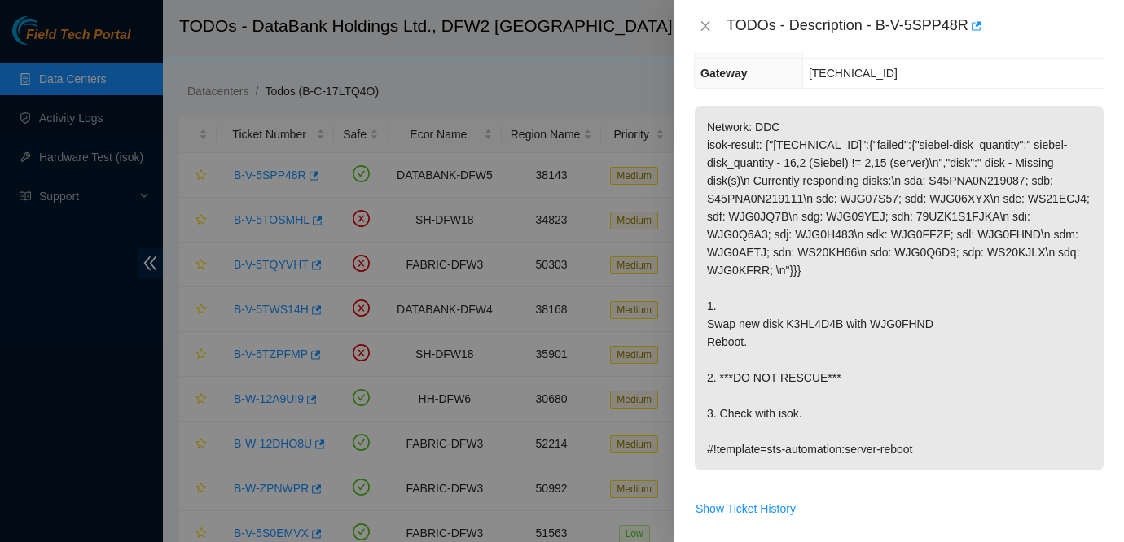
scroll to position [239, 0]
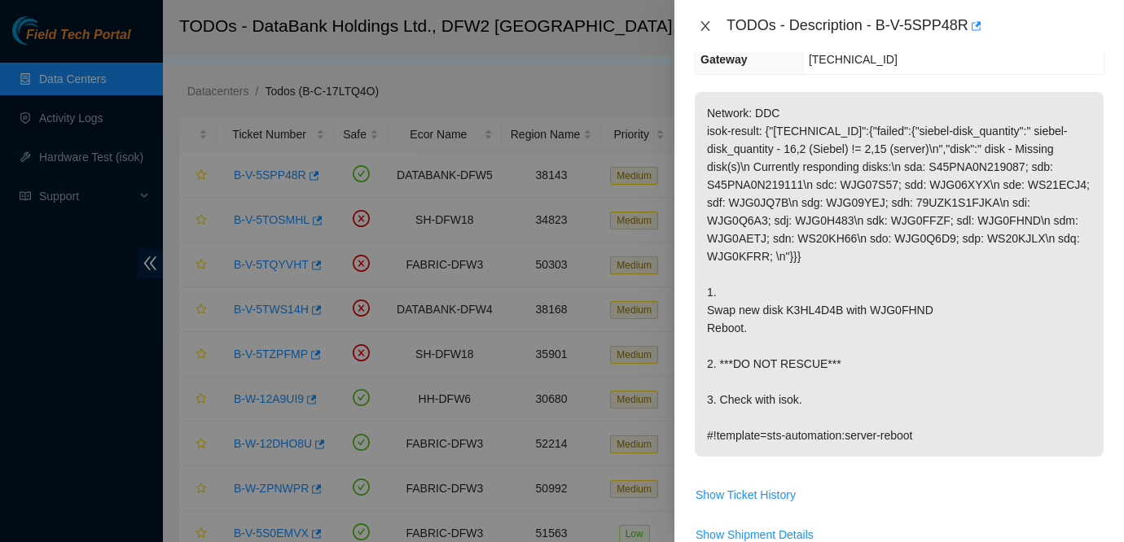
click at [706, 23] on icon "close" at bounding box center [705, 26] width 13 height 13
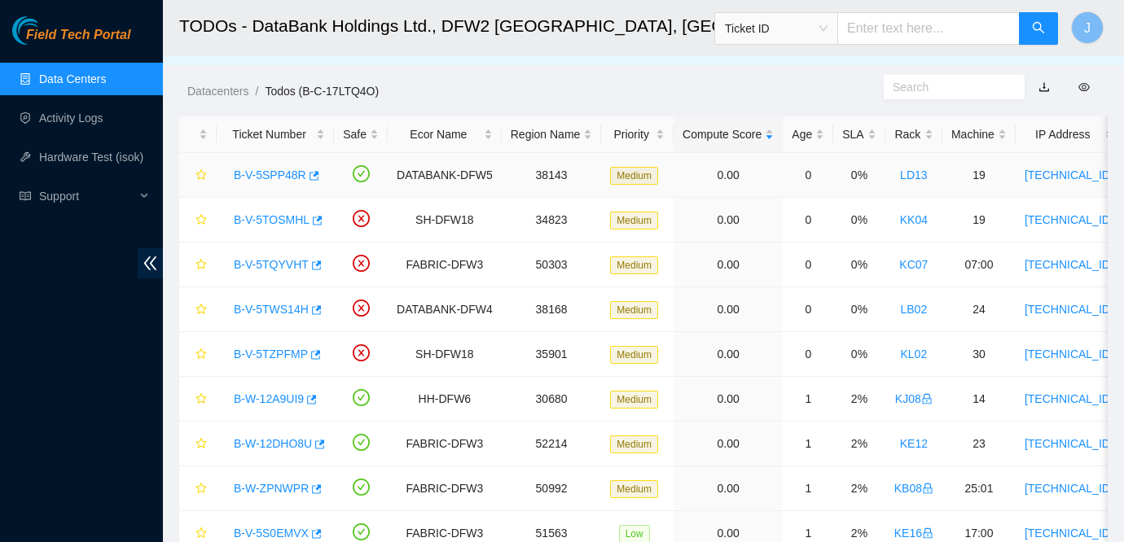
click at [262, 180] on link "B-V-5SPP48R" at bounding box center [270, 175] width 72 height 13
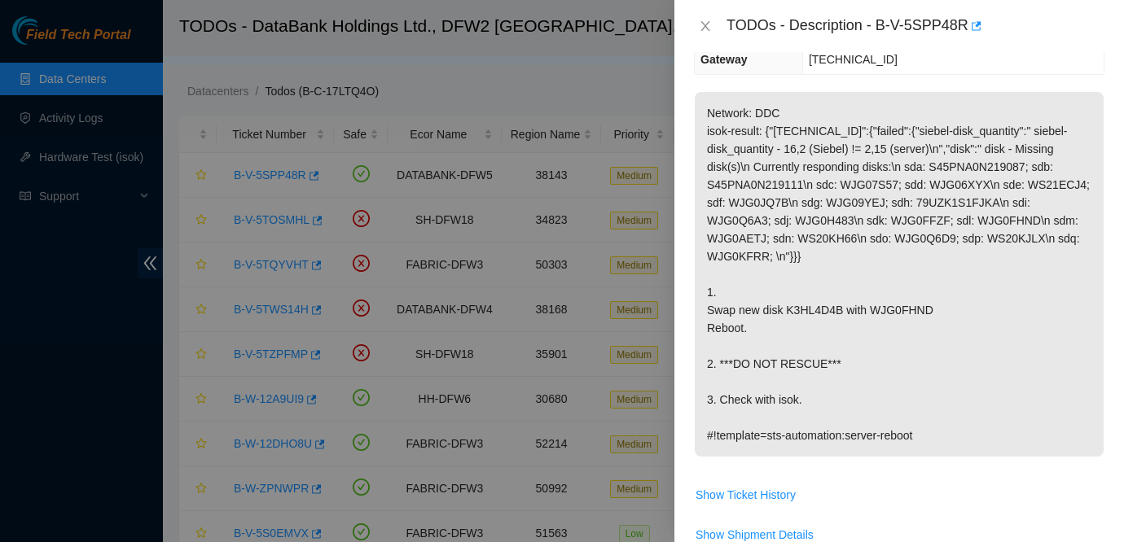
click at [1015, 94] on p "Network: DDC isok-result: {"[TECHNICAL_ID]":{"failed":{"siebel-disk_quantity":"…" at bounding box center [899, 274] width 409 height 365
drag, startPoint x: 880, startPoint y: 19, endPoint x: 974, endPoint y: 26, distance: 93.9
click at [974, 26] on div "TODOs - Description - B-V-5SPP48R" at bounding box center [915, 26] width 378 height 26
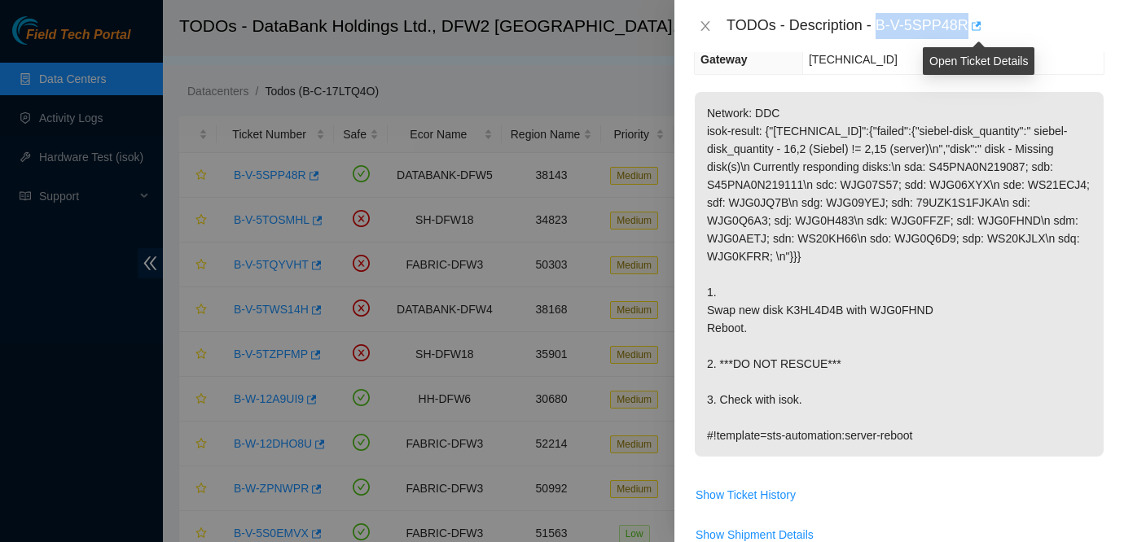
copy div "B-V-5SPP48R"
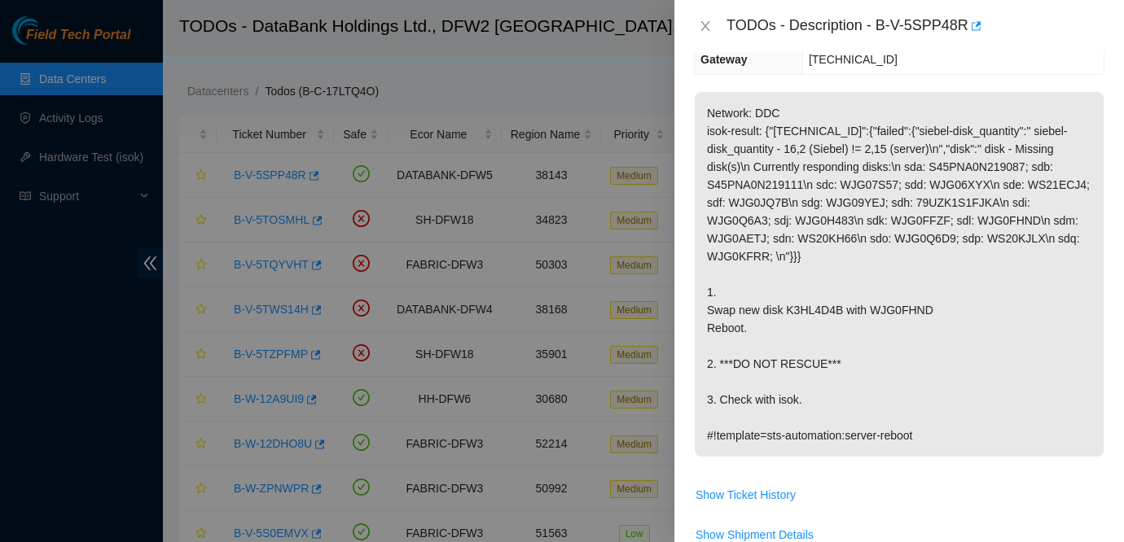
click at [1048, 252] on p "Network: DDC isok-result: {"[TECHNICAL_ID]":{"failed":{"siebel-disk_quantity":"…" at bounding box center [899, 274] width 409 height 365
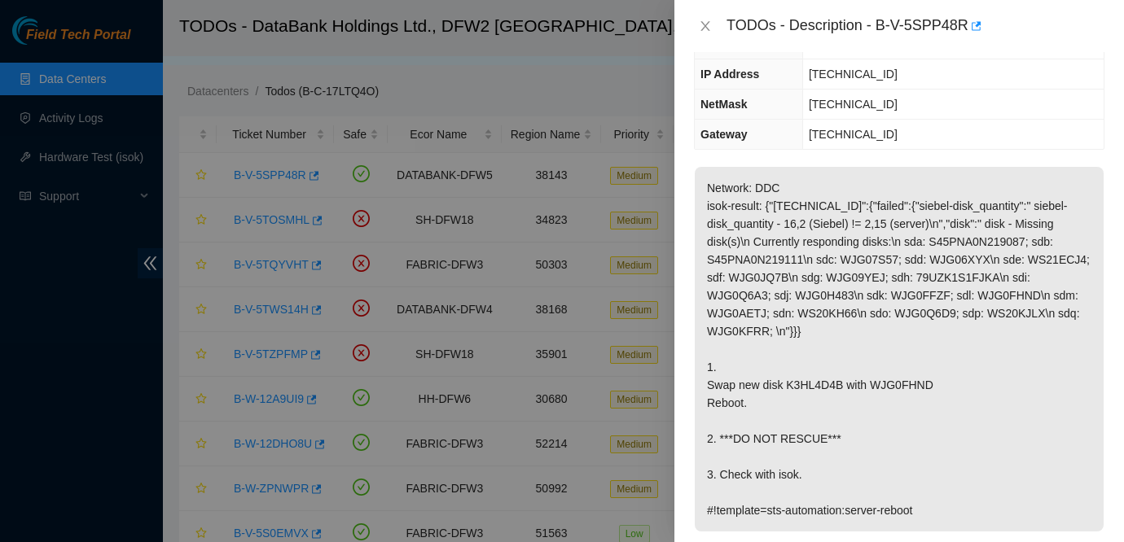
scroll to position [0, 0]
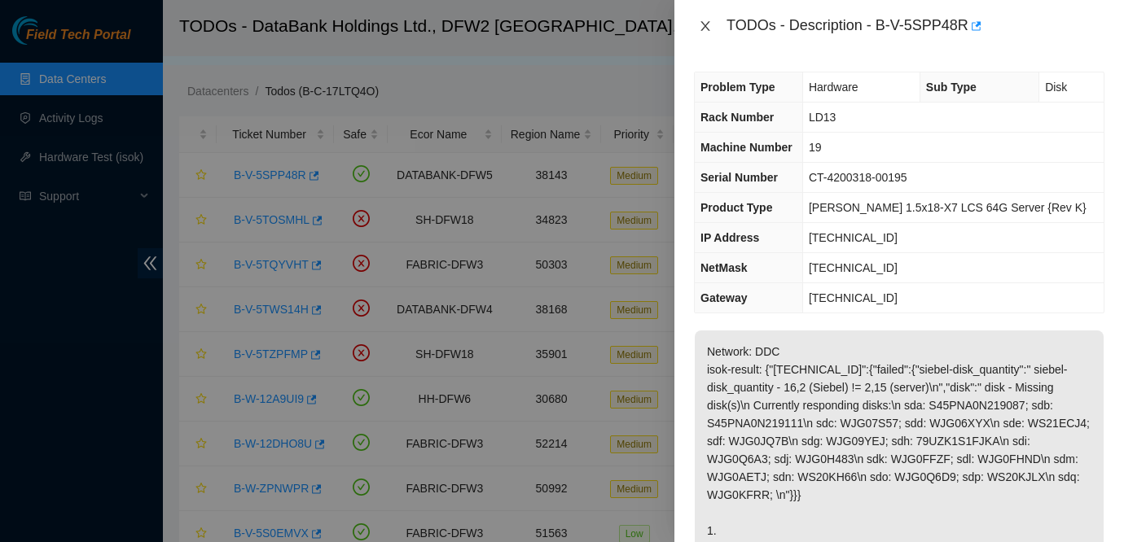
click at [703, 28] on icon "close" at bounding box center [705, 26] width 13 height 13
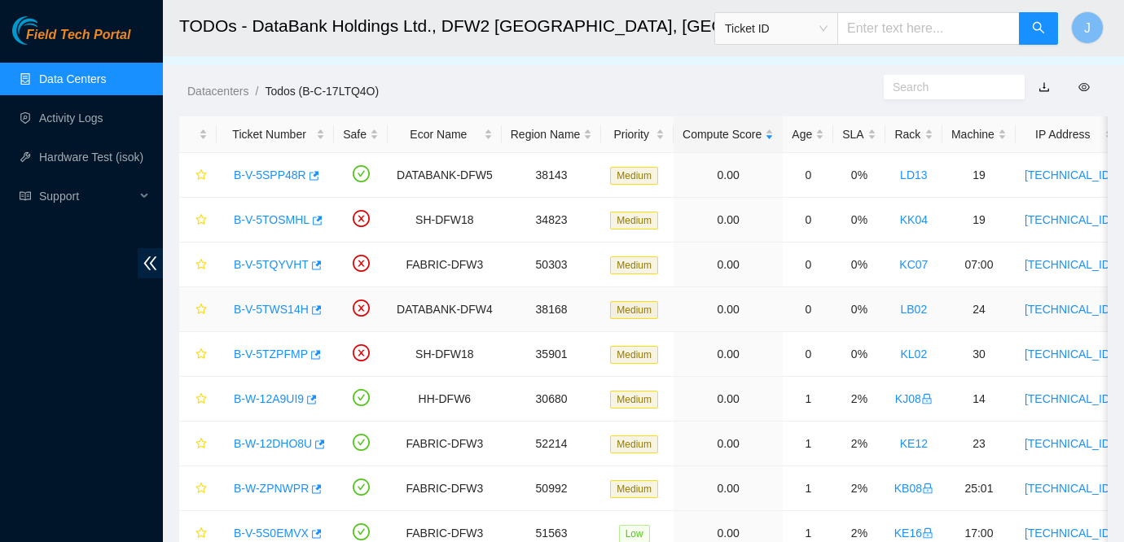
click at [286, 307] on link "B-V-5TWS14H" at bounding box center [271, 309] width 75 height 13
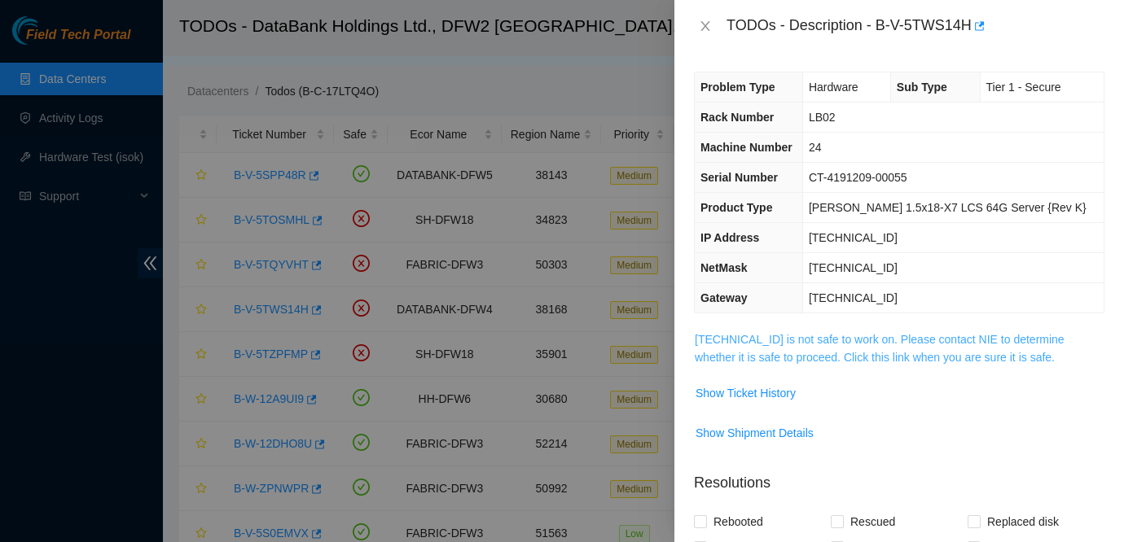
click at [765, 345] on link "23.41.15.109 is not safe to work on. Please contact NIE to determine whether it…" at bounding box center [880, 348] width 370 height 31
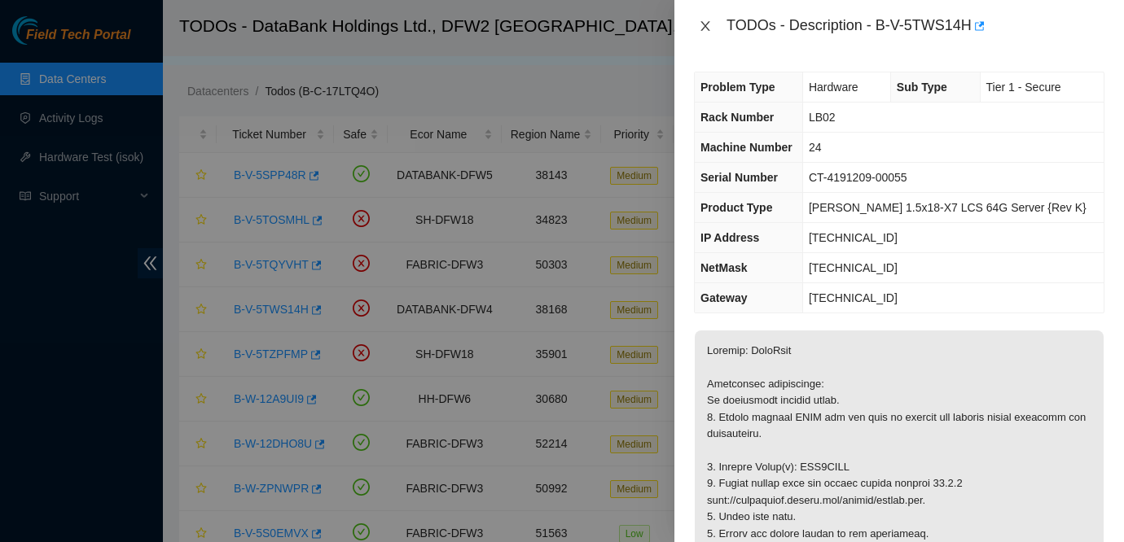
click at [703, 28] on icon "close" at bounding box center [704, 26] width 9 height 10
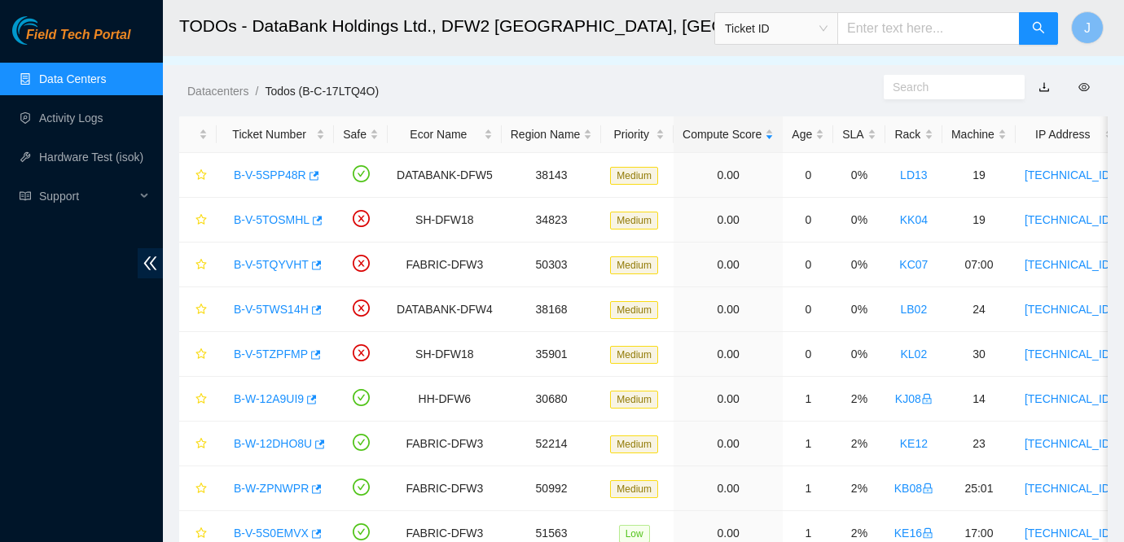
click at [27, 330] on div "Field Tech Portal Data Centers Activity Logs Hardware Test (isok) Support" at bounding box center [81, 279] width 163 height 526
click at [284, 173] on link "B-V-5SPP48R" at bounding box center [270, 175] width 72 height 13
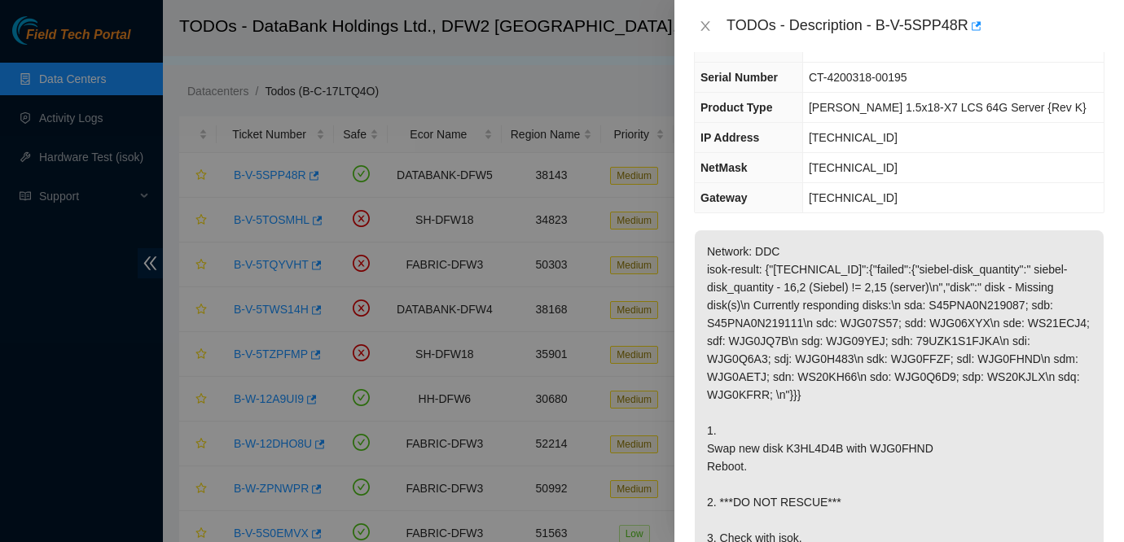
scroll to position [102, 0]
click at [979, 347] on p "Network: DDC isok-result: {"[TECHNICAL_ID]":{"failed":{"siebel-disk_quantity":"…" at bounding box center [899, 411] width 409 height 365
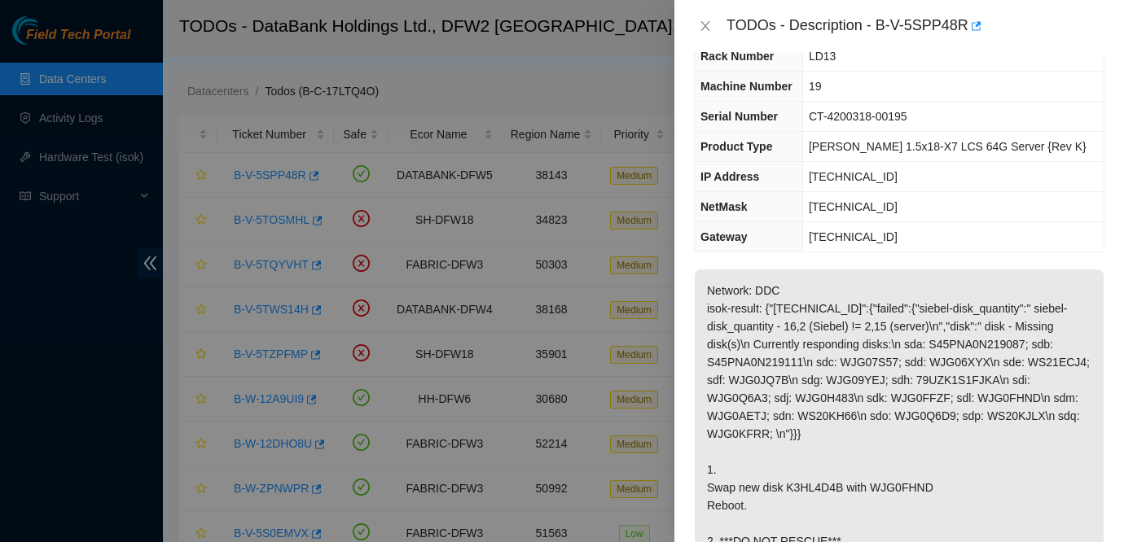
scroll to position [54, 0]
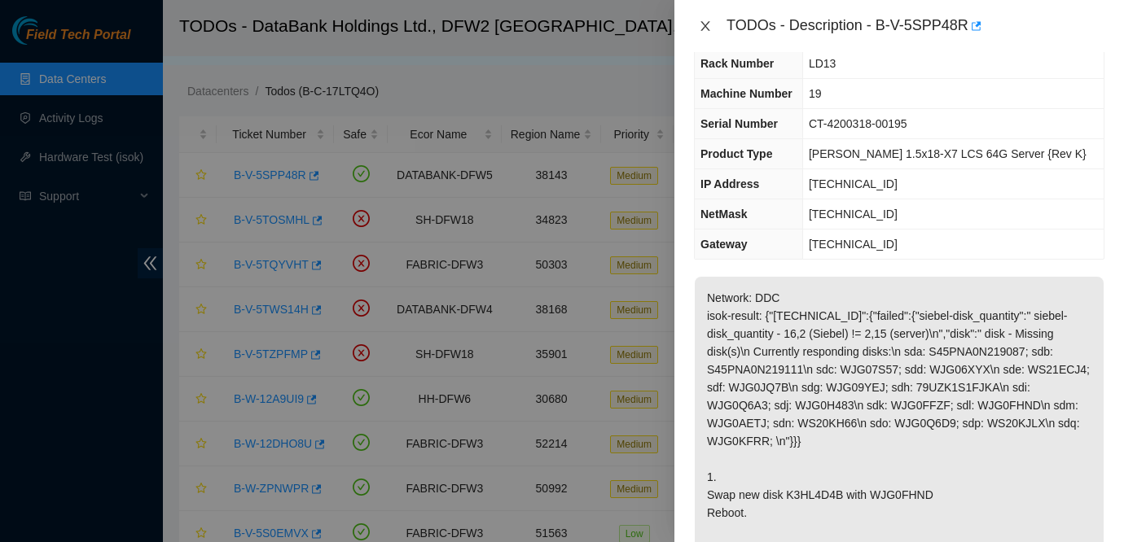
click at [699, 21] on icon "close" at bounding box center [705, 26] width 13 height 13
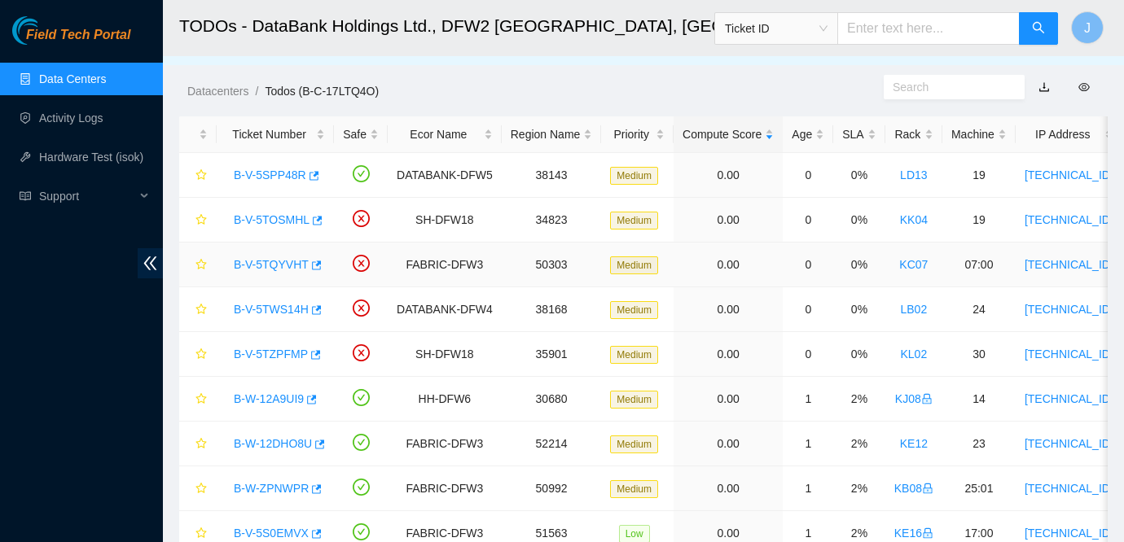
scroll to position [72, 0]
click at [884, 268] on td "0%" at bounding box center [858, 265] width 51 height 45
click at [271, 308] on link "B-V-5TWS14H" at bounding box center [271, 309] width 75 height 13
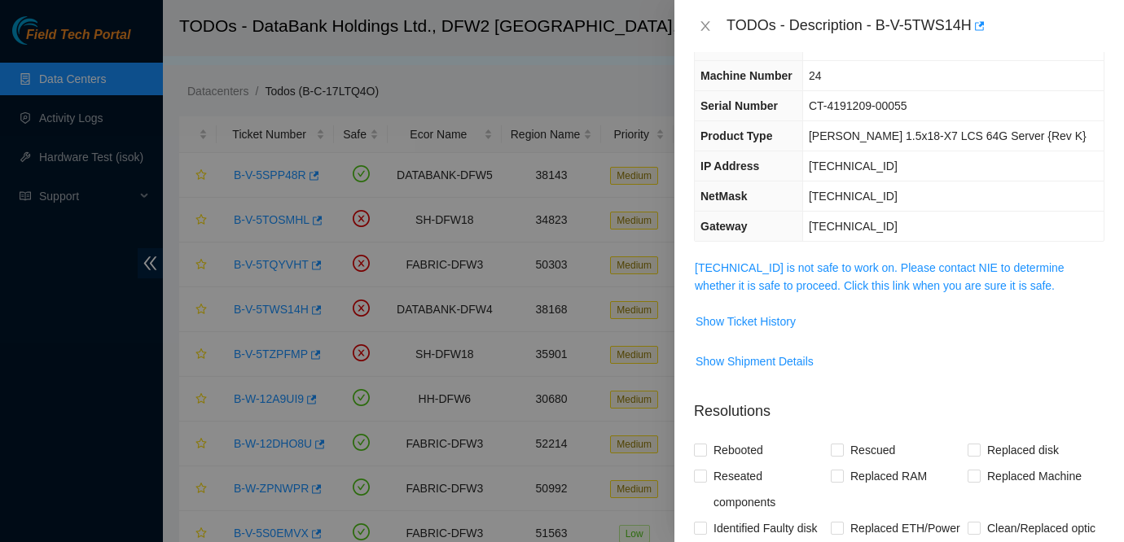
scroll to position [54, 0]
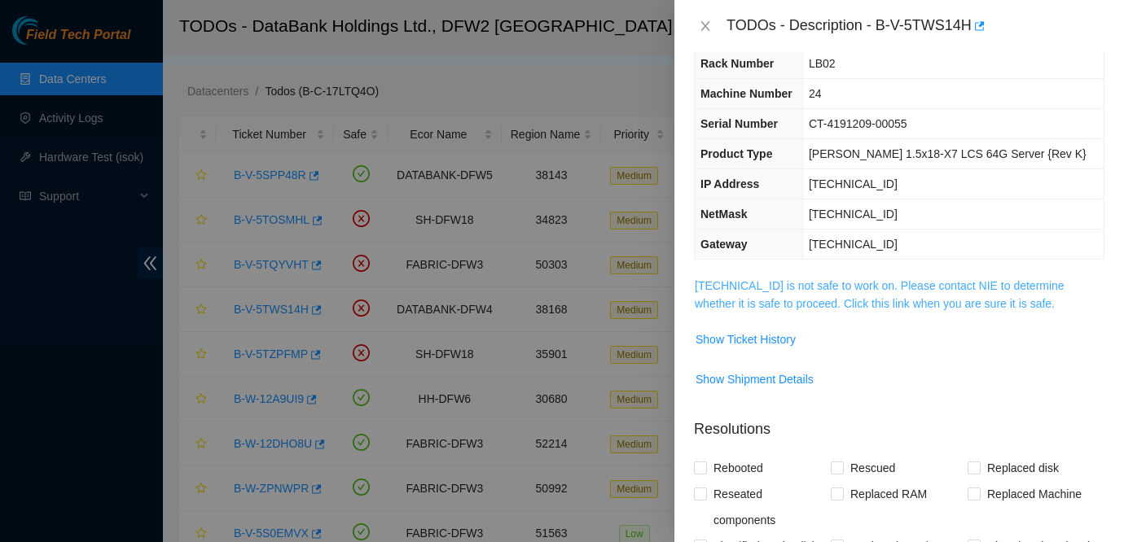
click at [857, 280] on link "23.41.15.109 is not safe to work on. Please contact NIE to determine whether it…" at bounding box center [880, 294] width 370 height 31
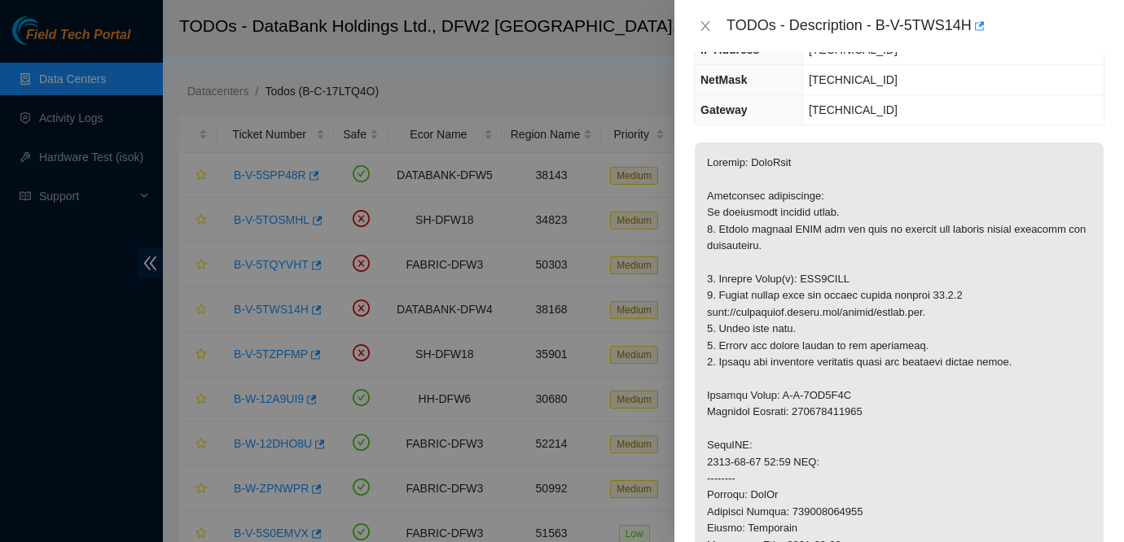
scroll to position [0, 0]
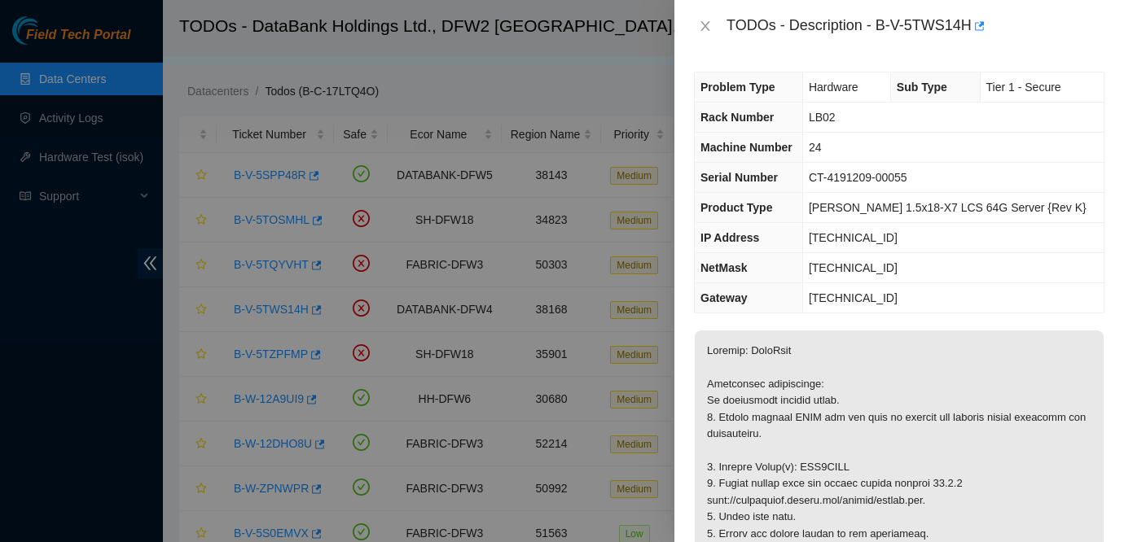
click at [974, 329] on div "Problem Type Hardware Sub Type Tier 1 - Secure Rack Number LB02 Machine Number …" at bounding box center [898, 297] width 449 height 490
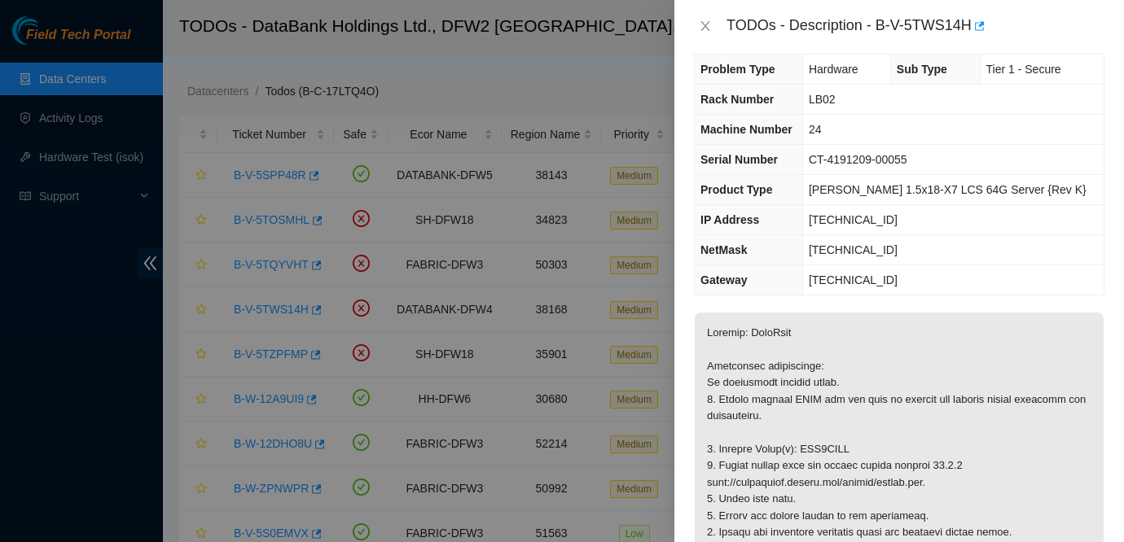
scroll to position [17, 0]
click at [708, 20] on icon "close" at bounding box center [705, 26] width 13 height 13
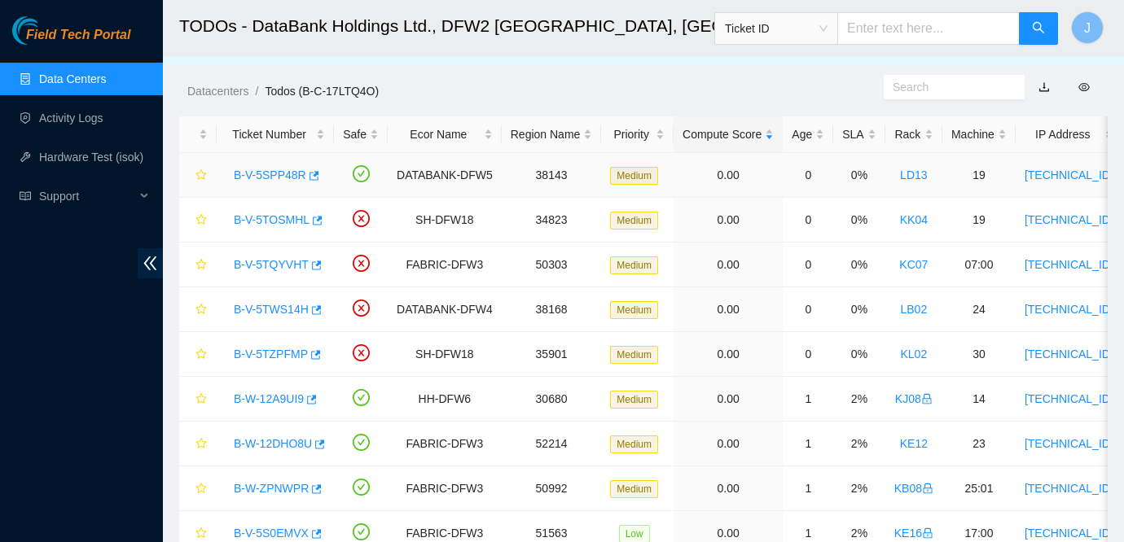
click at [254, 172] on link "B-V-5SPP48R" at bounding box center [270, 175] width 72 height 13
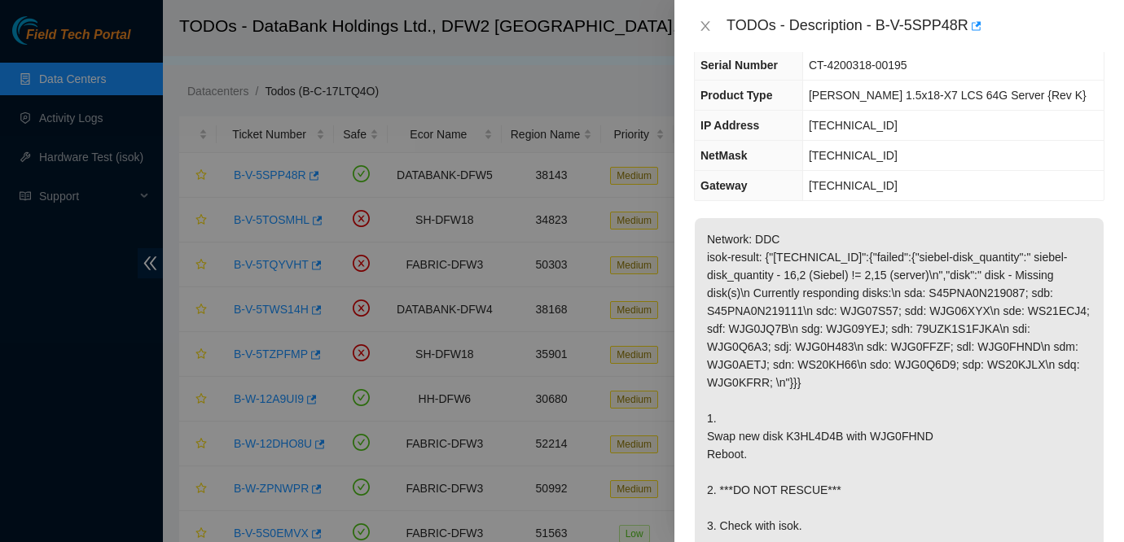
scroll to position [129, 0]
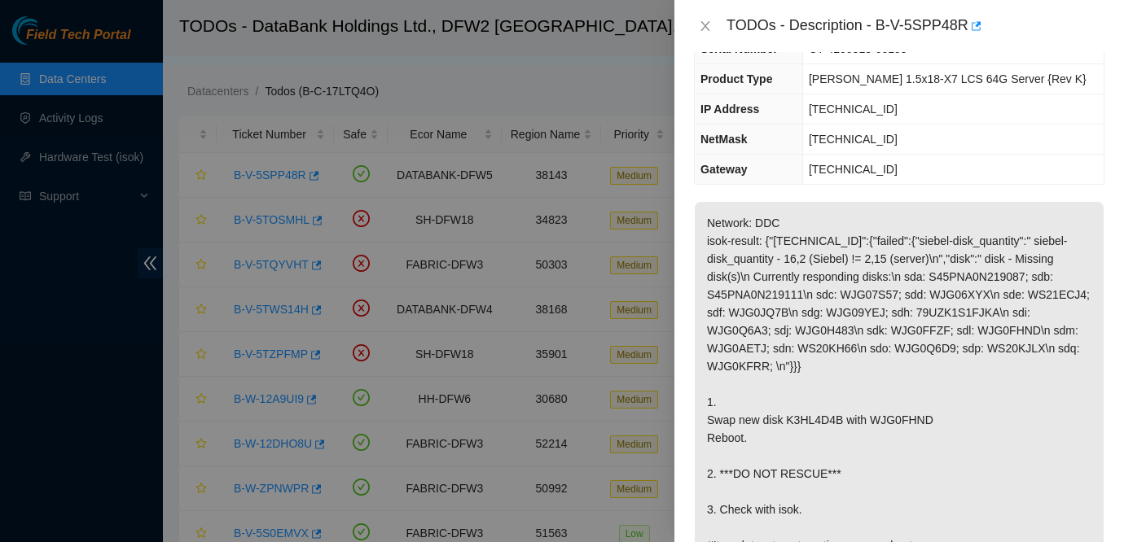
click at [922, 272] on p "Network: DDC isok-result: {"[TECHNICAL_ID]":{"failed":{"siebel-disk_quantity":"…" at bounding box center [899, 384] width 409 height 365
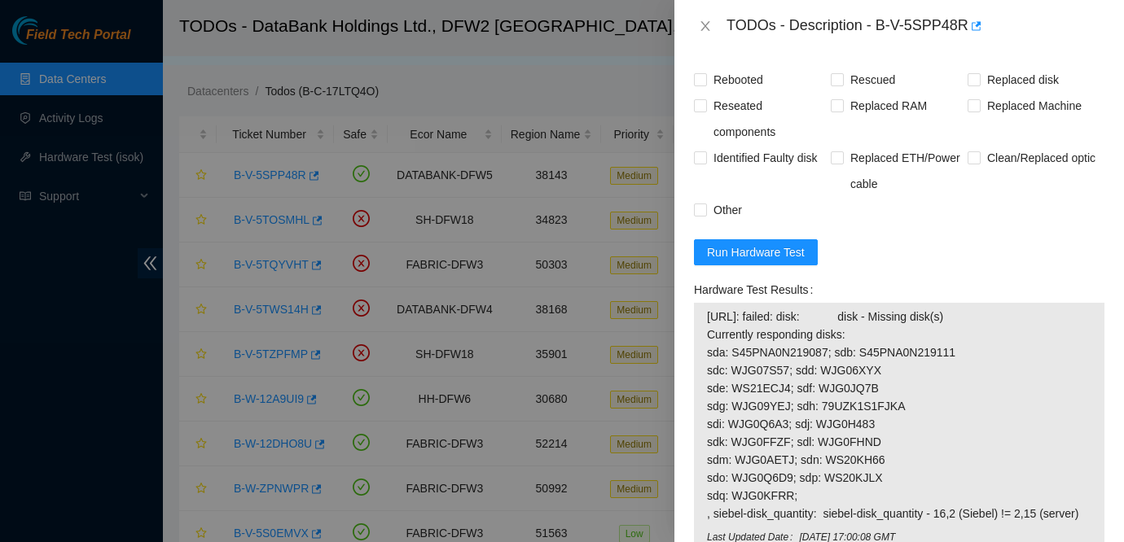
scroll to position [892, 0]
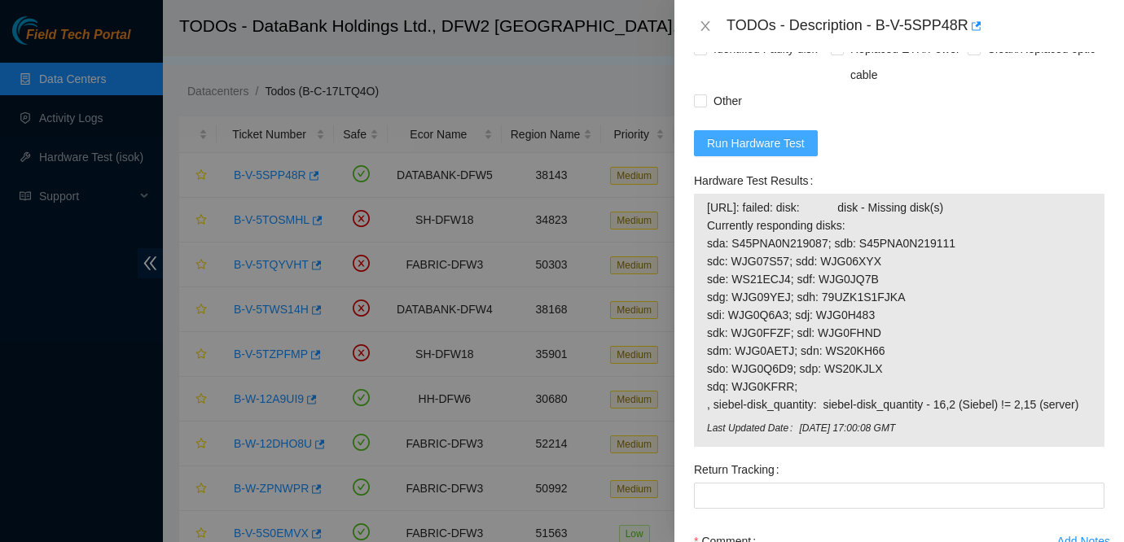
click at [756, 147] on span "Run Hardware Test" at bounding box center [756, 143] width 98 height 18
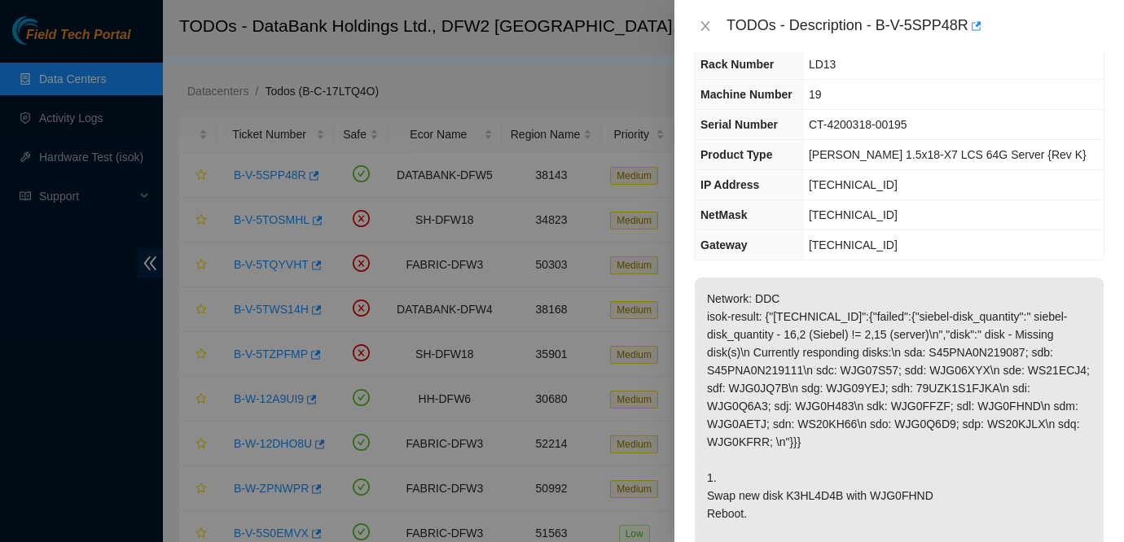
scroll to position [0, 0]
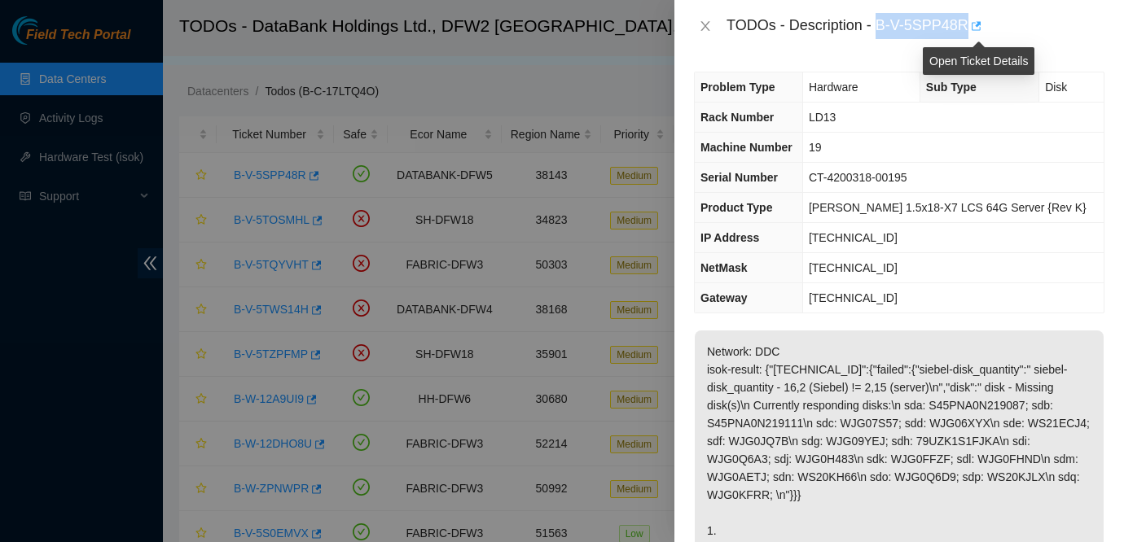
drag, startPoint x: 880, startPoint y: 23, endPoint x: 975, endPoint y: 28, distance: 94.6
click at [975, 28] on div "TODOs - Description - B-V-5SPP48R" at bounding box center [915, 26] width 378 height 26
copy div "B-V-5SPP48R"
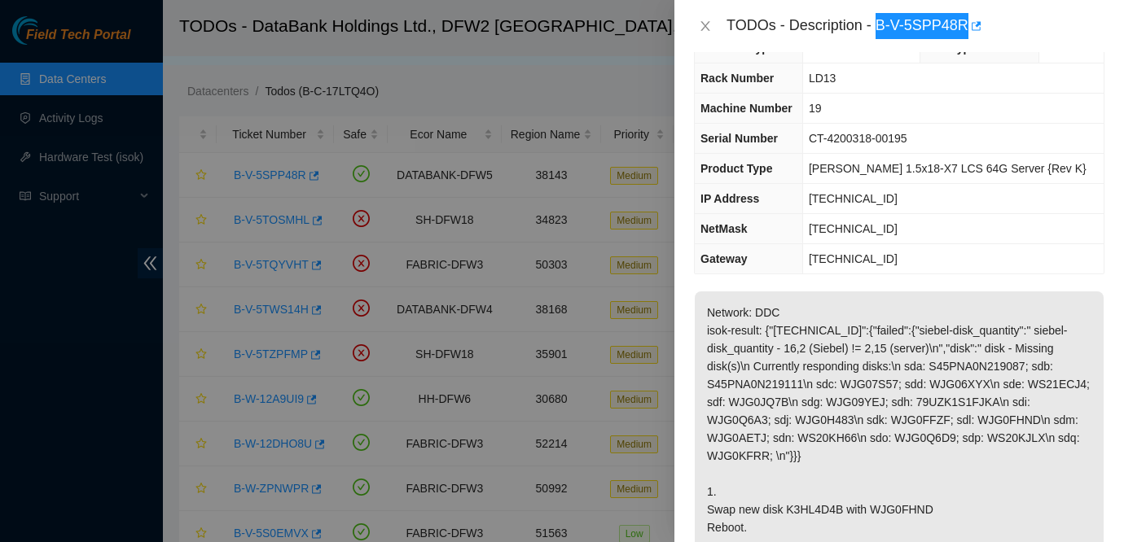
scroll to position [93, 0]
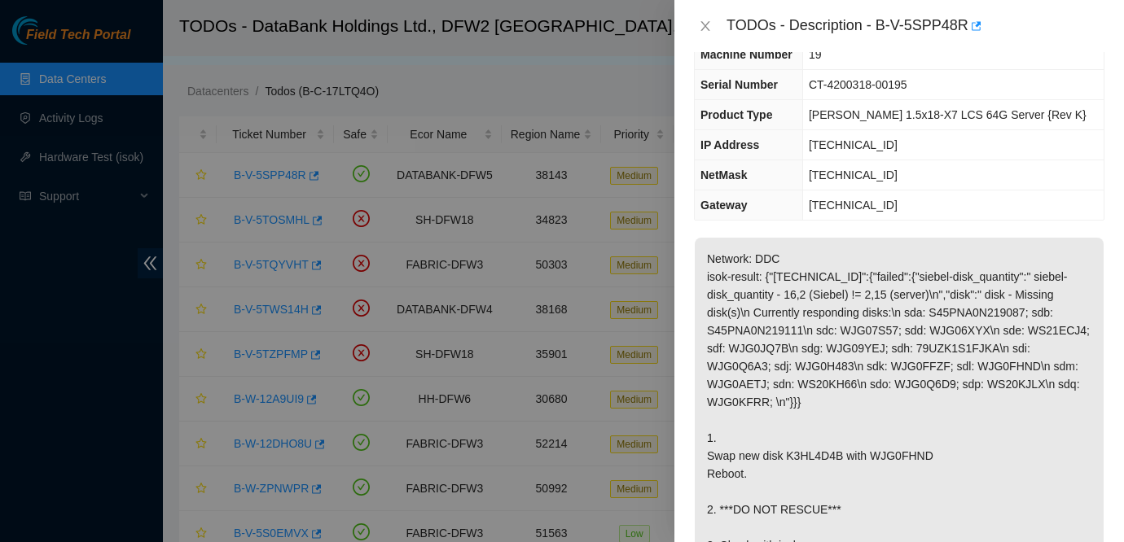
click at [971, 210] on td "[TECHNICAL_ID]" at bounding box center [952, 206] width 301 height 30
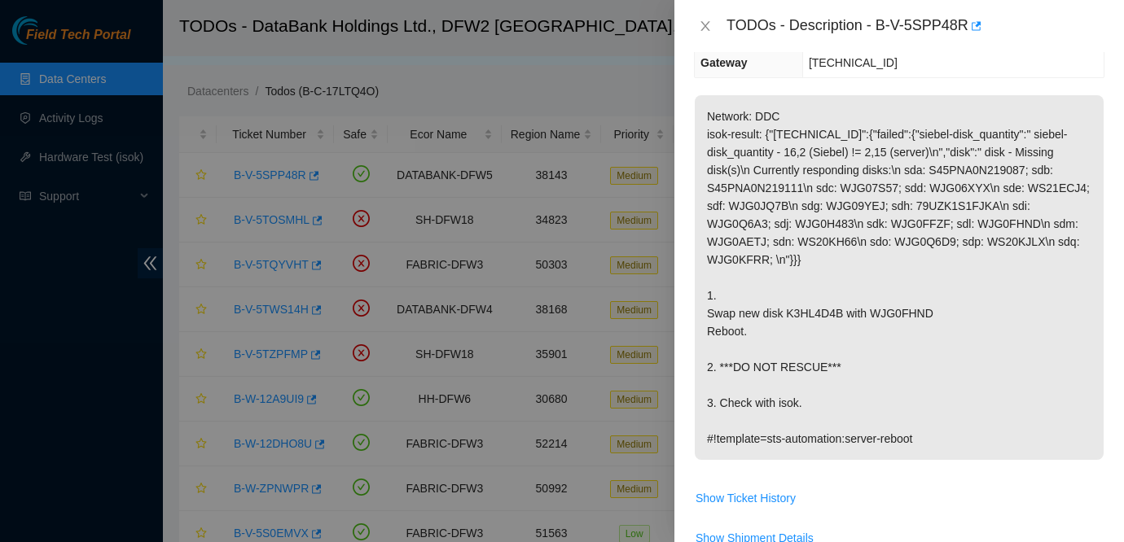
scroll to position [213, 0]
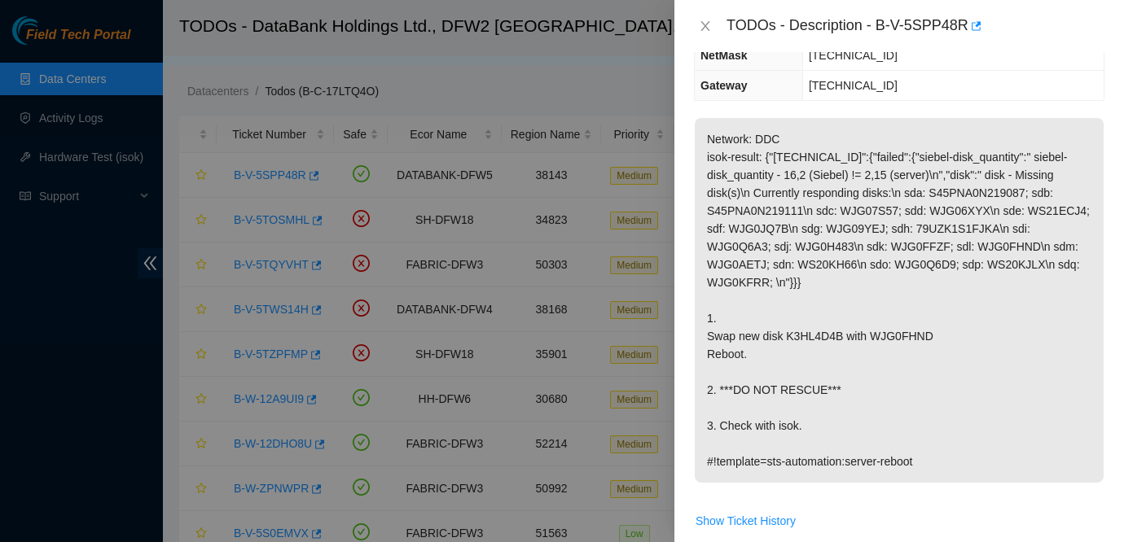
click at [922, 312] on p "Network: DDC isok-result: {"[TECHNICAL_ID]":{"failed":{"siebel-disk_quantity":"…" at bounding box center [899, 300] width 409 height 365
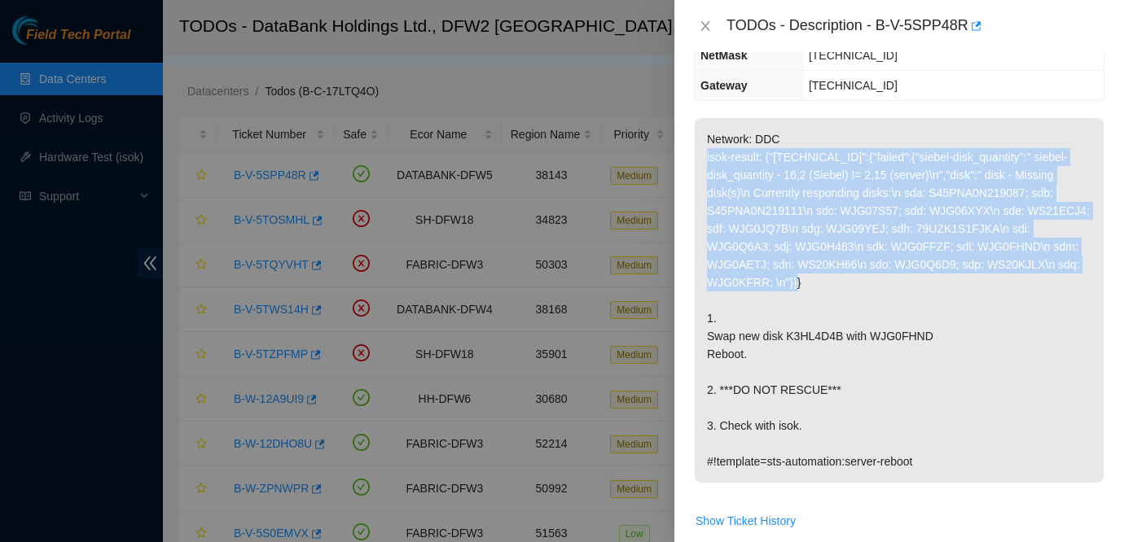
drag, startPoint x: 704, startPoint y: 154, endPoint x: 853, endPoint y: 277, distance: 192.6
click at [853, 277] on p "Network: DDC isok-result: {"[TECHNICAL_ID]":{"failed":{"siebel-disk_quantity":"…" at bounding box center [899, 300] width 409 height 365
copy p "isok-result: {"23.202.50.230":{"failed":{"siebel-disk_quantity":" siebel-disk_q…"
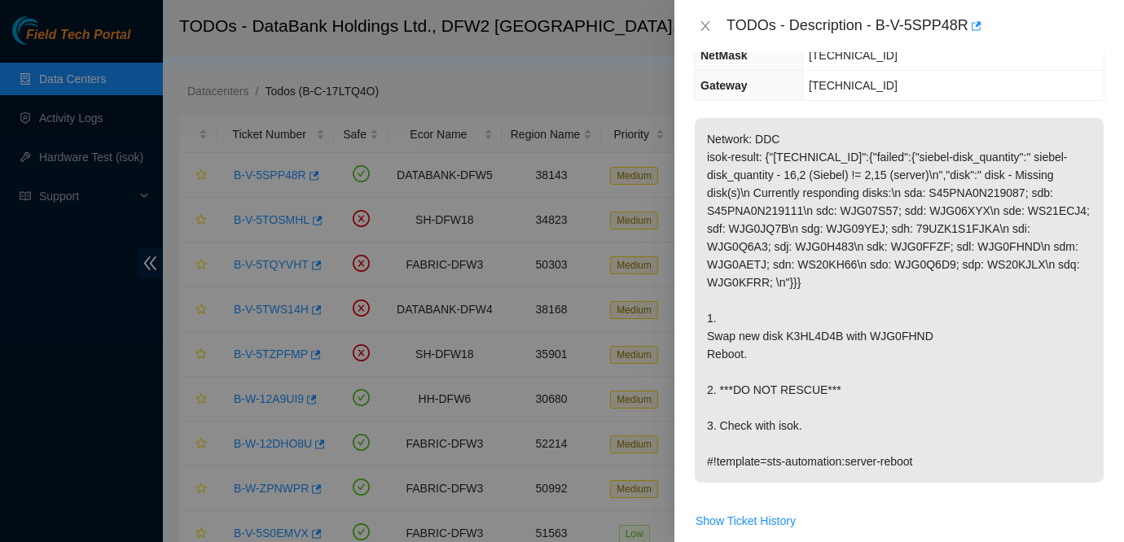
click at [973, 320] on p "Network: DDC isok-result: {"[TECHNICAL_ID]":{"failed":{"siebel-disk_quantity":"…" at bounding box center [899, 300] width 409 height 365
click at [705, 24] on icon "close" at bounding box center [705, 26] width 13 height 13
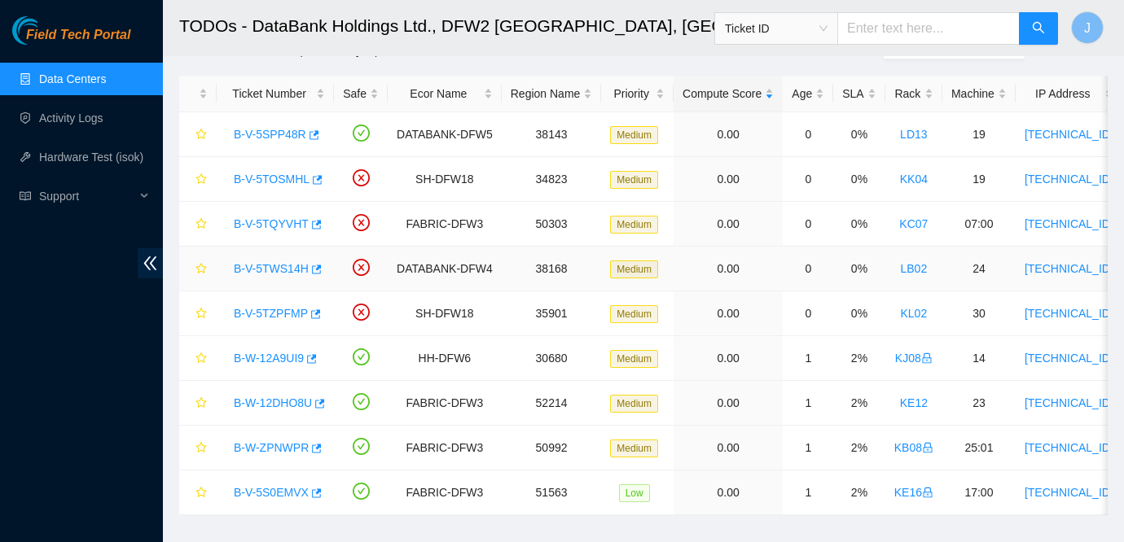
scroll to position [65, 0]
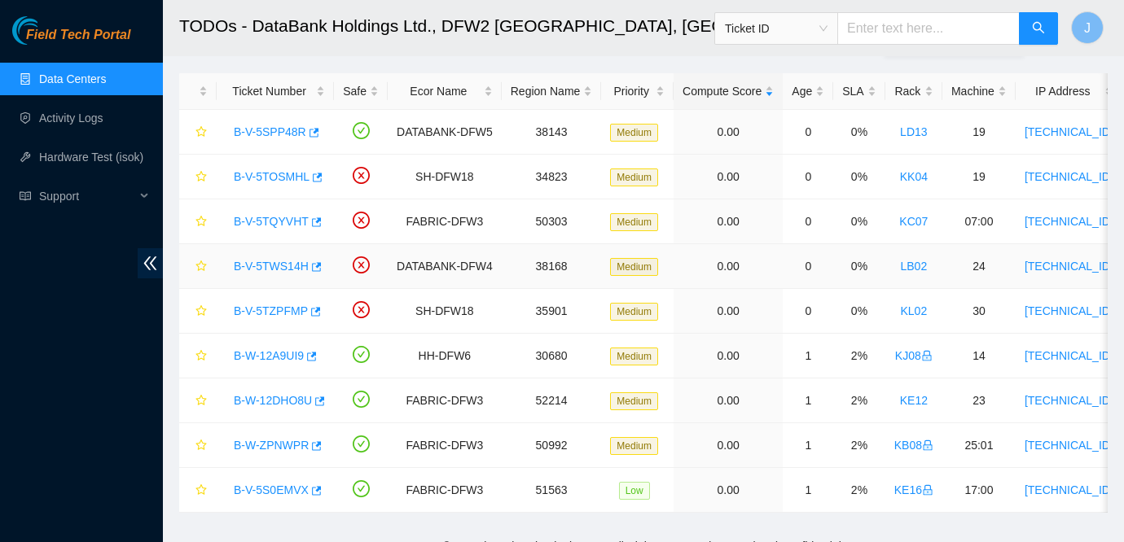
click at [294, 265] on link "B-V-5TWS14H" at bounding box center [271, 266] width 75 height 13
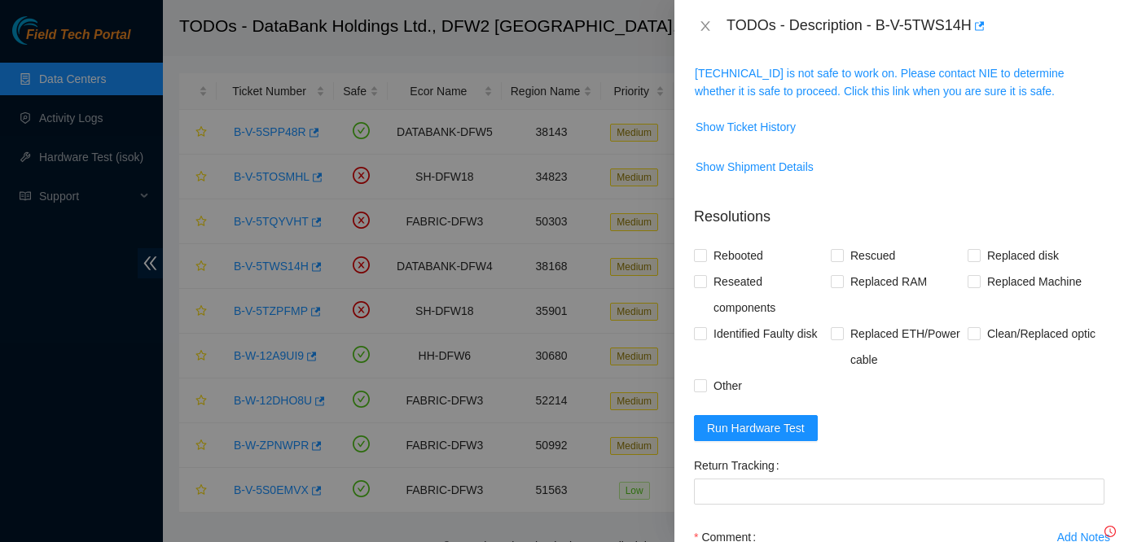
scroll to position [213, 0]
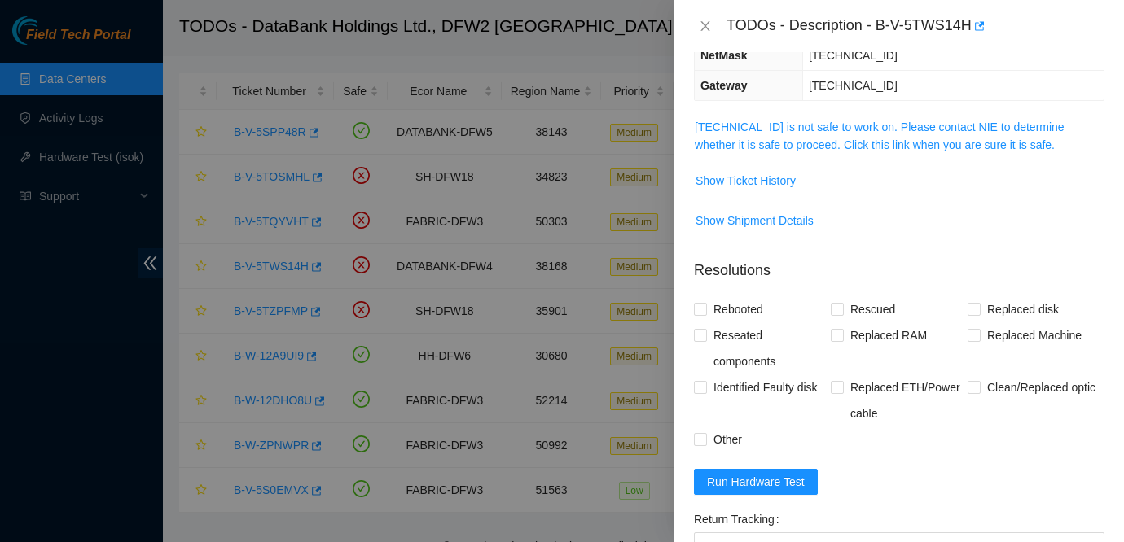
click at [699, 34] on div "TODOs - Description - B-V-5TWS14H" at bounding box center [899, 26] width 410 height 26
click at [701, 26] on icon "close" at bounding box center [705, 26] width 13 height 13
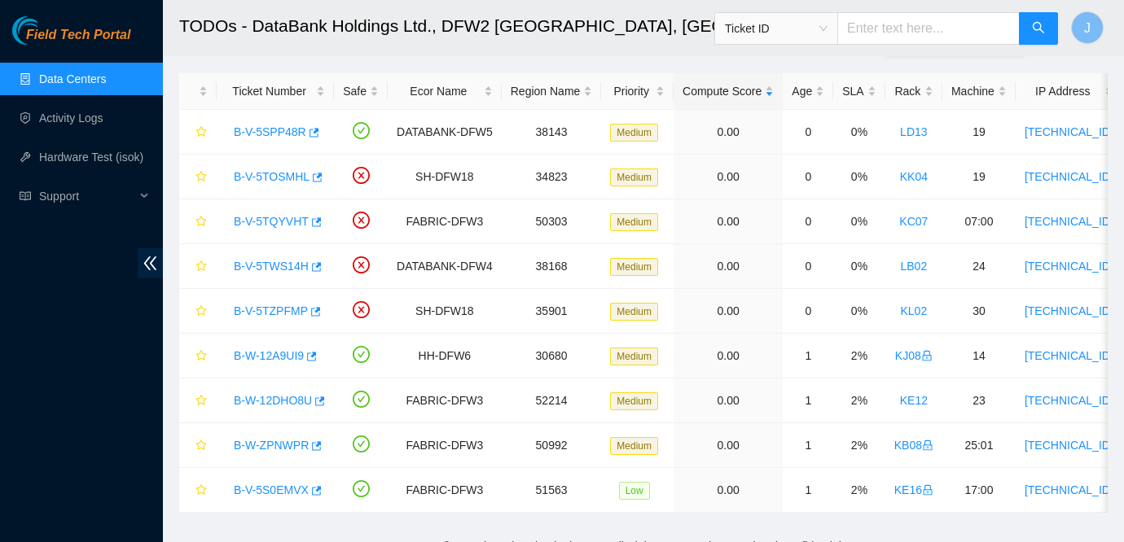
scroll to position [266, 0]
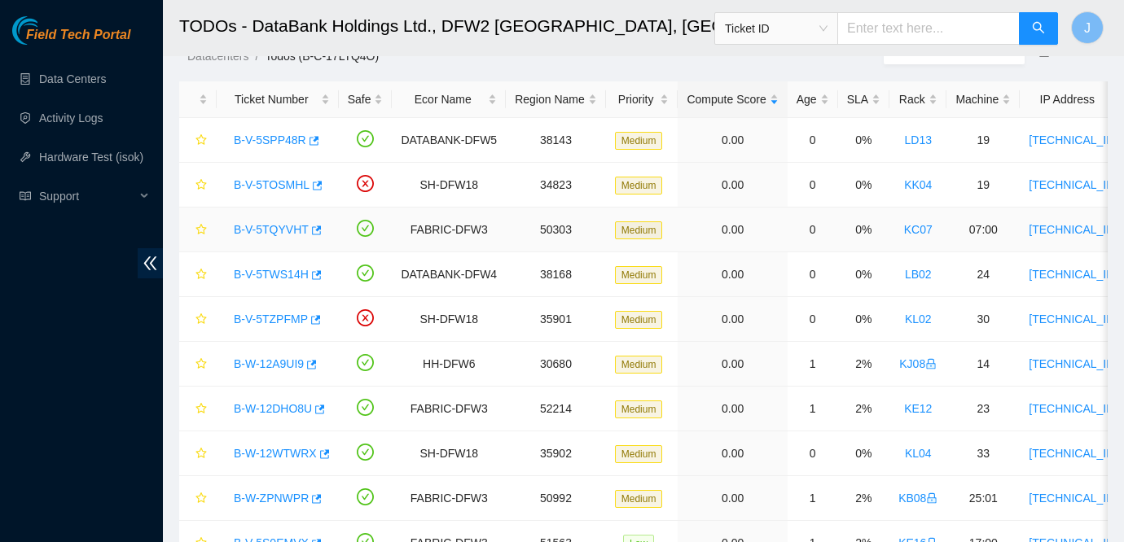
scroll to position [60, 0]
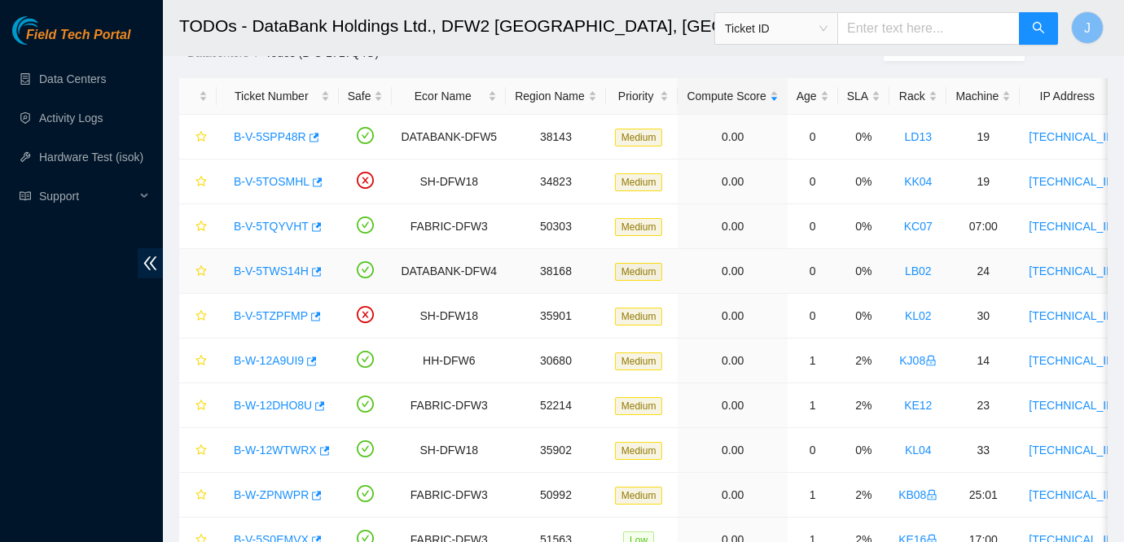
click at [284, 273] on link "B-V-5TWS14H" at bounding box center [271, 271] width 75 height 13
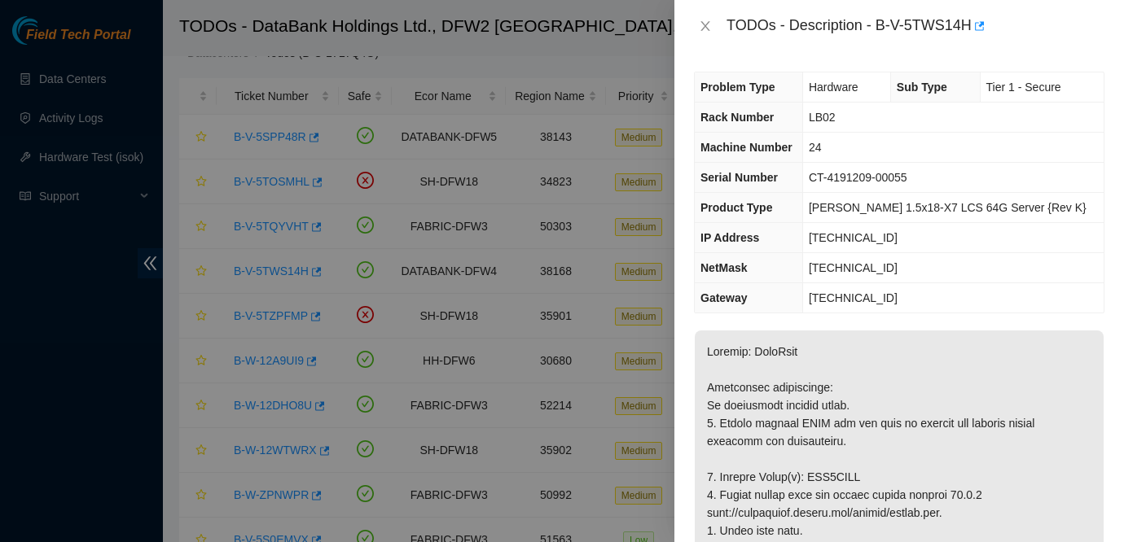
click at [1015, 239] on td "[TECHNICAL_ID]" at bounding box center [952, 238] width 301 height 30
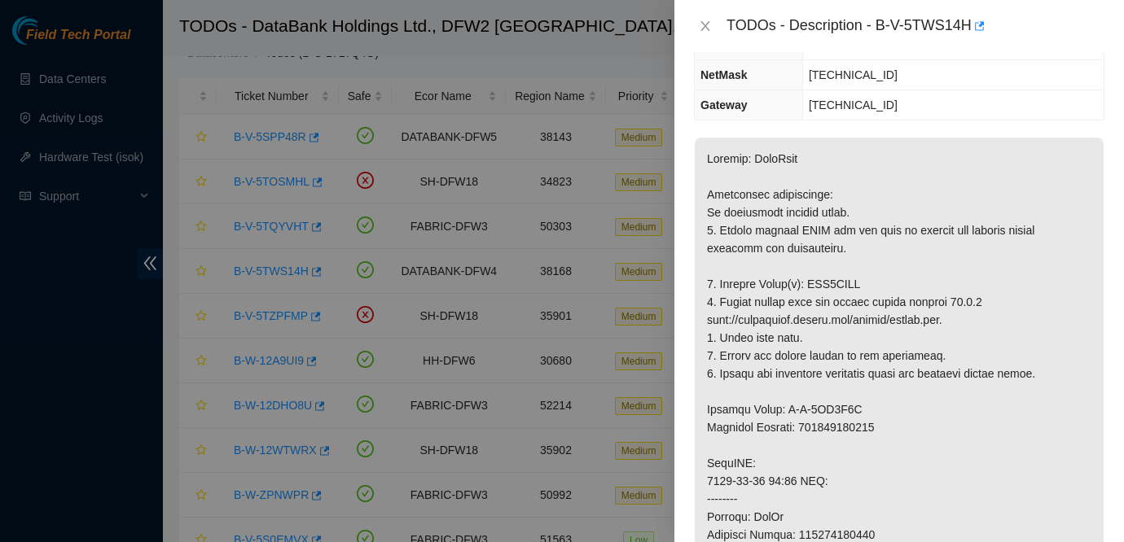
scroll to position [0, 0]
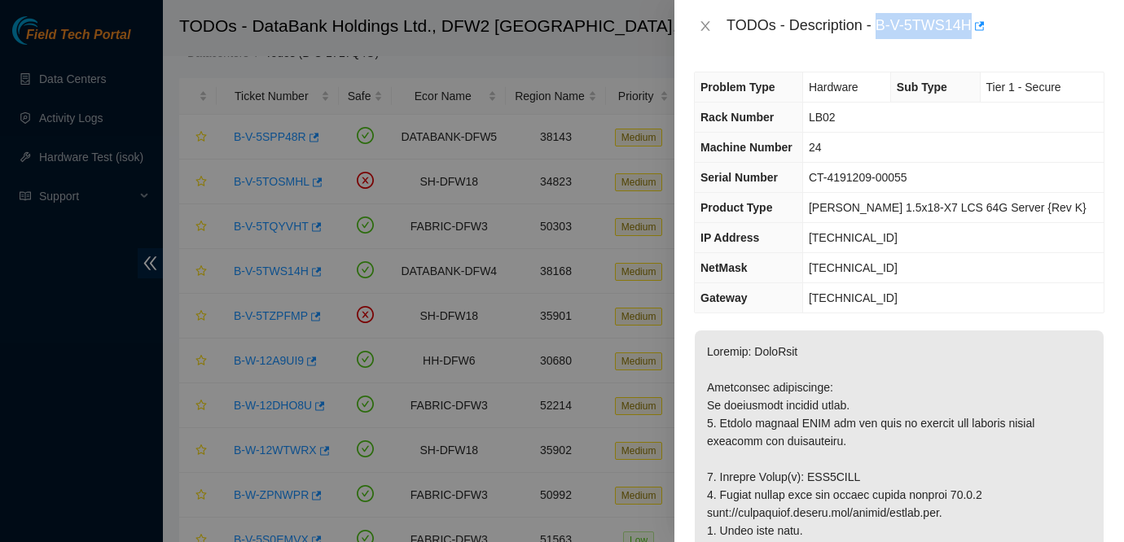
drag, startPoint x: 878, startPoint y: 22, endPoint x: 979, endPoint y: 28, distance: 101.2
click at [979, 28] on div "TODOs - Description - B-V-5TWS14H" at bounding box center [915, 26] width 378 height 26
copy div "B-V-5TWS14H"
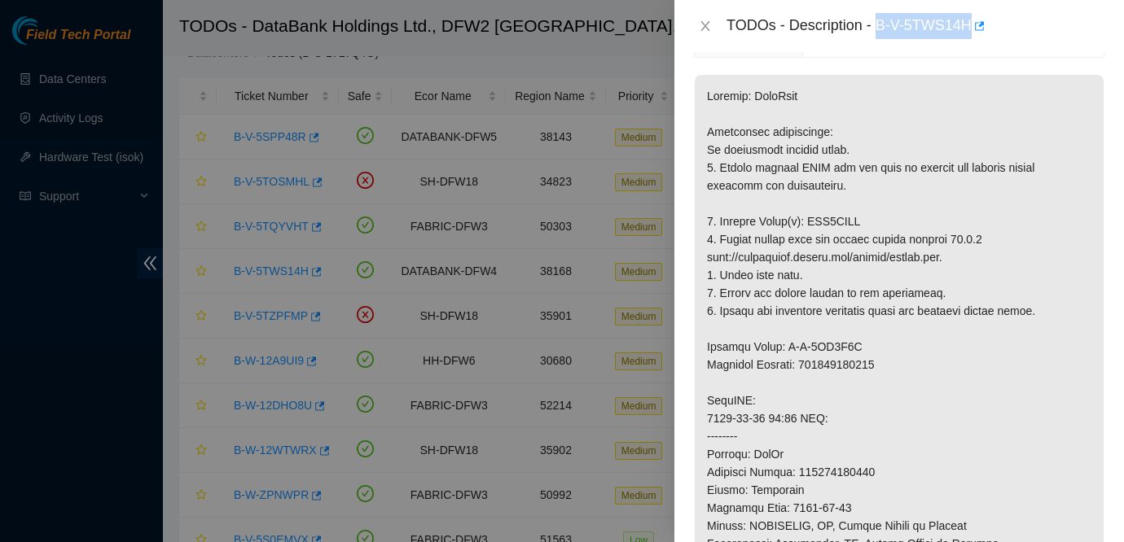
scroll to position [229, 0]
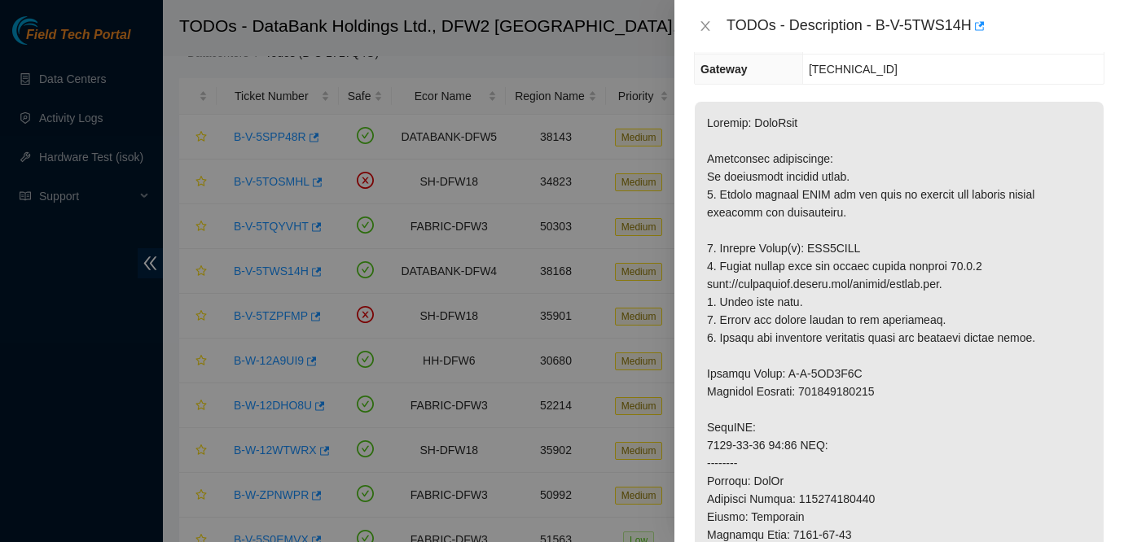
click at [1056, 221] on p at bounding box center [899, 490] width 409 height 777
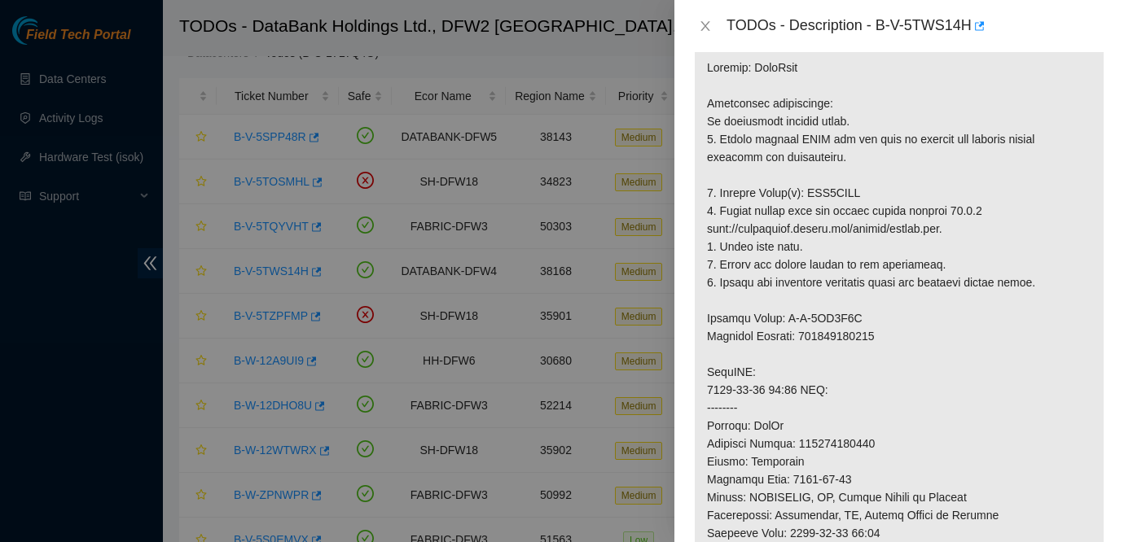
scroll to position [292, 0]
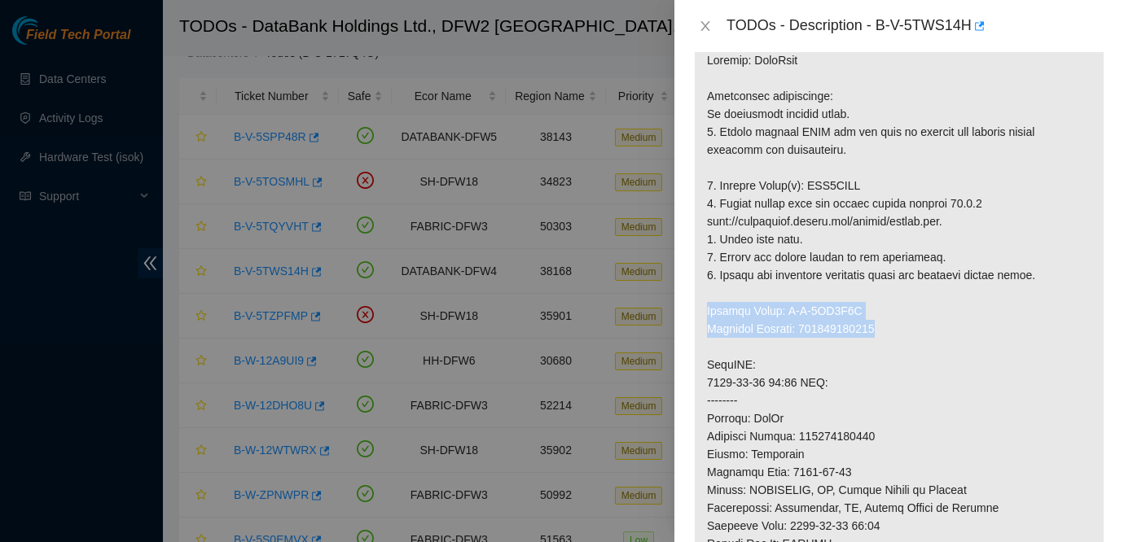
drag, startPoint x: 710, startPoint y: 310, endPoint x: 925, endPoint y: 327, distance: 215.6
click at [925, 327] on p at bounding box center [899, 427] width 409 height 777
copy p "Service Order: B-V-5TX1W3F Tracking Numbers: 463470044230"
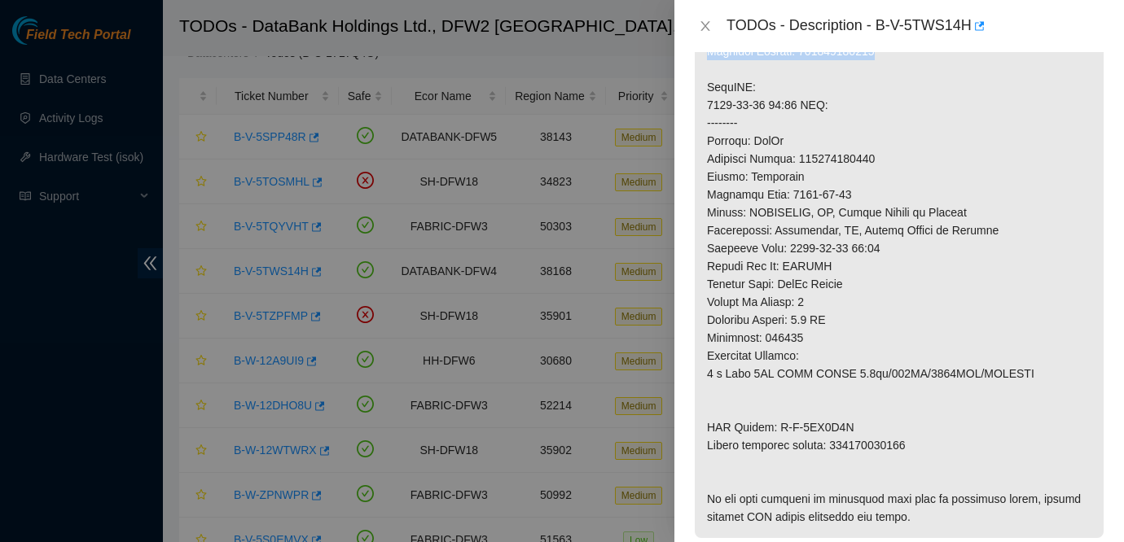
scroll to position [623, 0]
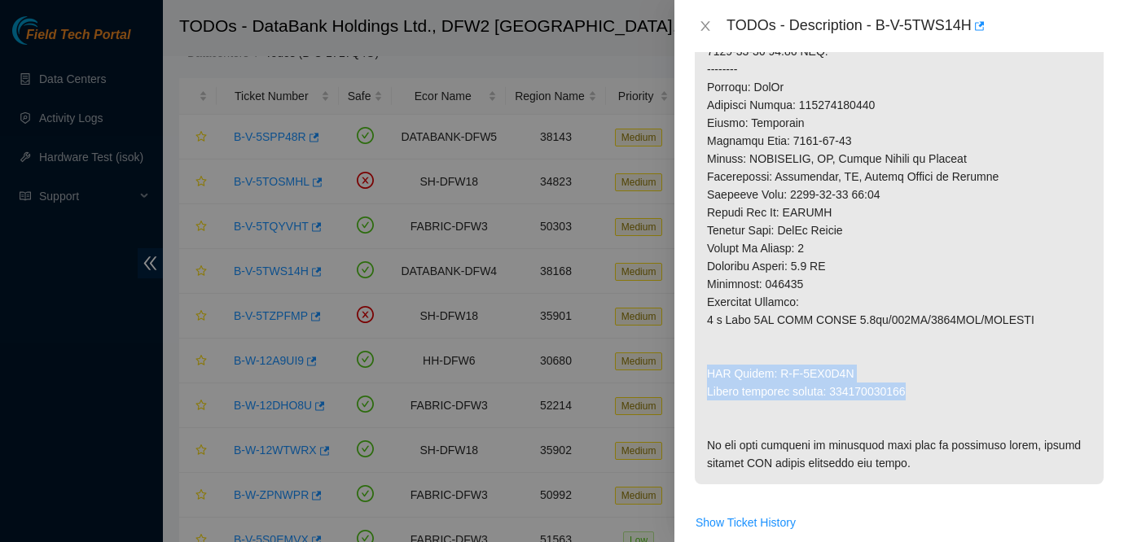
drag, startPoint x: 706, startPoint y: 373, endPoint x: 925, endPoint y: 398, distance: 220.5
click at [925, 398] on p at bounding box center [899, 96] width 409 height 777
copy p "RMA Return: B-V-5TX1W3O Return tracking number: 463470044241"
click at [875, 258] on p at bounding box center [899, 96] width 409 height 777
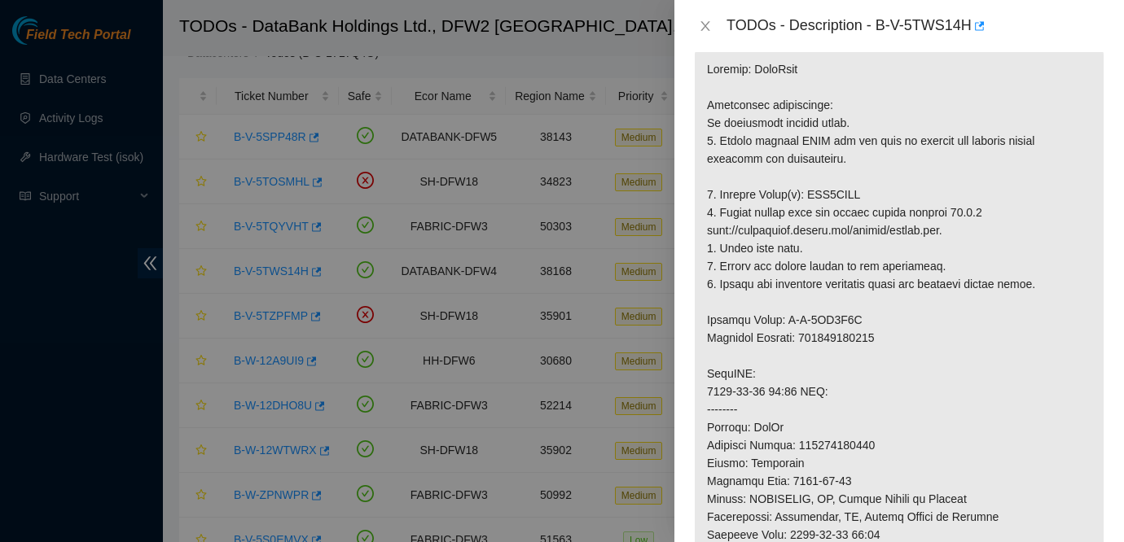
scroll to position [0, 0]
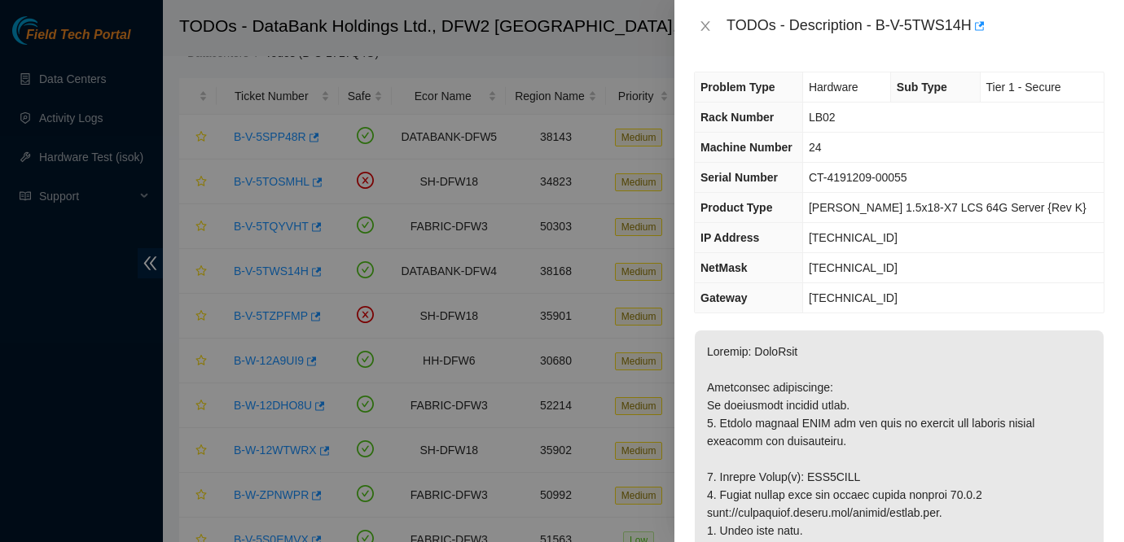
click at [709, 15] on div "TODOs - Description - B-V-5TWS14H" at bounding box center [899, 26] width 410 height 26
click at [703, 20] on icon "close" at bounding box center [705, 26] width 13 height 13
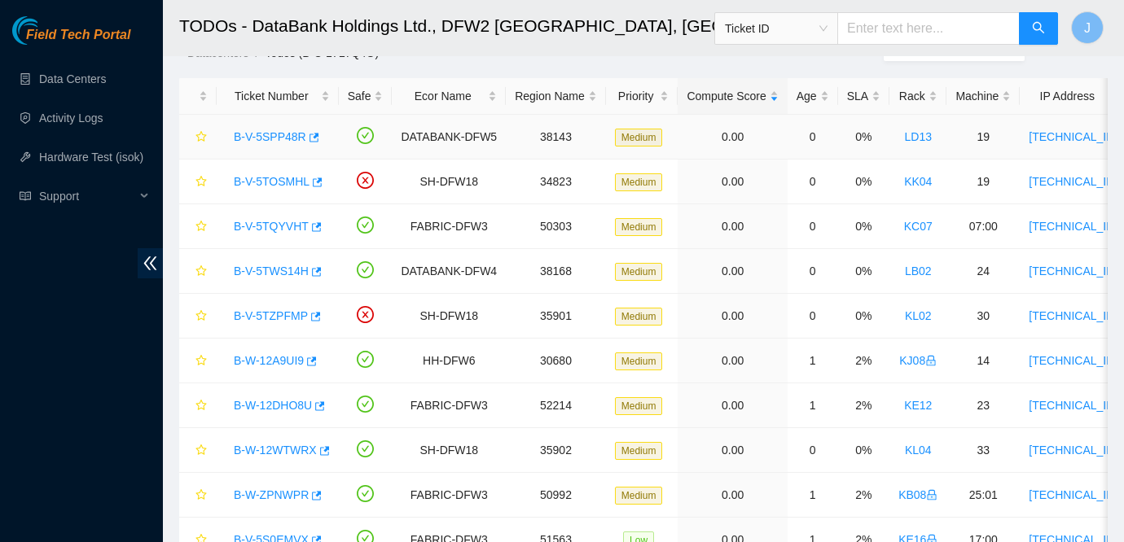
click at [289, 138] on link "B-V-5SPP48R" at bounding box center [270, 136] width 72 height 13
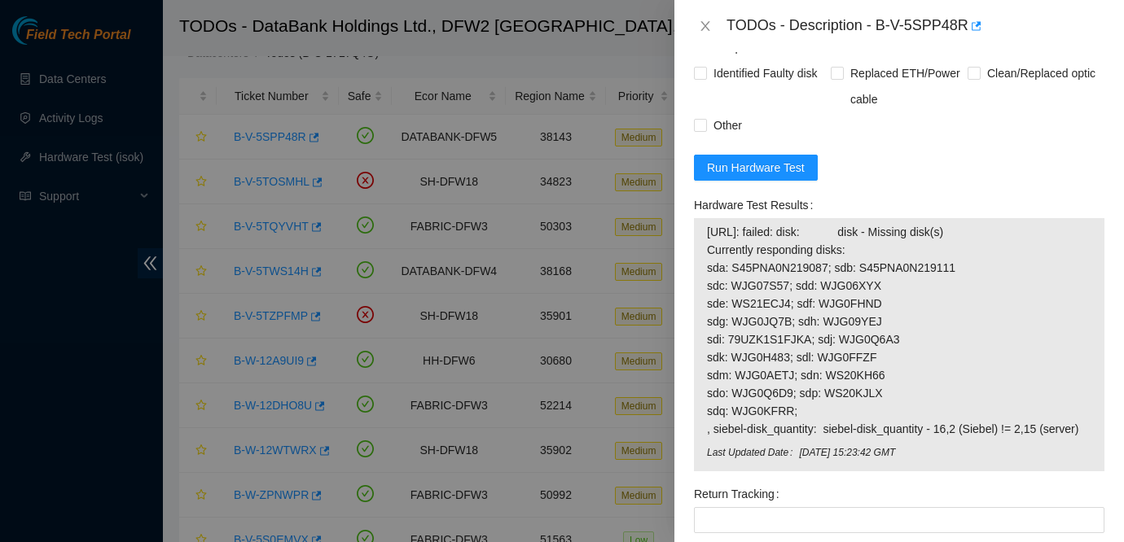
scroll to position [1078, 0]
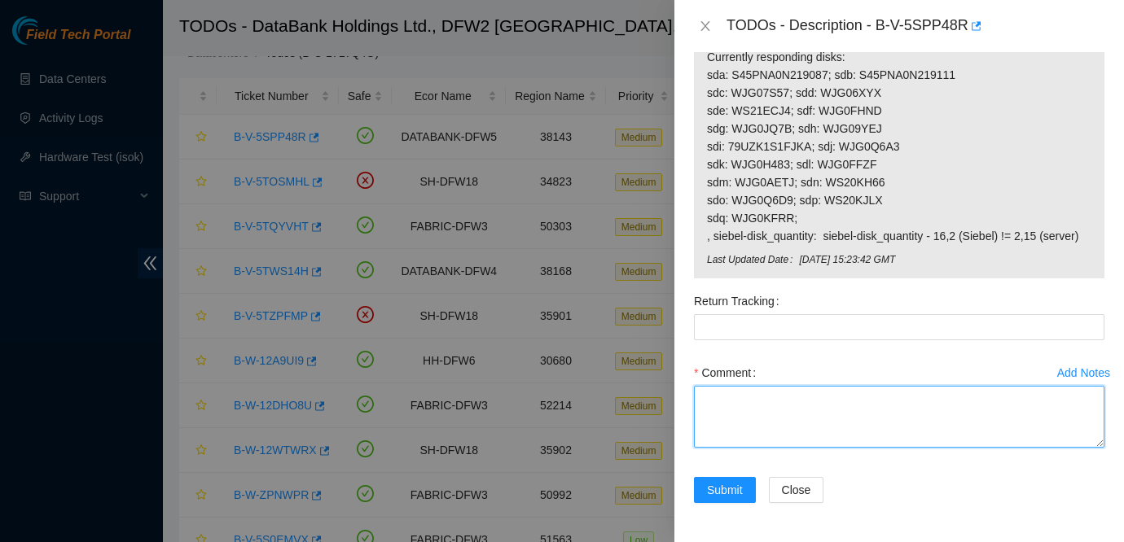
click at [791, 415] on textarea "Comment" at bounding box center [899, 417] width 410 height 62
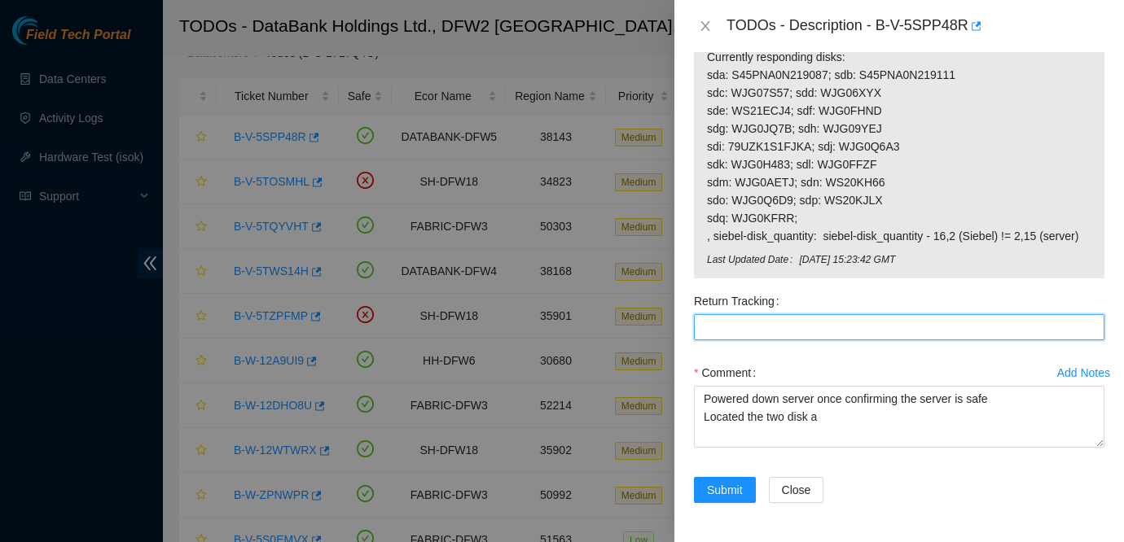
click at [967, 328] on Tracking "Return Tracking" at bounding box center [899, 327] width 410 height 26
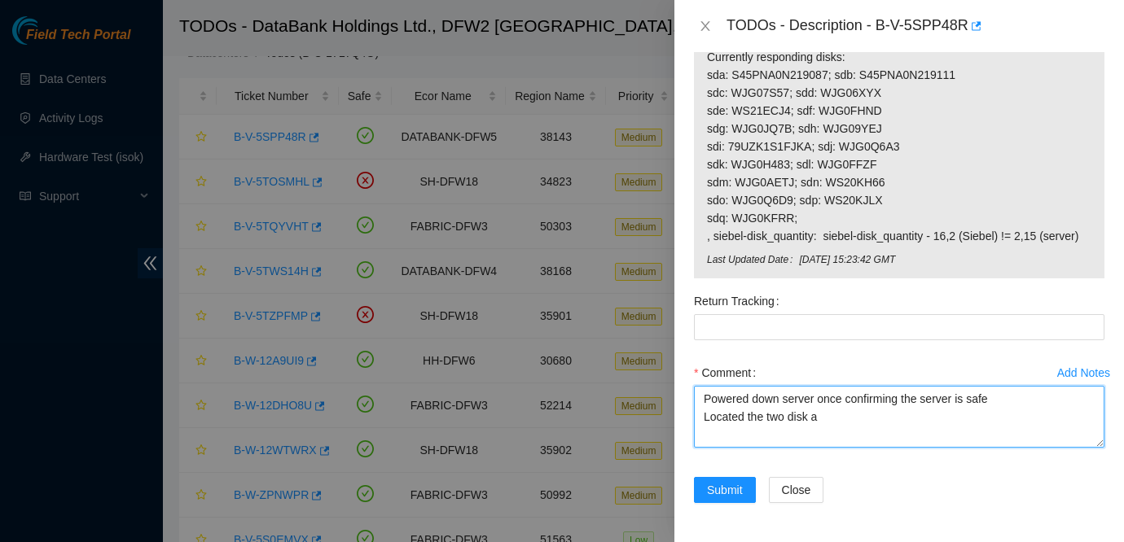
click at [950, 436] on textarea "Powered down server once confirming the server is safe Located the two disk a" at bounding box center [899, 417] width 410 height 62
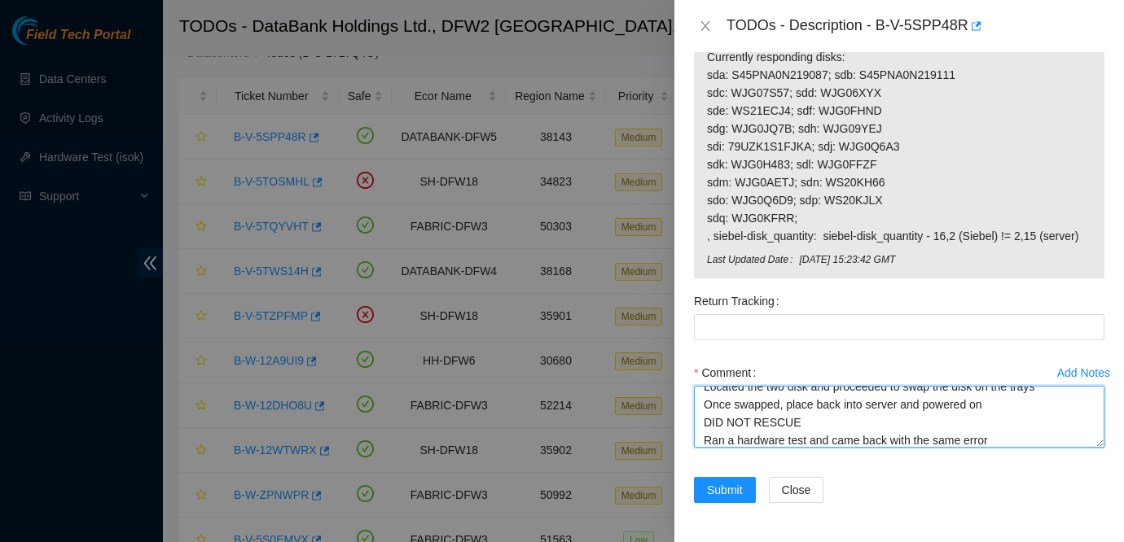
scroll to position [48, 0]
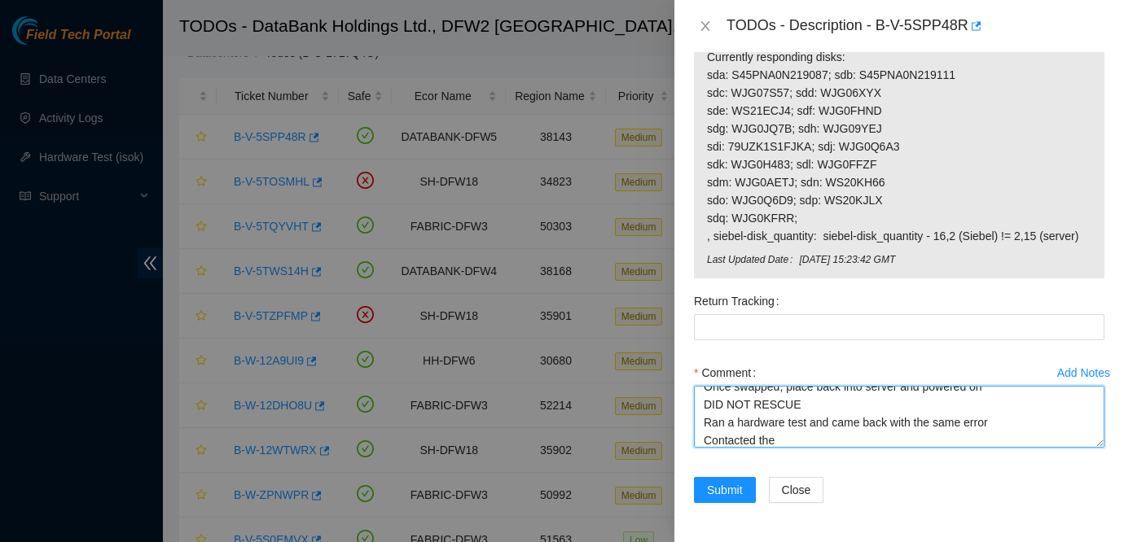
click at [928, 432] on textarea "Powered down server once confirming the server is safe Located the two disk and…" at bounding box center [899, 417] width 410 height 62
click at [913, 419] on textarea "Powered down server once confirming the server is safe Located the two disk and…" at bounding box center [899, 417] width 410 height 62
click at [978, 437] on textarea "Powered down server once confirming the server is safe Located the two disk and…" at bounding box center [899, 417] width 410 height 62
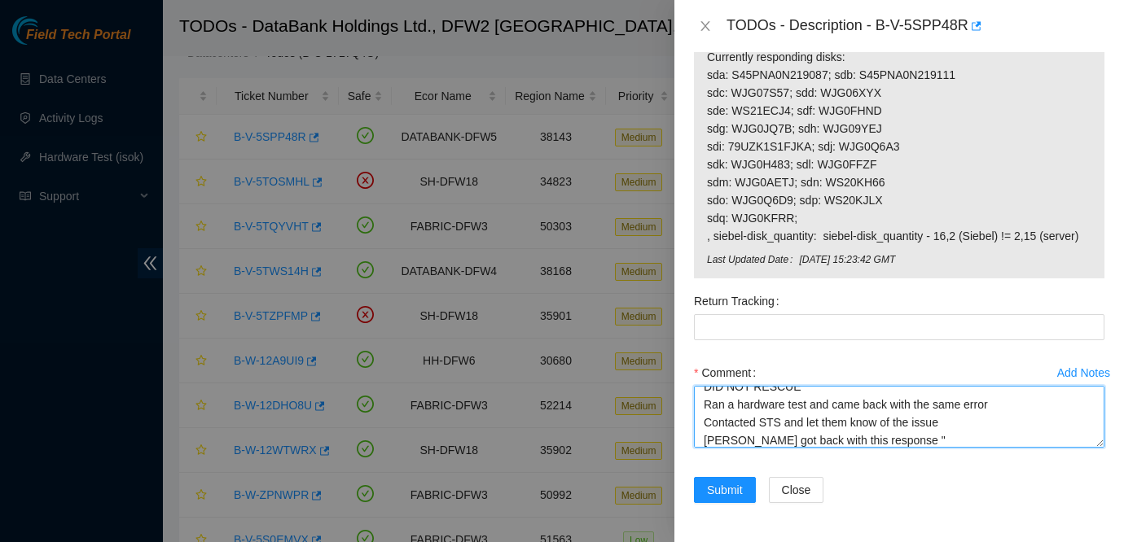
paste textarea "K3HL4D4B still missing, Please submit resolution with all steps taken reporting…"
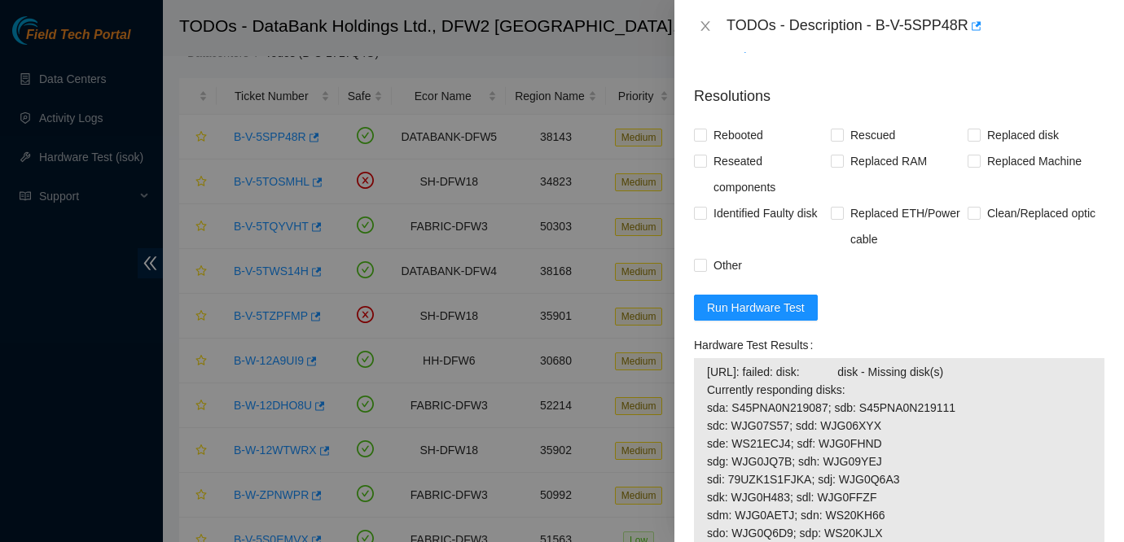
scroll to position [707, 0]
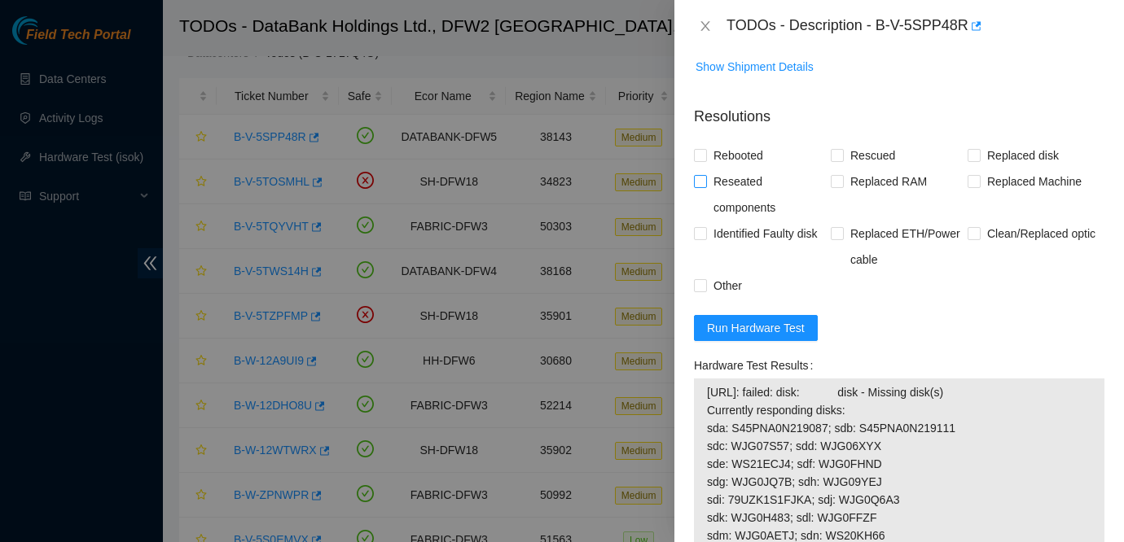
type textarea "Powered down server once confirming the server is safe Located the two disk and…"
click at [737, 184] on span "Reseated components" at bounding box center [769, 195] width 124 height 52
click at [705, 184] on input "Reseated components" at bounding box center [699, 180] width 11 height 11
checkbox input "true"
click at [725, 286] on span "Other" at bounding box center [728, 286] width 42 height 26
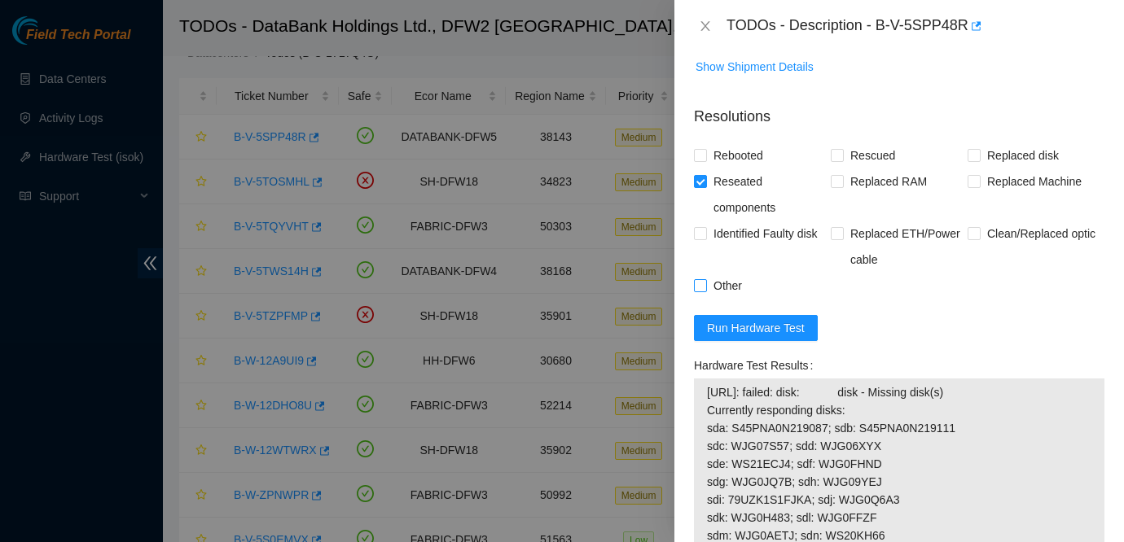
click at [705, 286] on input "Other" at bounding box center [699, 284] width 11 height 11
checkbox input "true"
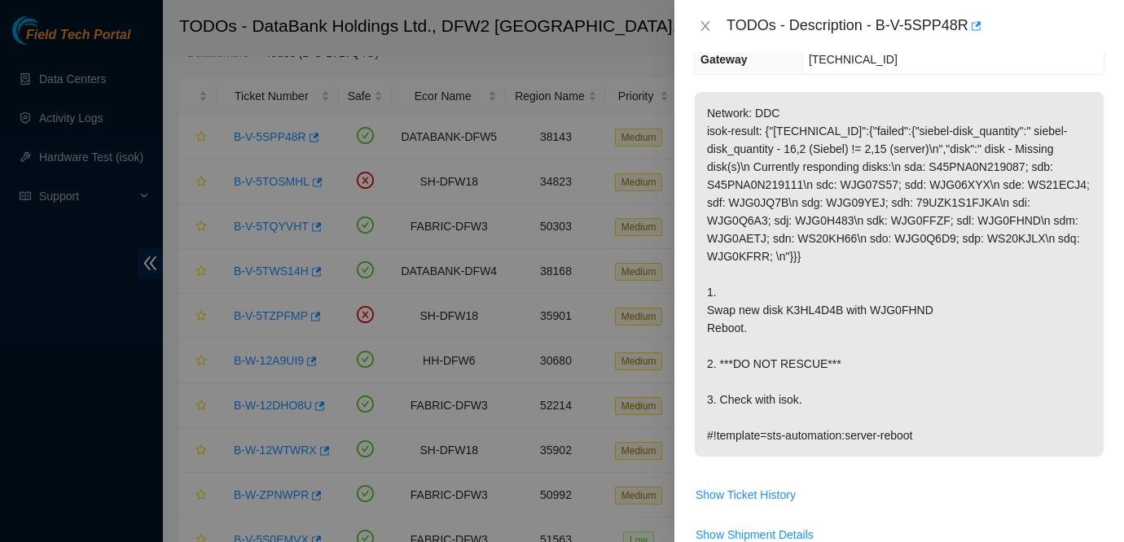
scroll to position [1078, 0]
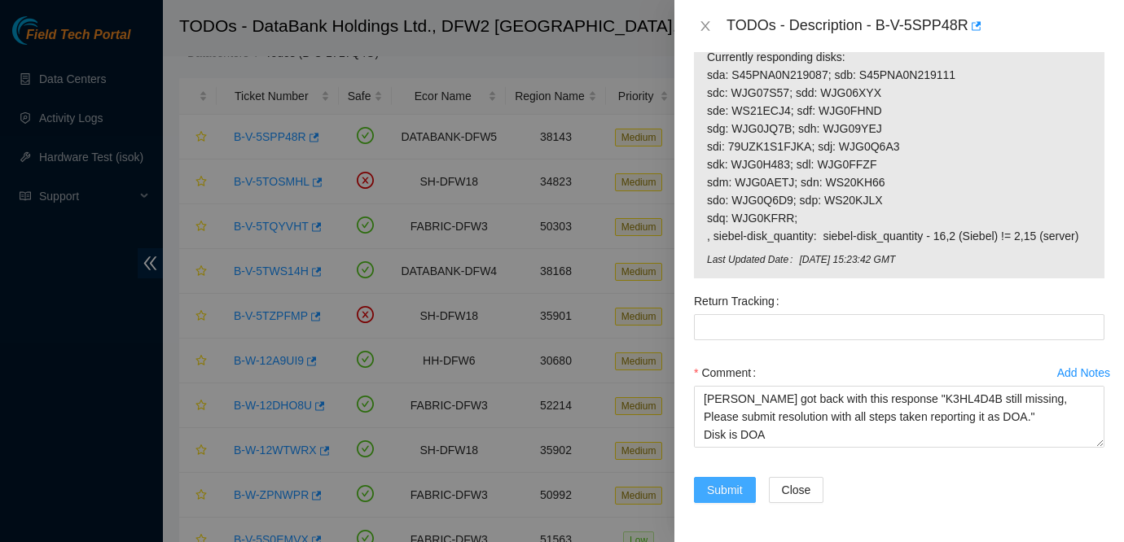
click at [730, 487] on span "Submit" at bounding box center [725, 490] width 36 height 18
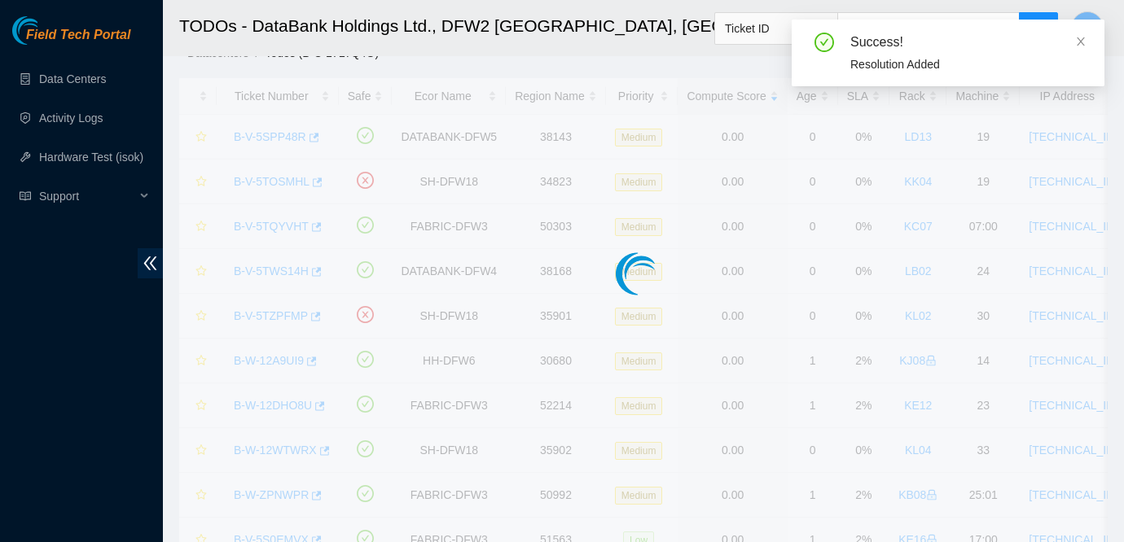
scroll to position [472, 0]
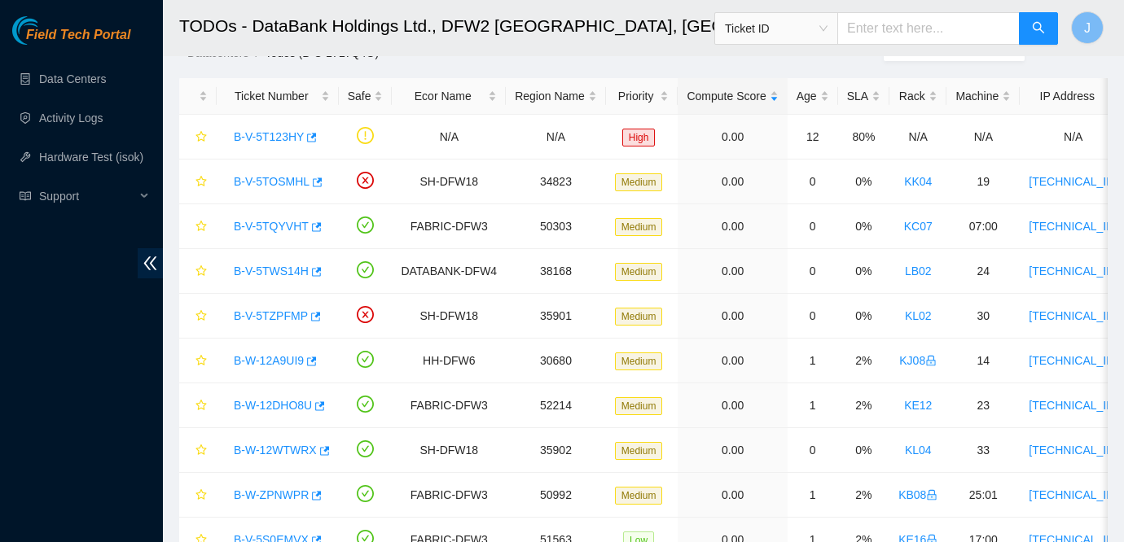
click at [2, 429] on div "Field Tech Portal Data Centers Activity Logs Hardware Test (isok) Support" at bounding box center [81, 279] width 163 height 526
click at [274, 134] on link "B-V-5T123HY" at bounding box center [269, 136] width 70 height 13
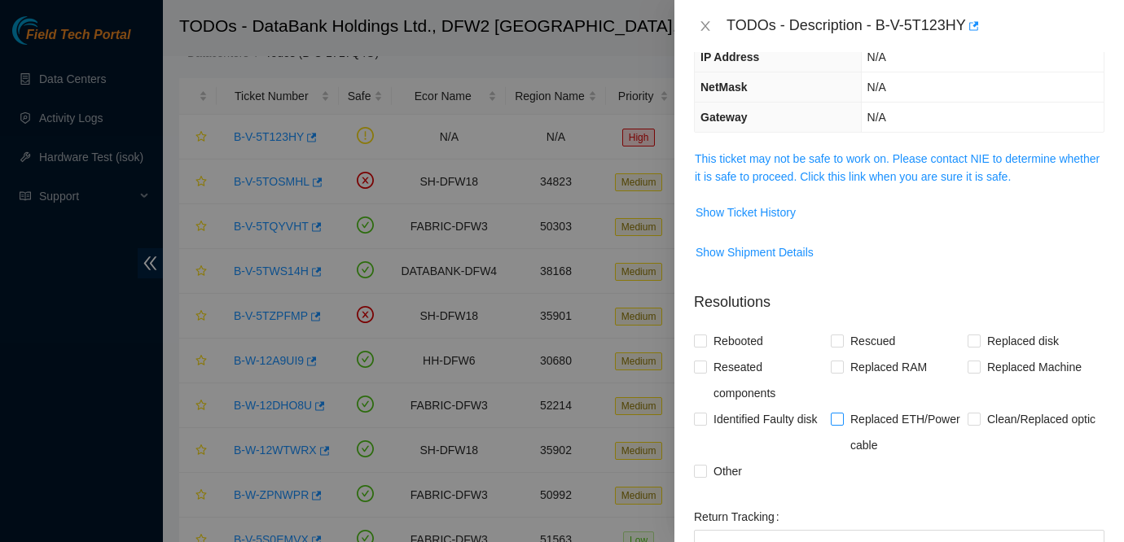
scroll to position [142, 0]
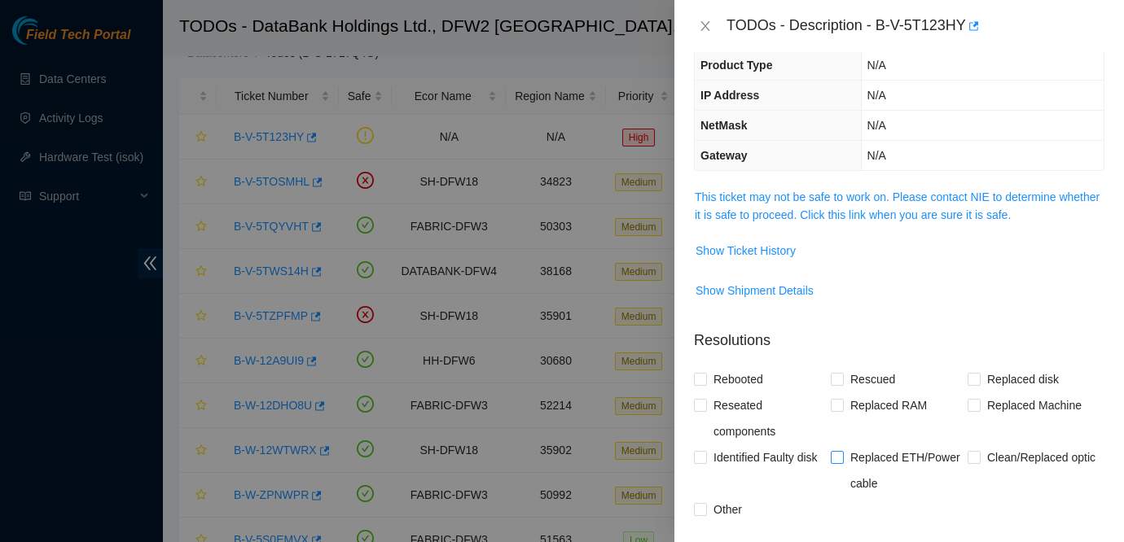
click at [929, 199] on link "This ticket may not be safe to work on. Please contact NIE to determine whether…" at bounding box center [897, 206] width 405 height 31
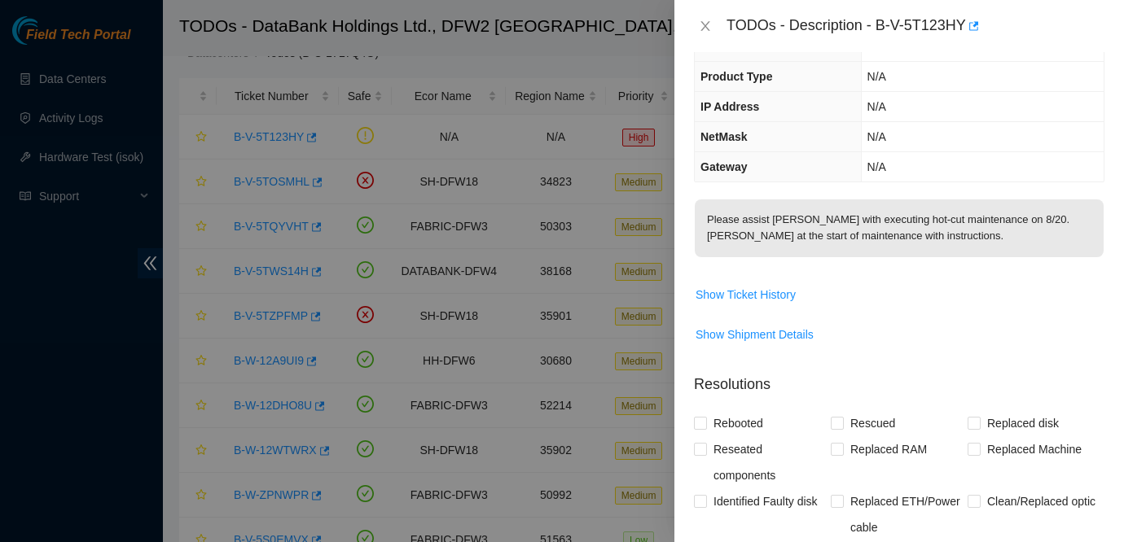
scroll to position [429, 0]
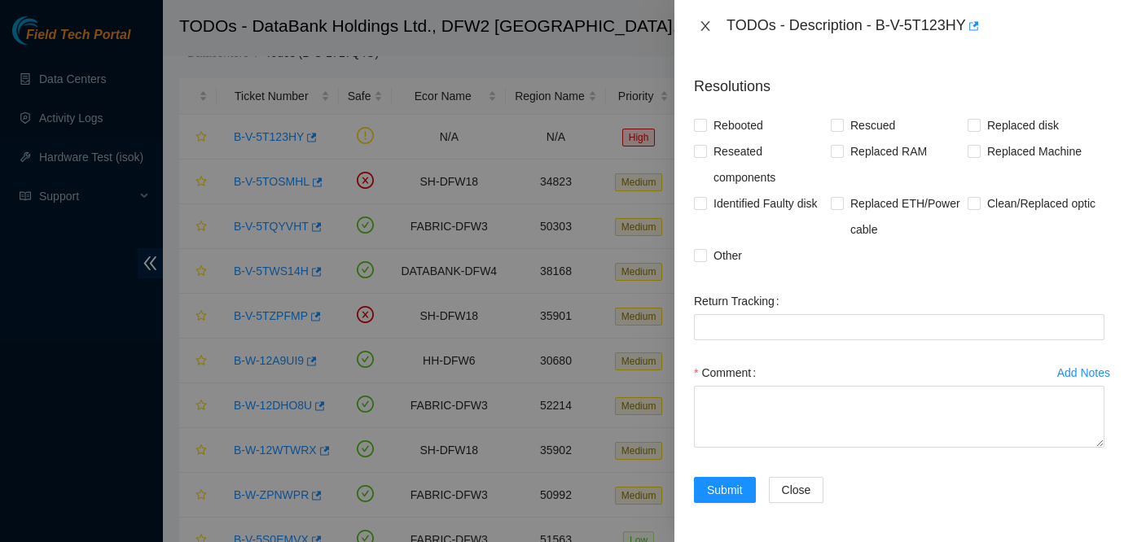
click at [705, 26] on icon "close" at bounding box center [704, 26] width 9 height 10
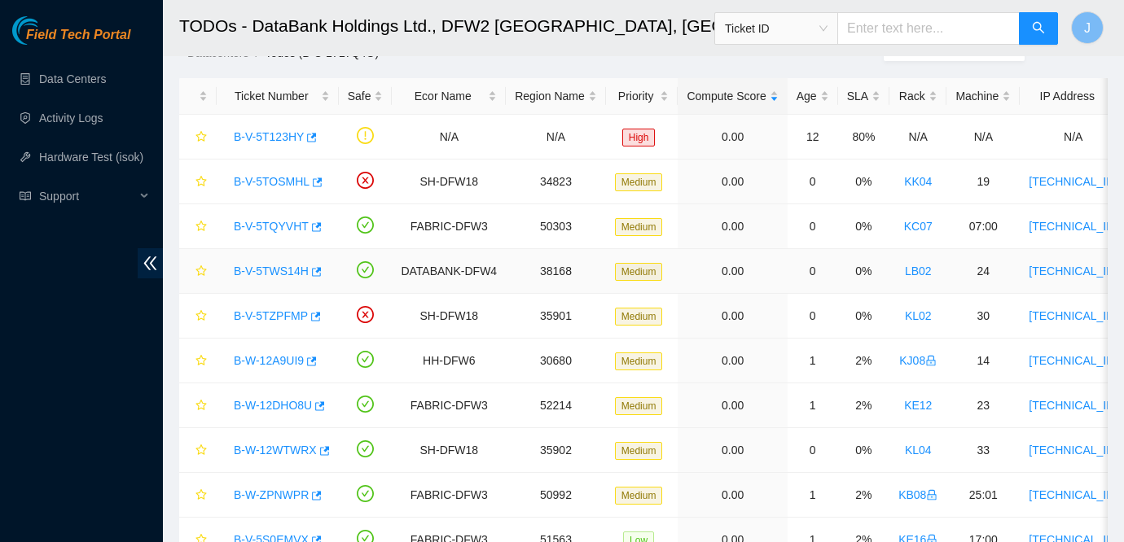
scroll to position [131, 0]
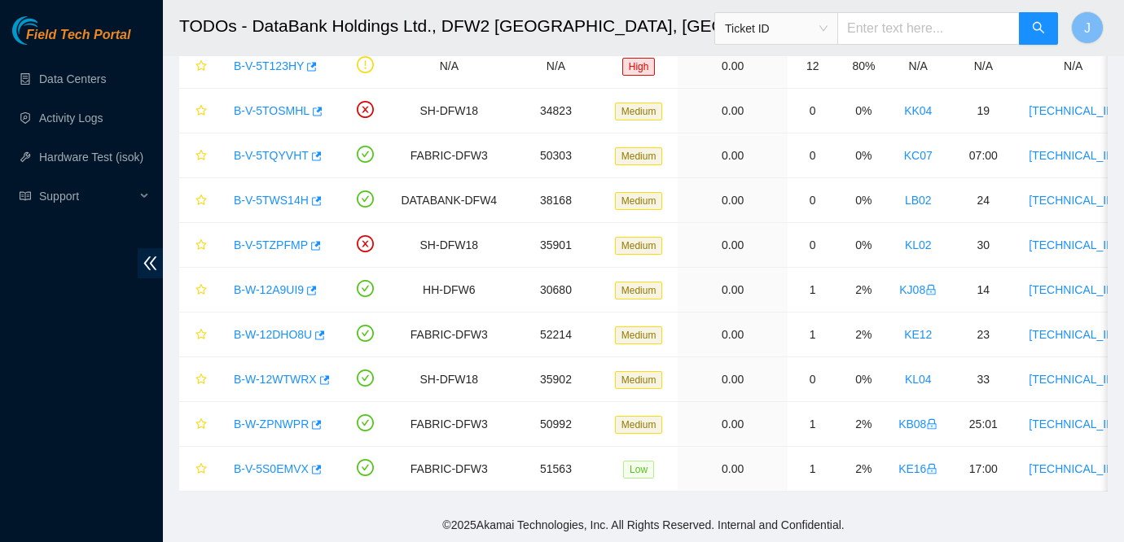
click at [928, 499] on main "TODOs - DataBank Holdings Ltd., DFW2 [GEOGRAPHIC_DATA], [GEOGRAPHIC_DATA] Ticke…" at bounding box center [643, 188] width 961 height 639
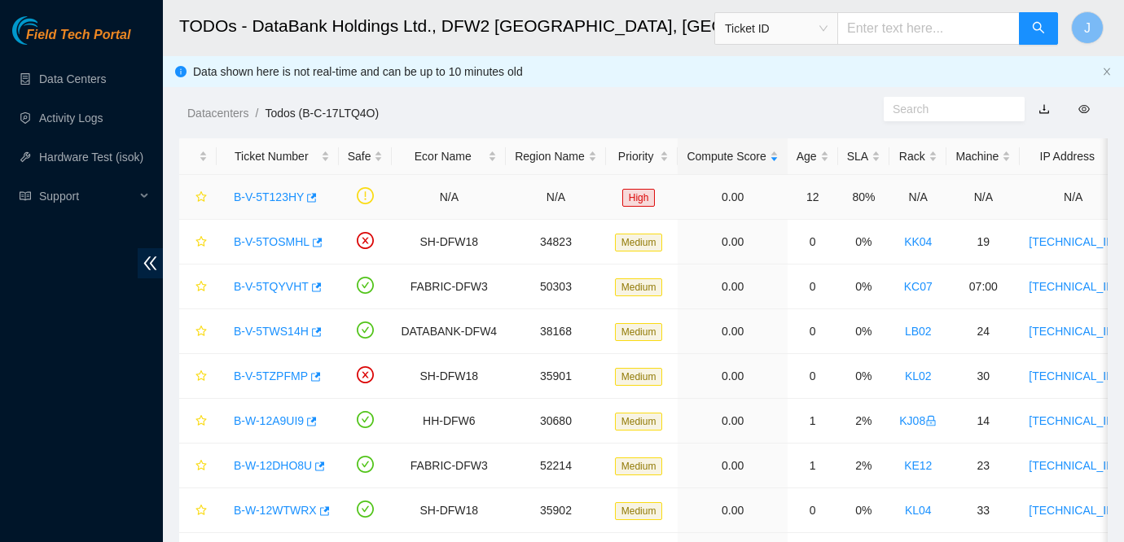
click at [259, 198] on link "B-V-5T123HY" at bounding box center [269, 197] width 70 height 13
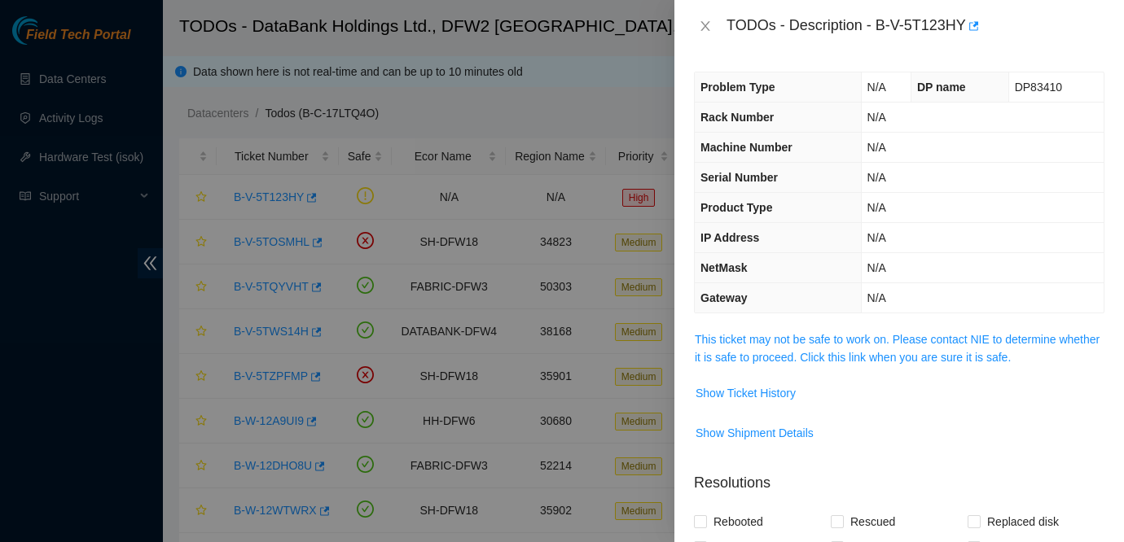
scroll to position [33, 0]
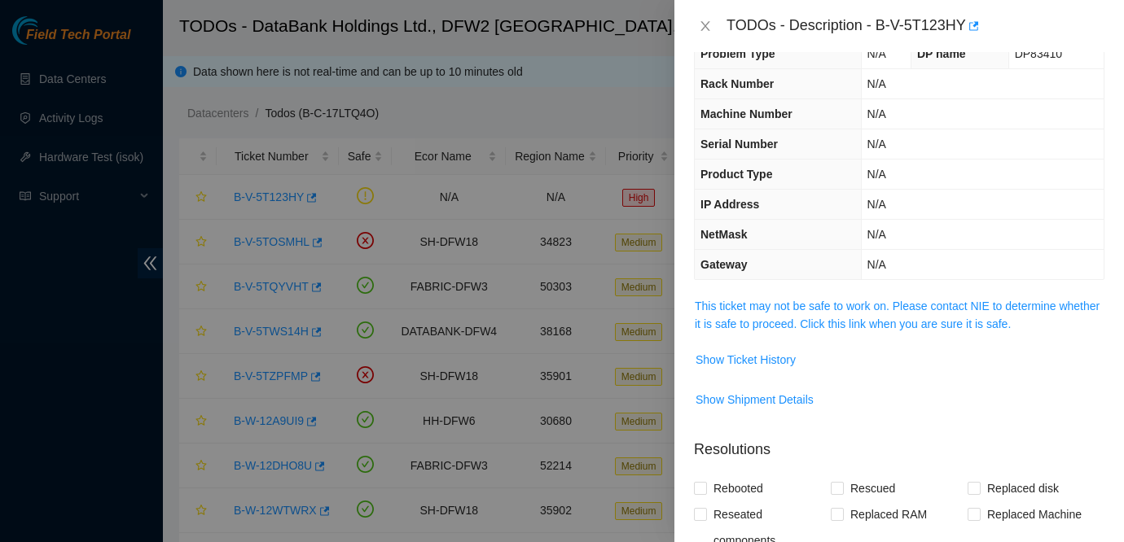
click at [934, 313] on span "This ticket may not be safe to work on. Please contact NIE to determine whether…" at bounding box center [899, 315] width 409 height 36
click at [935, 306] on link "This ticket may not be safe to work on. Please contact NIE to determine whether…" at bounding box center [897, 315] width 405 height 31
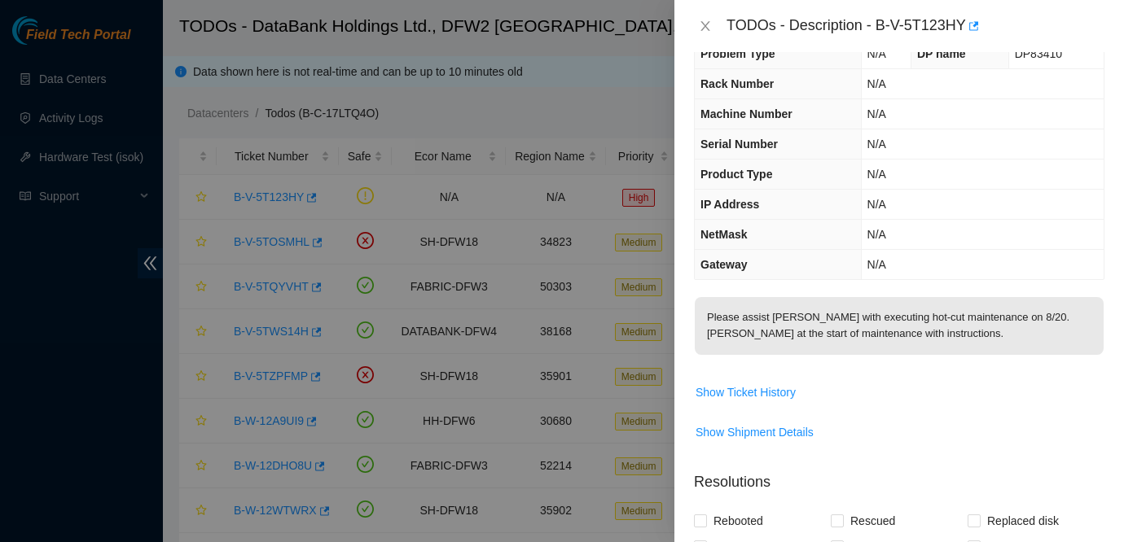
click at [1119, 428] on div "Problem Type N/A DP name DP83410 Rack Number N/A Machine Number N/A Serial Numb…" at bounding box center [898, 297] width 449 height 490
click at [699, 33] on div "TODOs - Description - B-V-5T123HY" at bounding box center [899, 26] width 410 height 26
click at [953, 388] on span "Show Ticket History" at bounding box center [899, 392] width 409 height 26
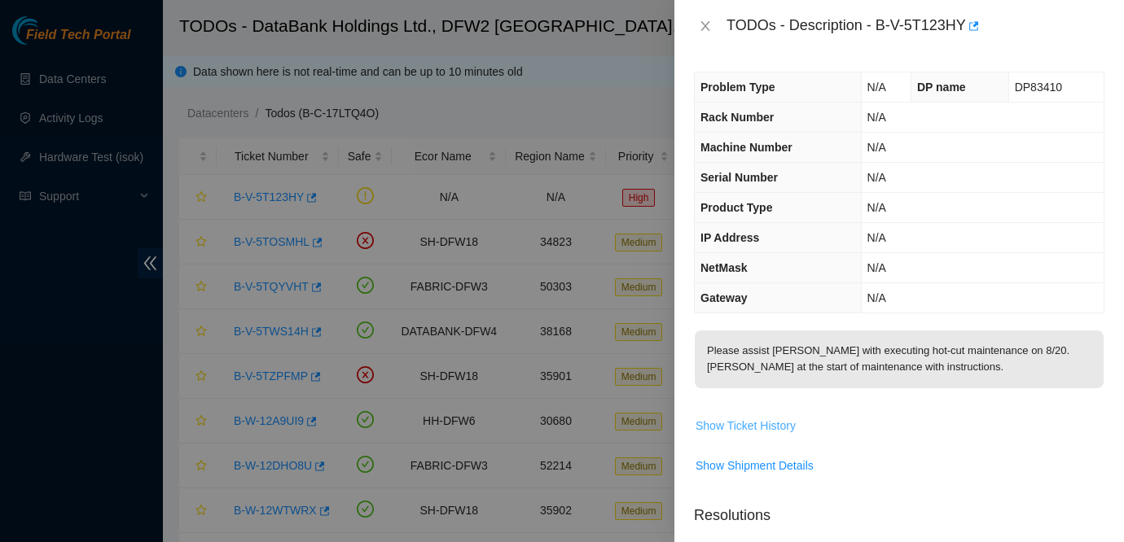
click at [728, 425] on span "Show Ticket History" at bounding box center [745, 426] width 100 height 18
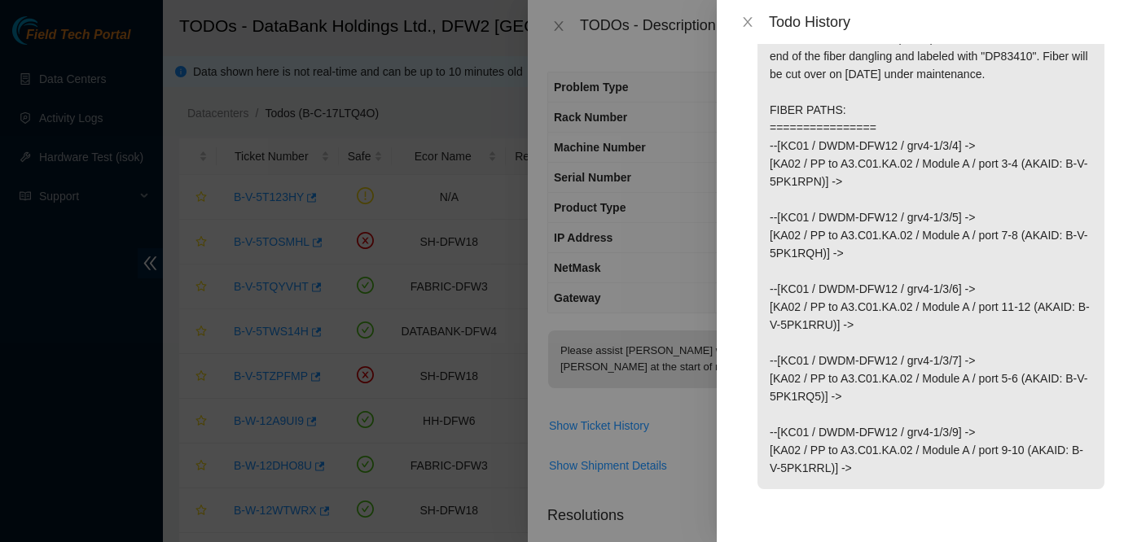
scroll to position [410, 0]
click at [991, 341] on p "Downstream TODO for DP83410 Please label and stage fiber along the following pa…" at bounding box center [930, 217] width 347 height 544
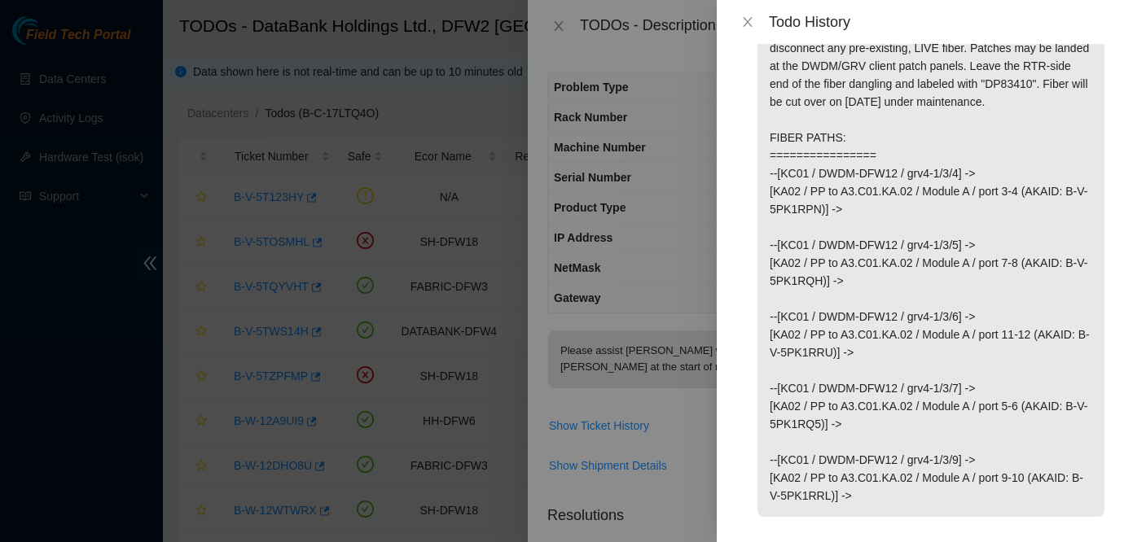
scroll to position [376, 0]
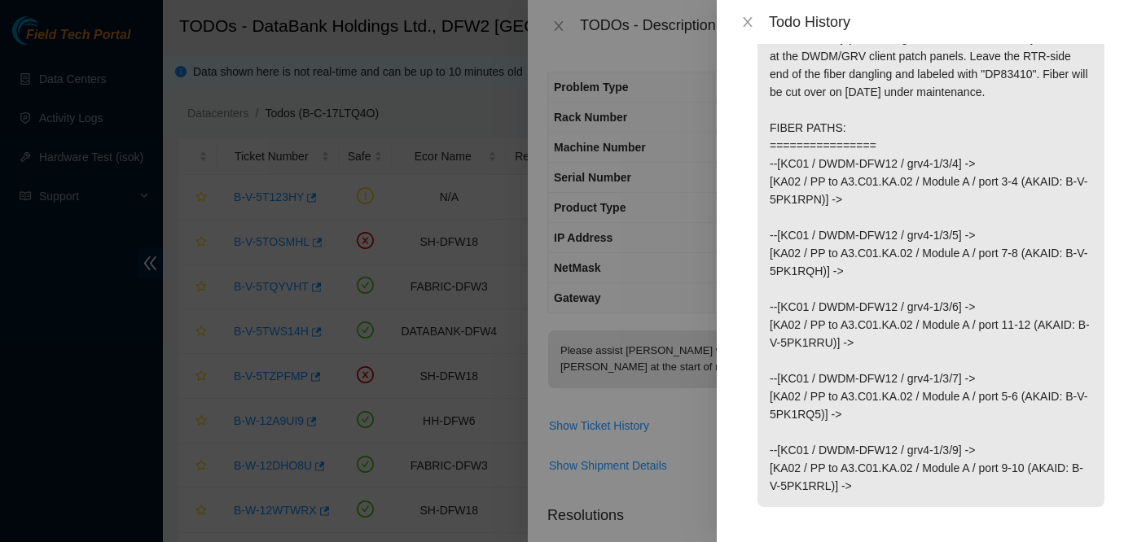
click at [987, 340] on p "Downstream TODO for DP83410 Please label and stage fiber along the following pa…" at bounding box center [930, 235] width 347 height 544
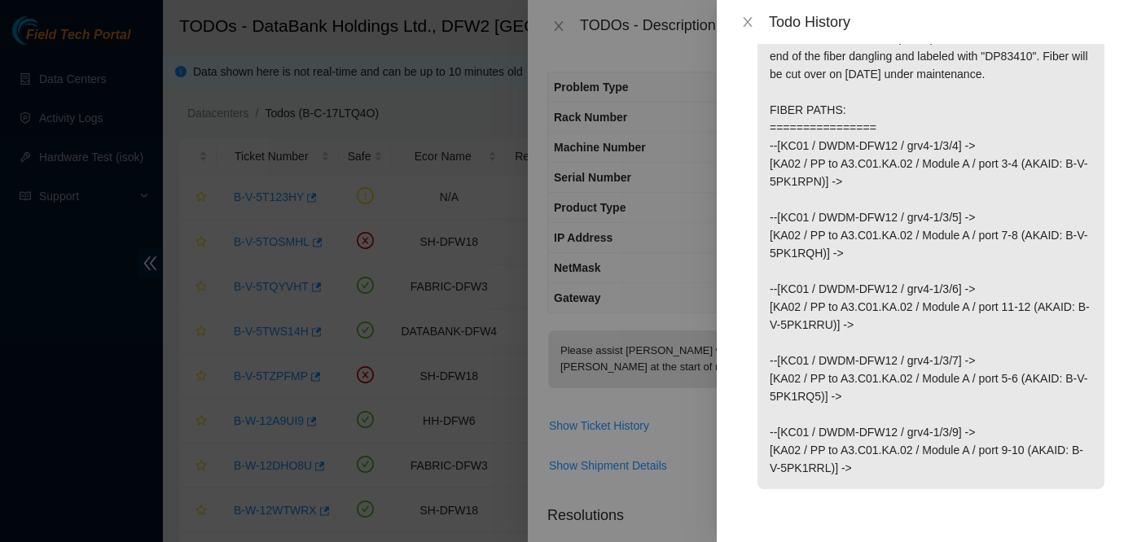
scroll to position [406, 0]
